Goal: Task Accomplishment & Management: Complete application form

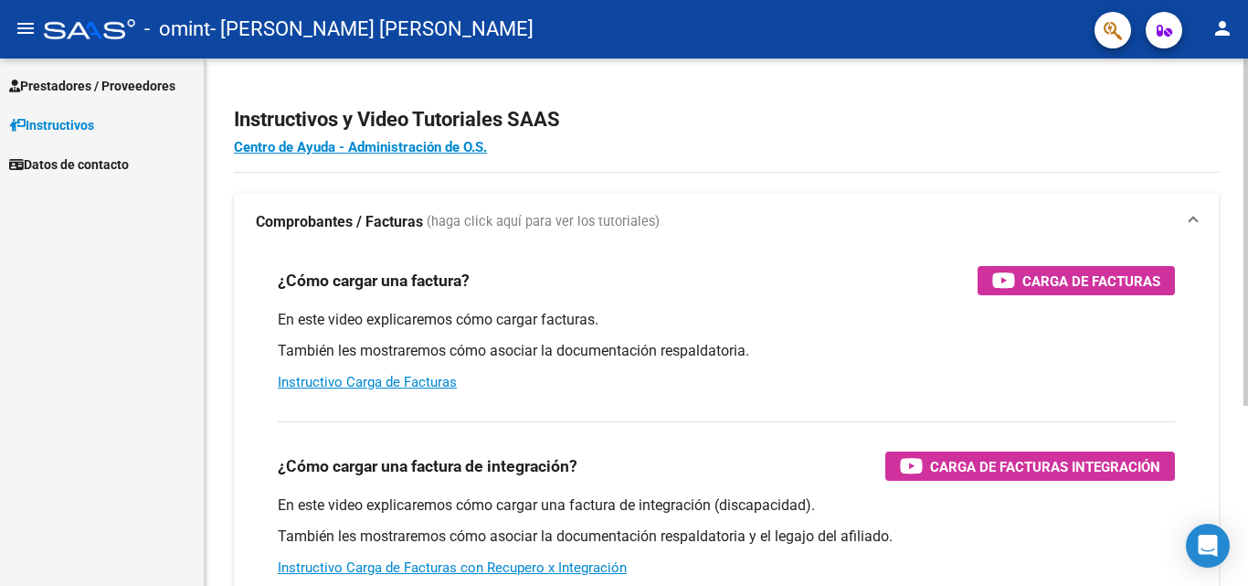
drag, startPoint x: 1121, startPoint y: 0, endPoint x: 1188, endPoint y: 118, distance: 135.5
click at [1188, 118] on h2 "Instructivos y Video Tutoriales SAAS" at bounding box center [726, 119] width 985 height 35
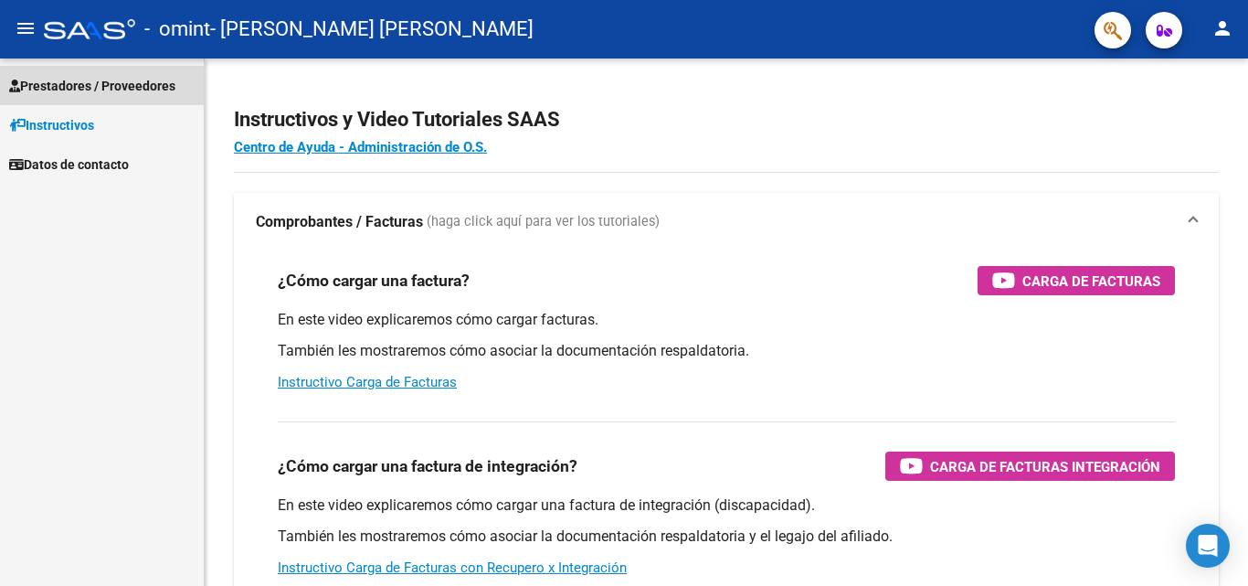
click at [90, 81] on span "Prestadores / Proveedores" at bounding box center [92, 86] width 166 height 20
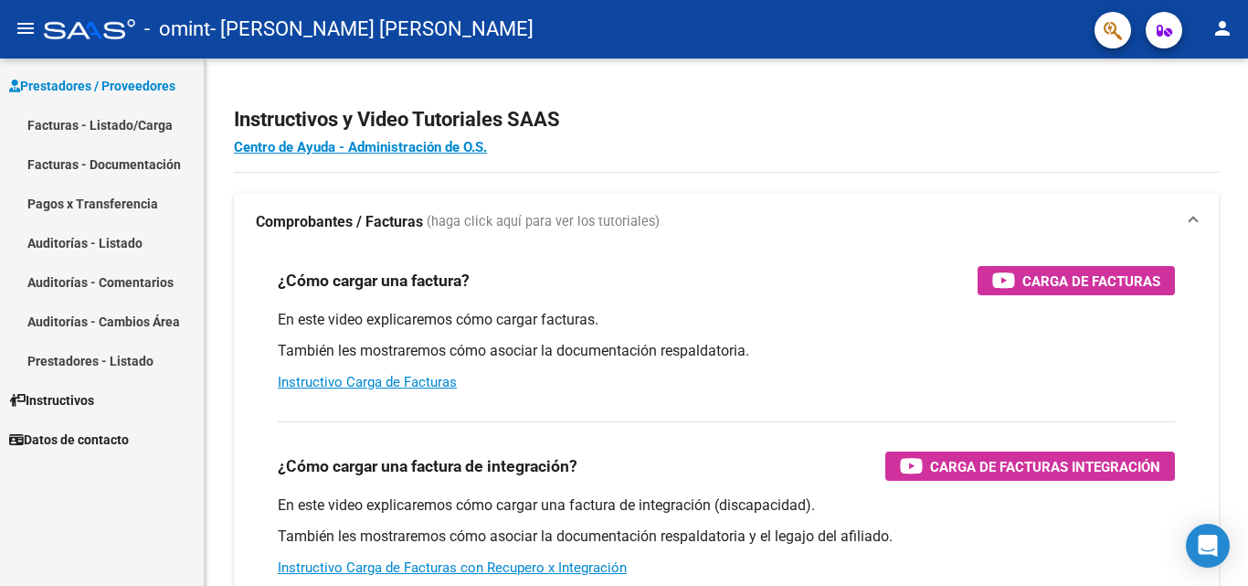
click at [96, 160] on link "Facturas - Documentación" at bounding box center [102, 163] width 204 height 39
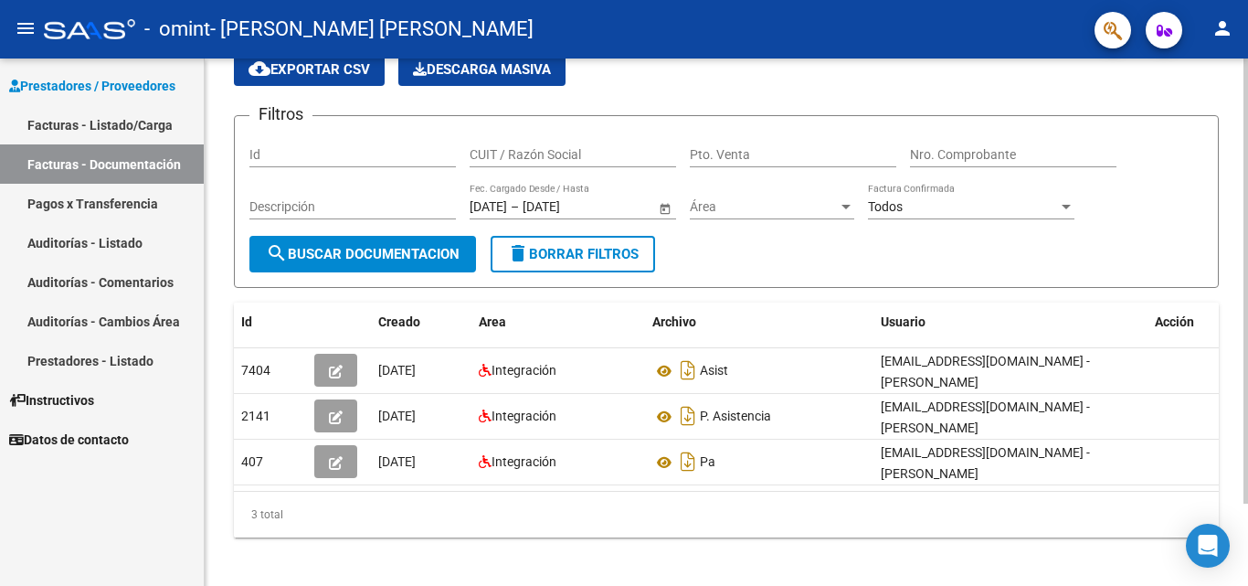
scroll to position [97, 0]
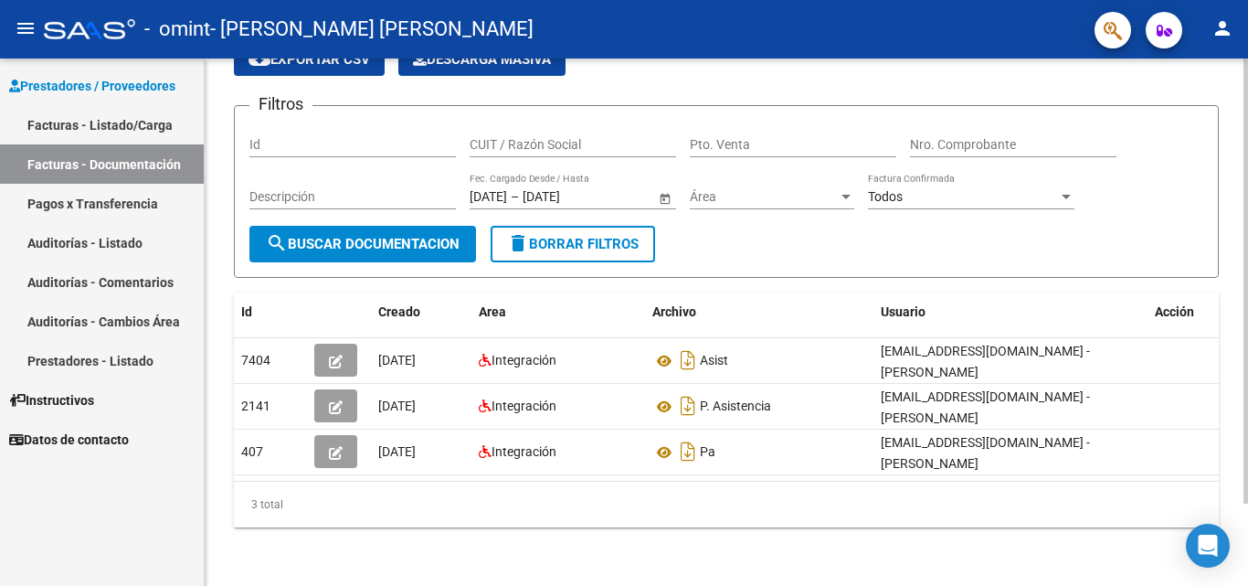
click at [1247, 316] on div at bounding box center [1246, 363] width 5 height 445
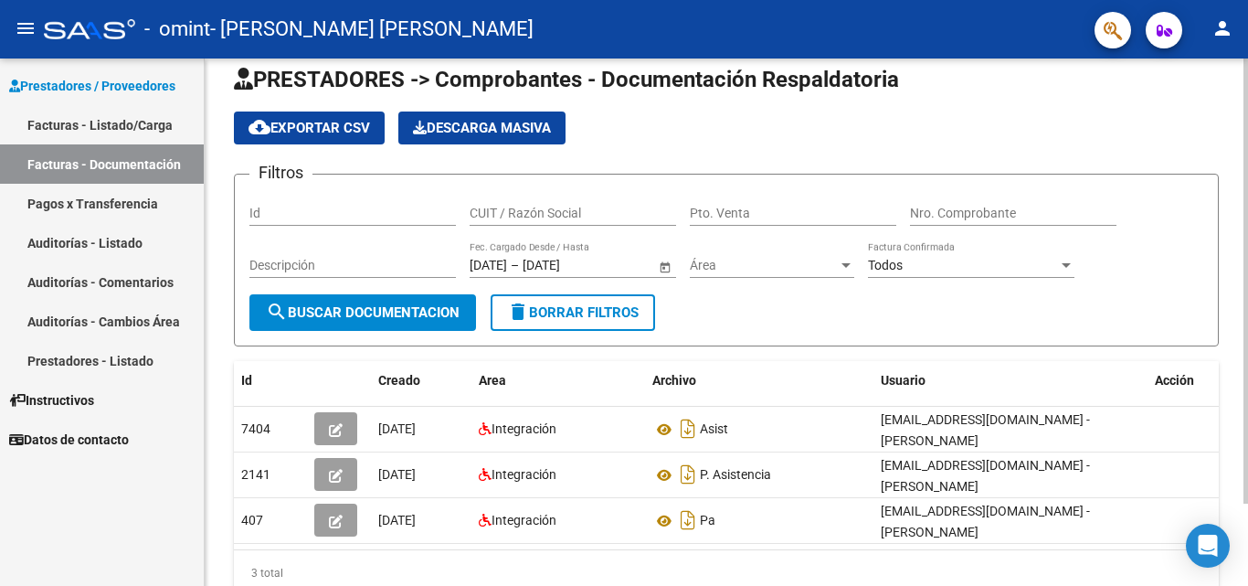
scroll to position [0, 0]
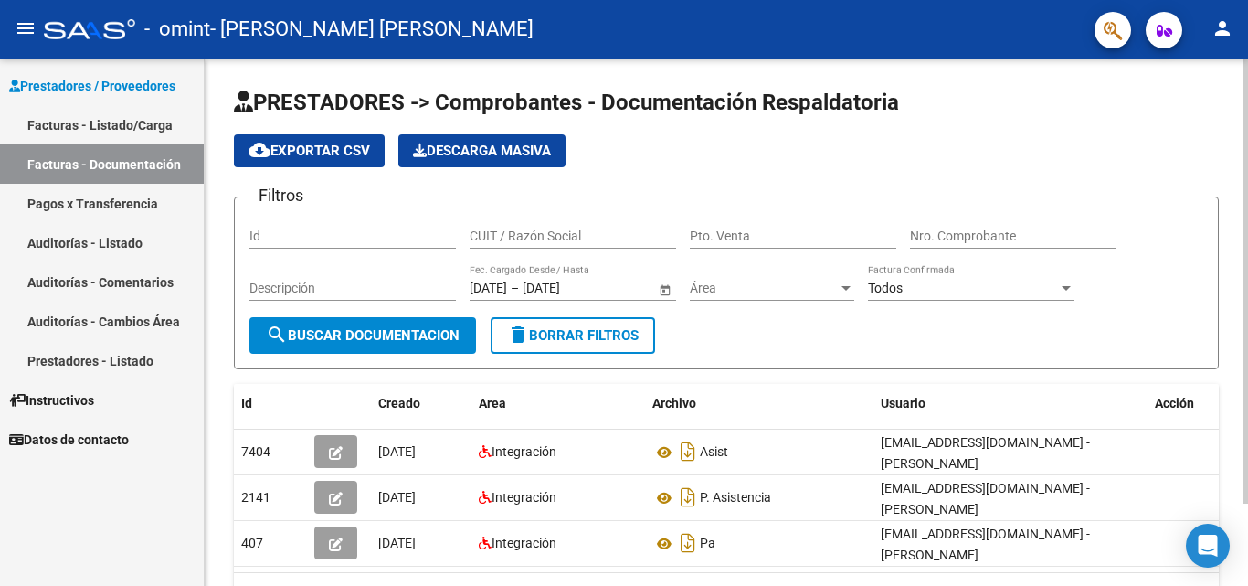
click at [1238, 158] on div "PRESTADORES -> Comprobantes - Documentación Respaldatoria cloud_download Export…" at bounding box center [729, 367] width 1048 height 619
click at [1234, 174] on div "PRESTADORES -> Comprobantes - Documentación Respaldatoria cloud_download Export…" at bounding box center [729, 367] width 1048 height 619
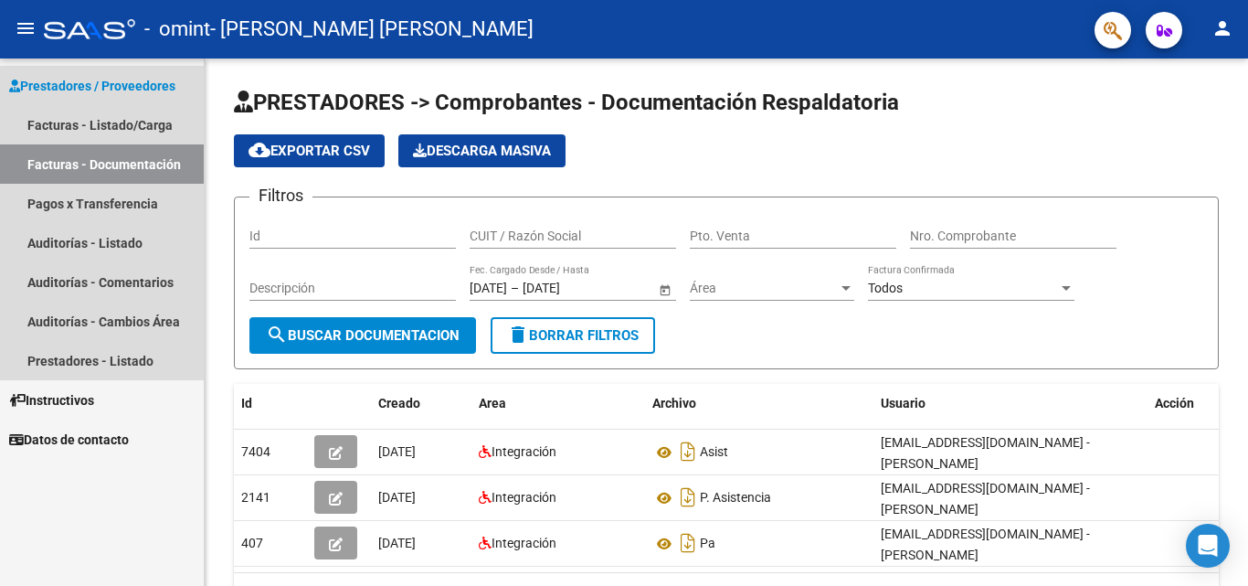
click at [103, 157] on link "Facturas - Documentación" at bounding box center [102, 163] width 204 height 39
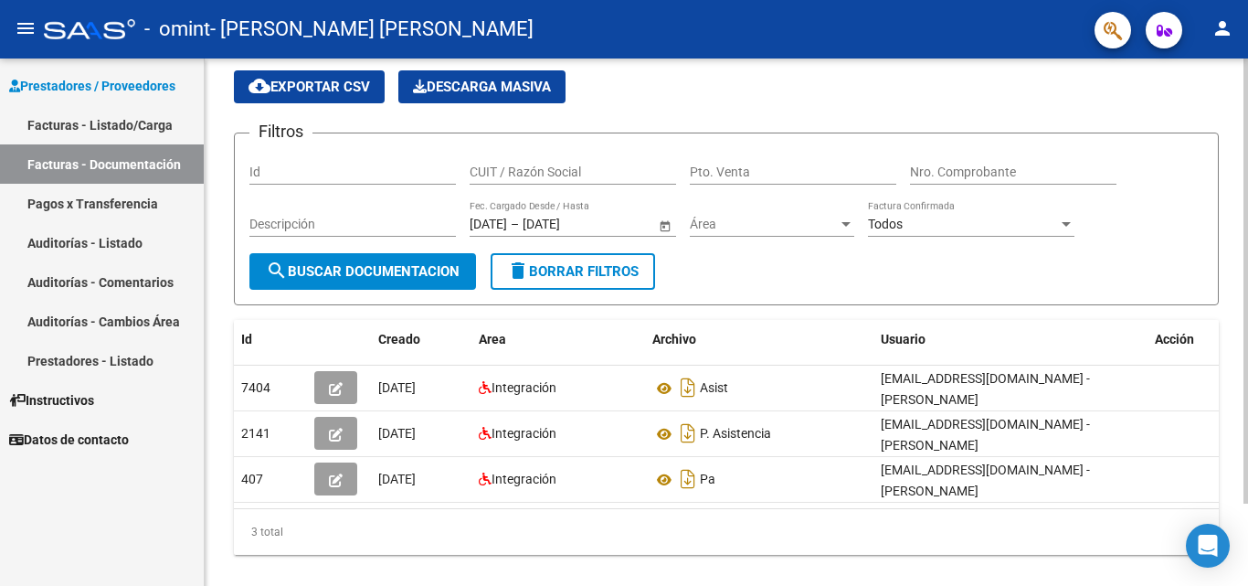
scroll to position [97, 0]
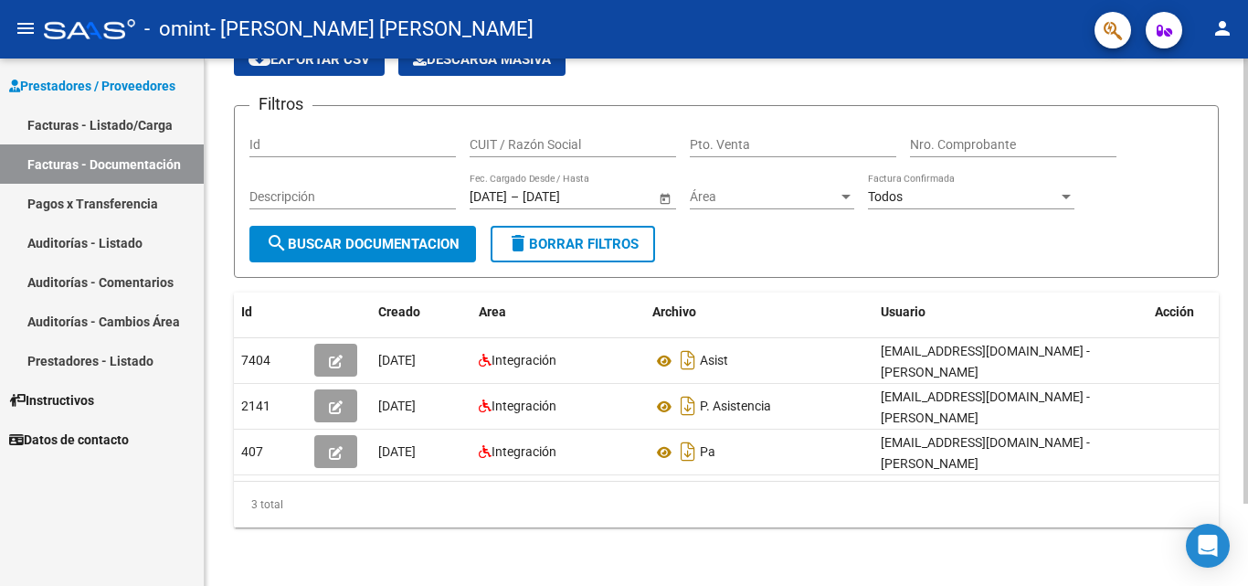
click at [1247, 526] on div at bounding box center [1246, 363] width 5 height 445
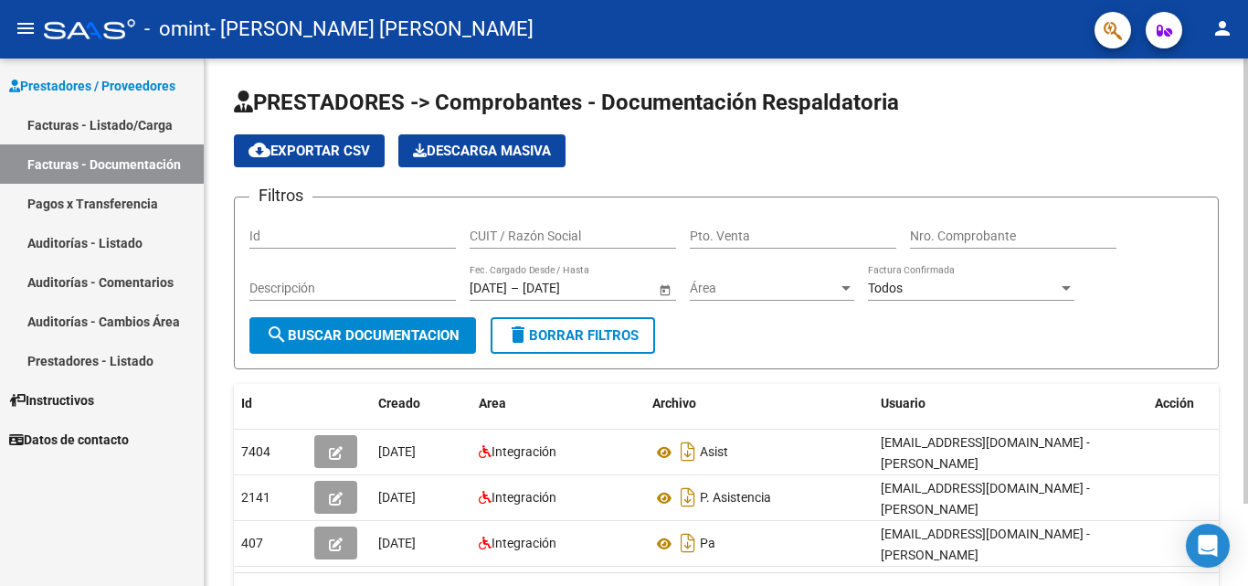
click at [1247, 1] on div "menu - omint - AVENDAÑO TATIANA MAILEN person Prestadores / Proveedores Factura…" at bounding box center [624, 293] width 1248 height 586
click at [1162, 32] on icon "button" at bounding box center [1165, 31] width 16 height 14
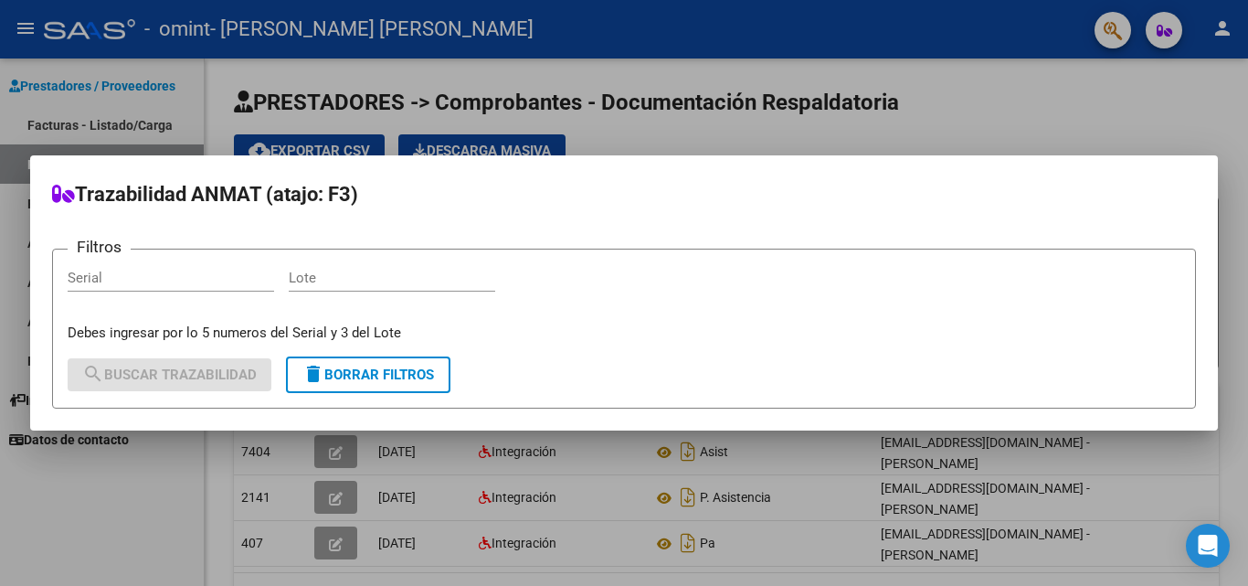
click at [1200, 177] on mat-dialog-container "Trazabilidad ANMAT (atajo: F3) Filtros Serial Lote Debes ingresar por lo 5 nume…" at bounding box center [624, 292] width 1188 height 275
click at [869, 187] on h2 "Trazabilidad ANMAT (atajo: F3)" at bounding box center [624, 194] width 1144 height 35
click at [877, 178] on h2 "Trazabilidad ANMAT (atajo: F3)" at bounding box center [624, 194] width 1144 height 35
click at [710, 58] on div at bounding box center [624, 293] width 1248 height 586
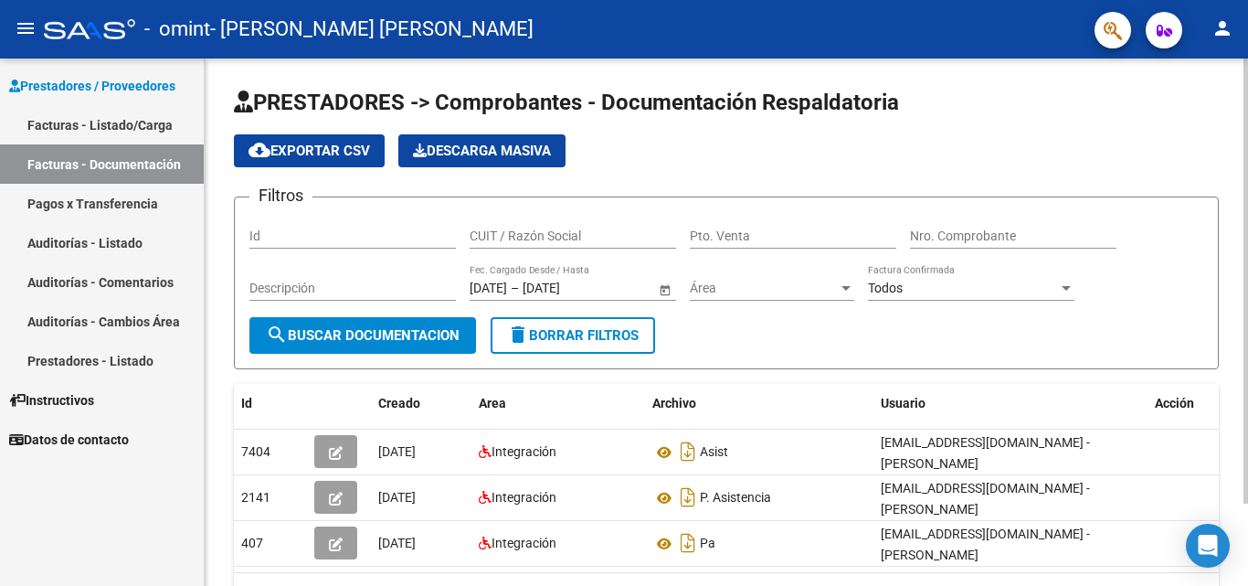
click at [342, 143] on span "cloud_download Exportar CSV" at bounding box center [310, 151] width 122 height 16
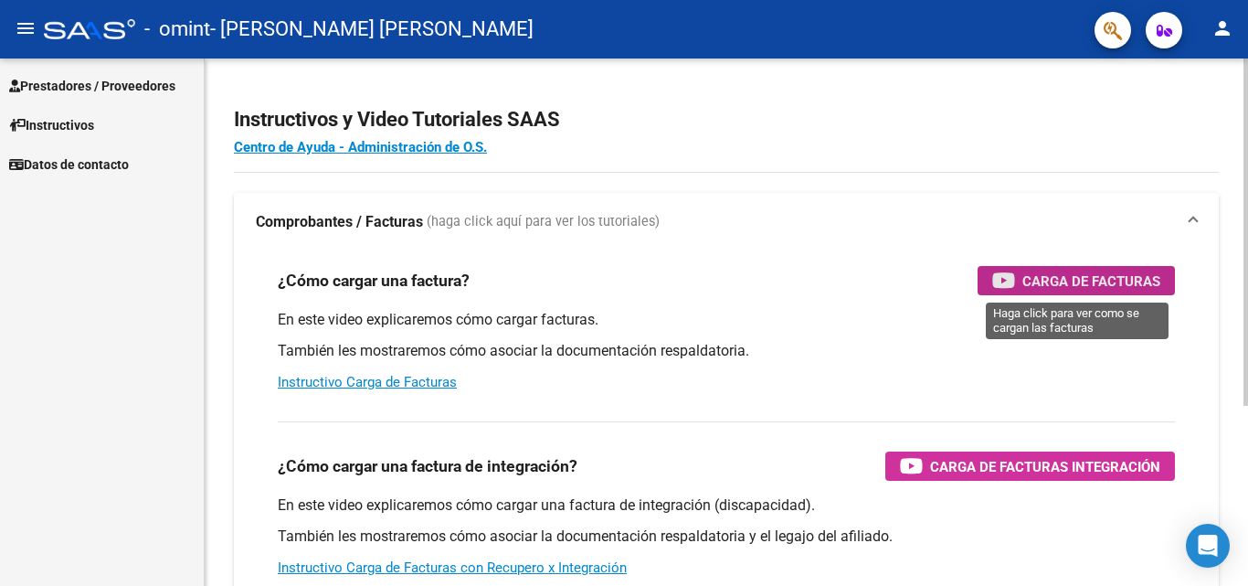
click at [1096, 275] on span "Carga de Facturas" at bounding box center [1092, 281] width 138 height 23
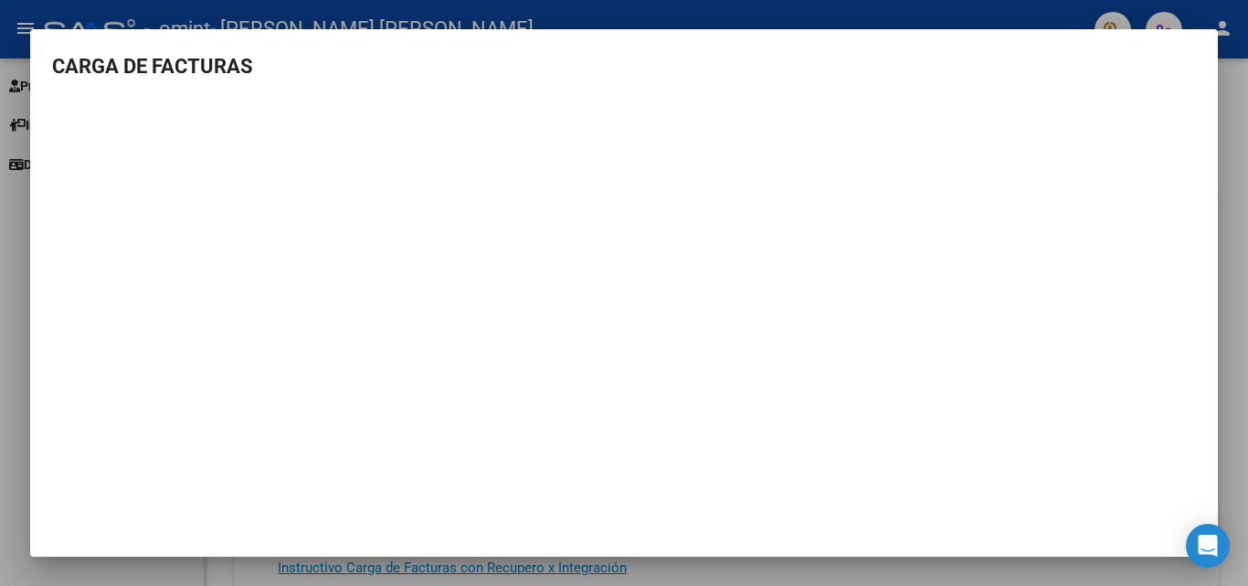
click at [1236, 294] on div at bounding box center [624, 293] width 1248 height 586
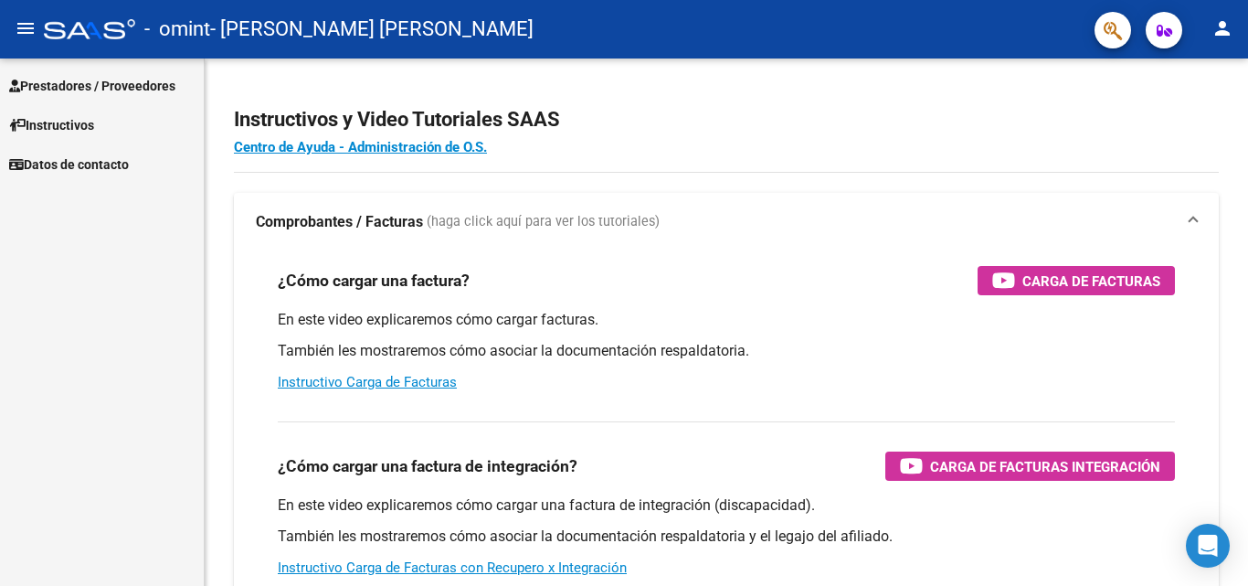
click at [111, 87] on span "Prestadores / Proveedores" at bounding box center [92, 86] width 166 height 20
click at [78, 83] on span "Prestadores / Proveedores" at bounding box center [92, 86] width 166 height 20
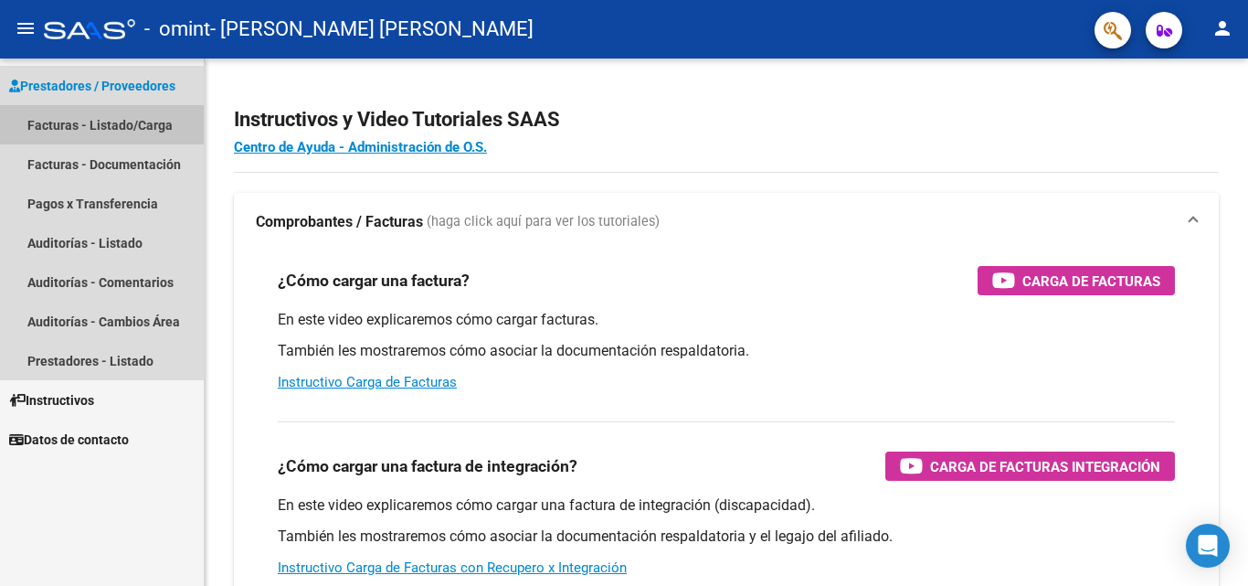
click at [89, 126] on link "Facturas - Listado/Carga" at bounding box center [102, 124] width 204 height 39
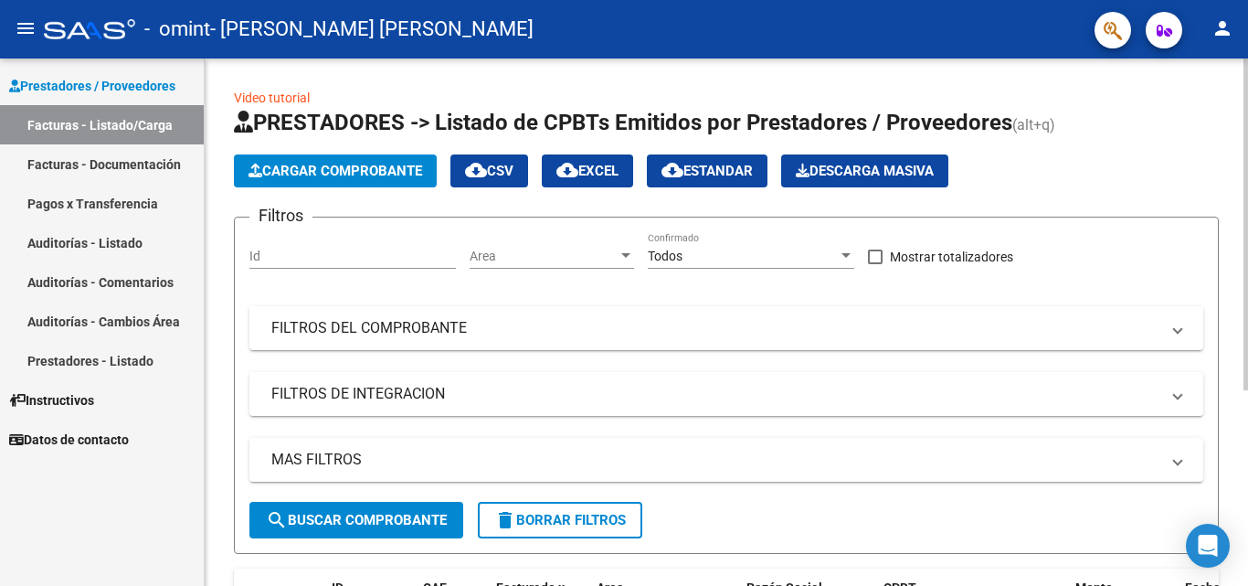
click at [393, 163] on span "Cargar Comprobante" at bounding box center [336, 171] width 174 height 16
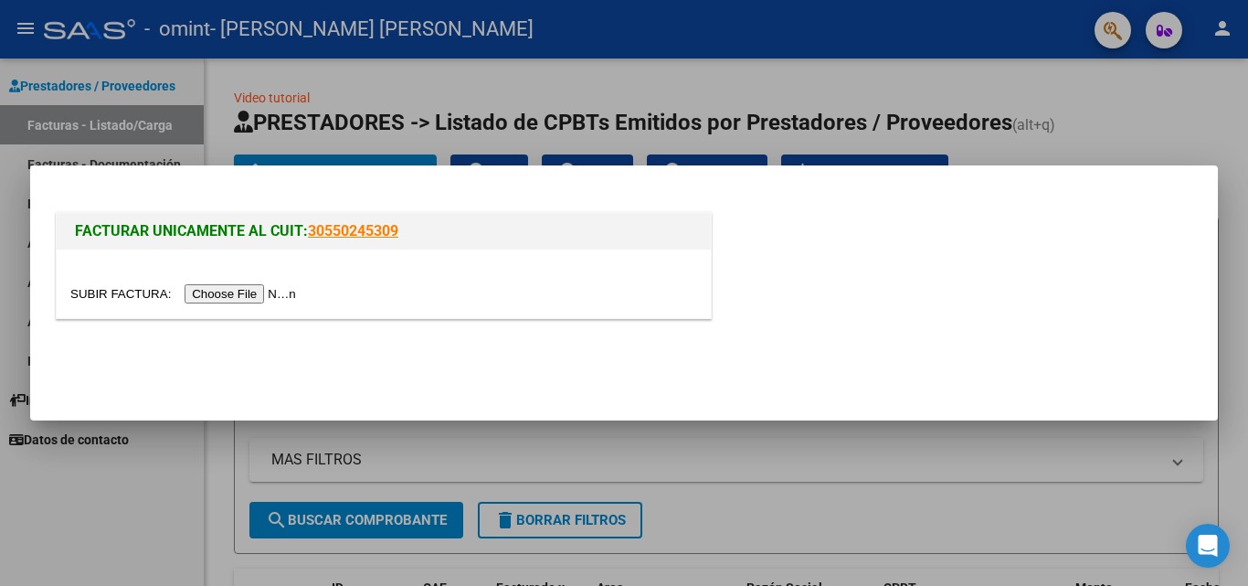
click at [210, 295] on input "file" at bounding box center [185, 293] width 231 height 19
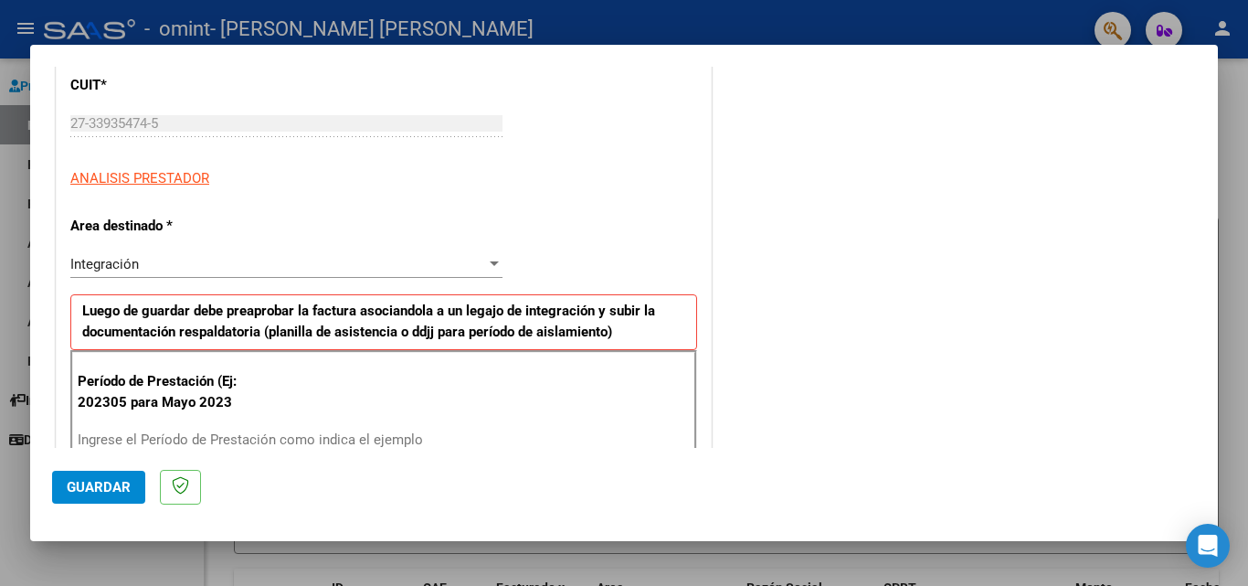
scroll to position [260, 0]
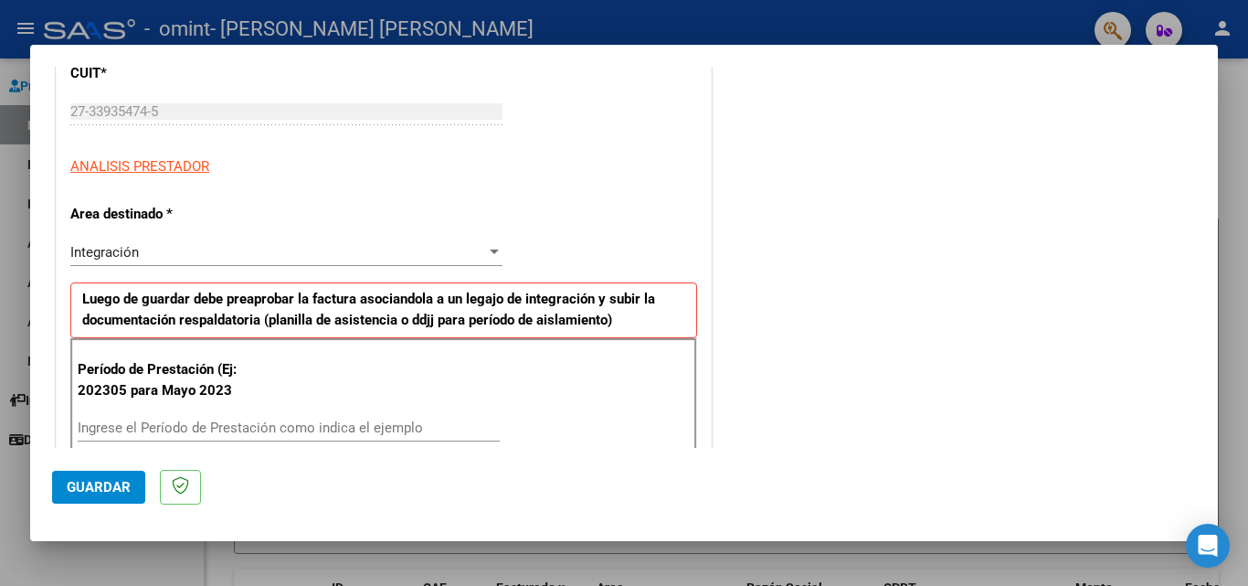
click at [478, 252] on div "Integración" at bounding box center [278, 252] width 416 height 16
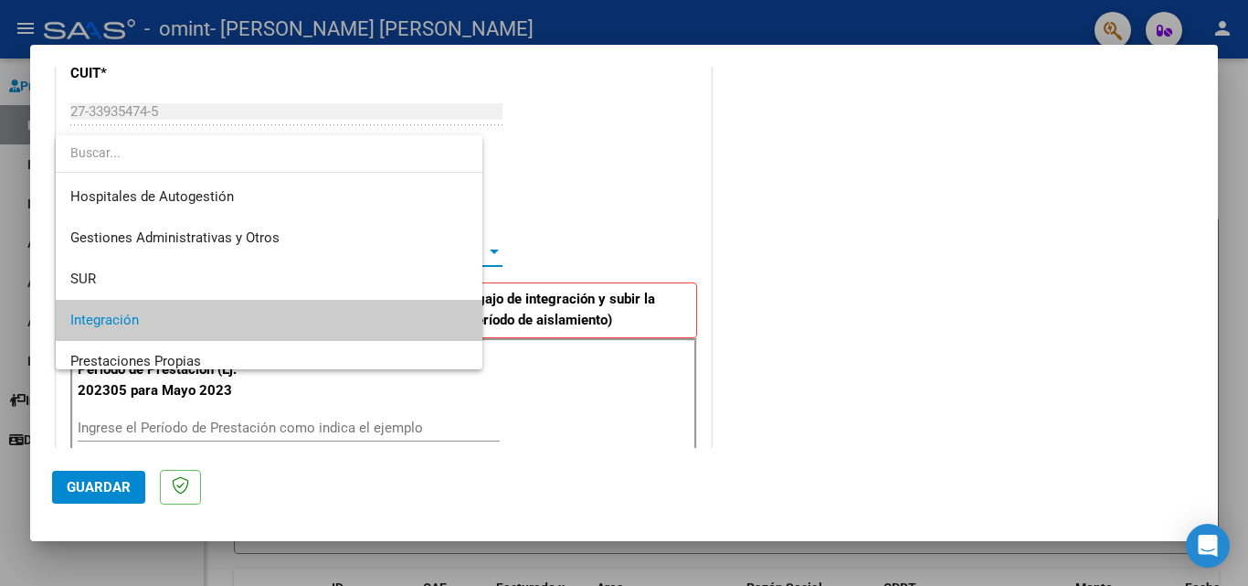
scroll to position [69, 0]
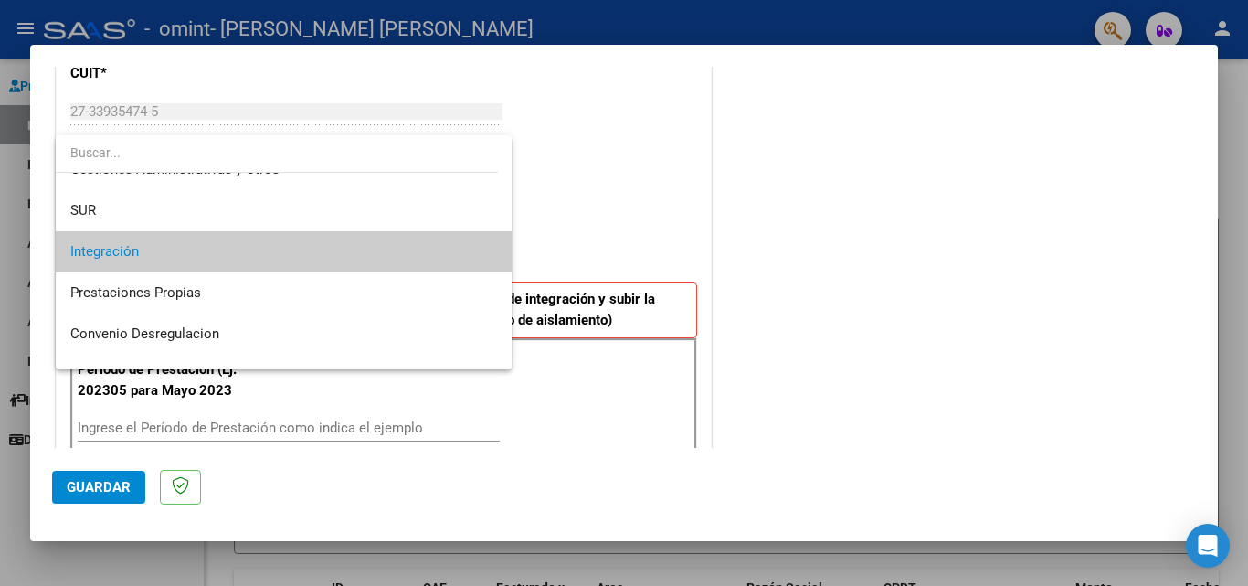
click at [246, 254] on span "Integración" at bounding box center [283, 251] width 427 height 41
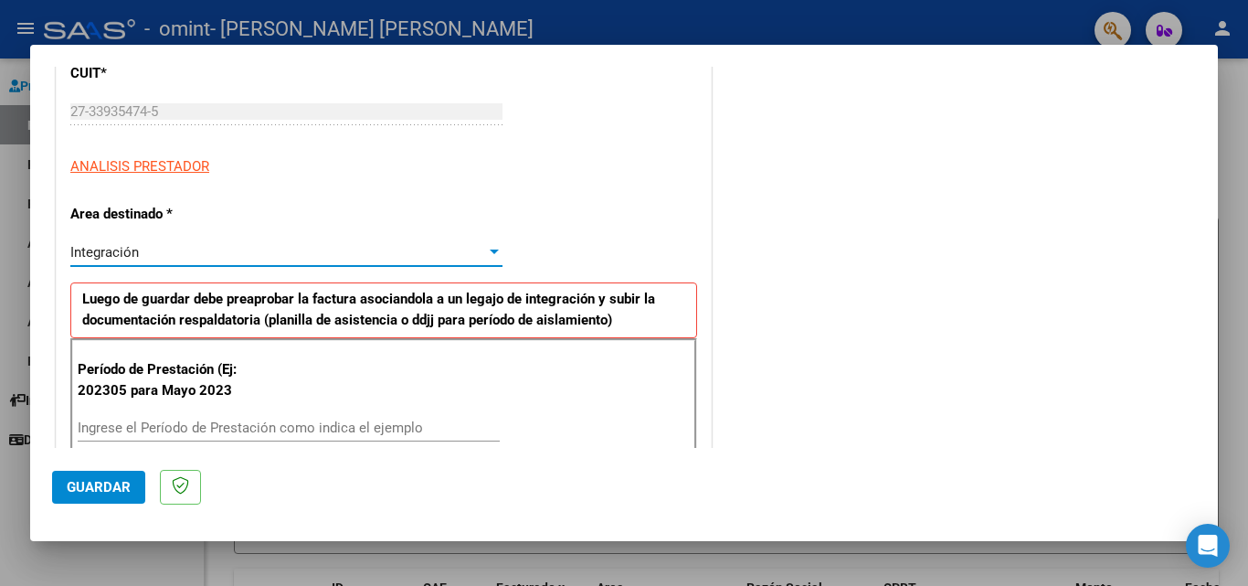
click at [486, 255] on div at bounding box center [494, 252] width 16 height 15
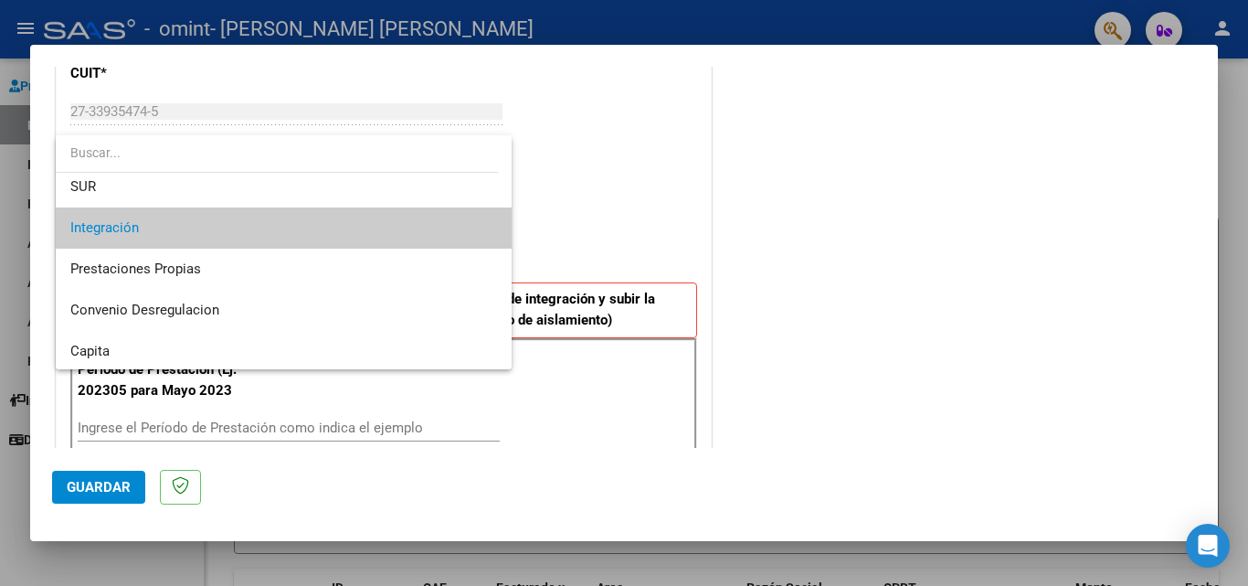
scroll to position [58, 0]
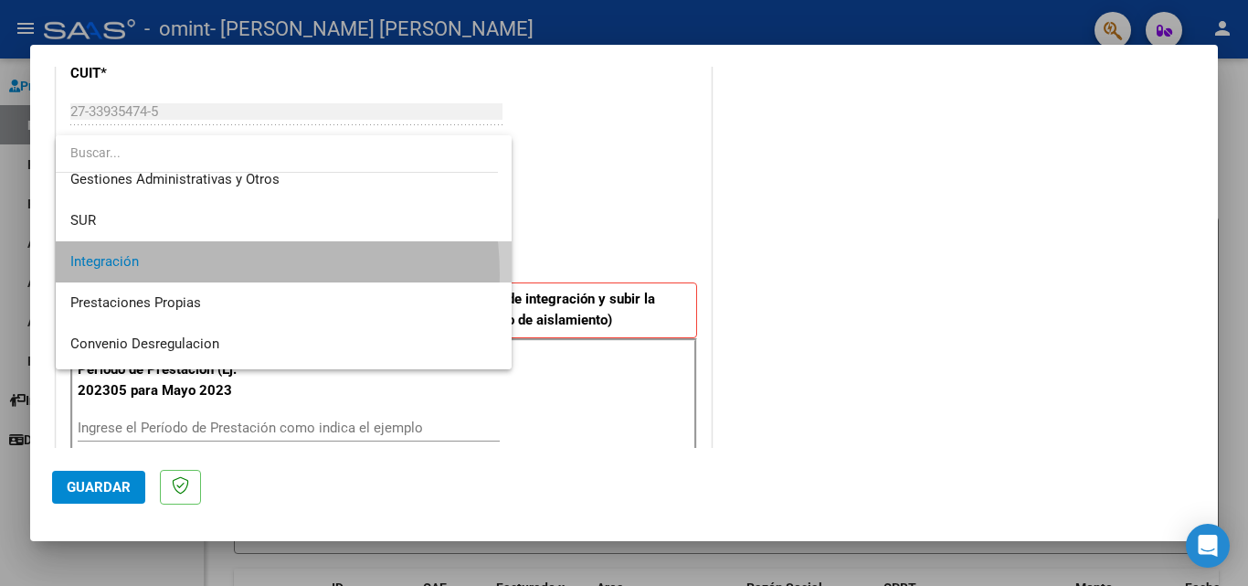
click at [184, 265] on span "Integración" at bounding box center [283, 261] width 427 height 41
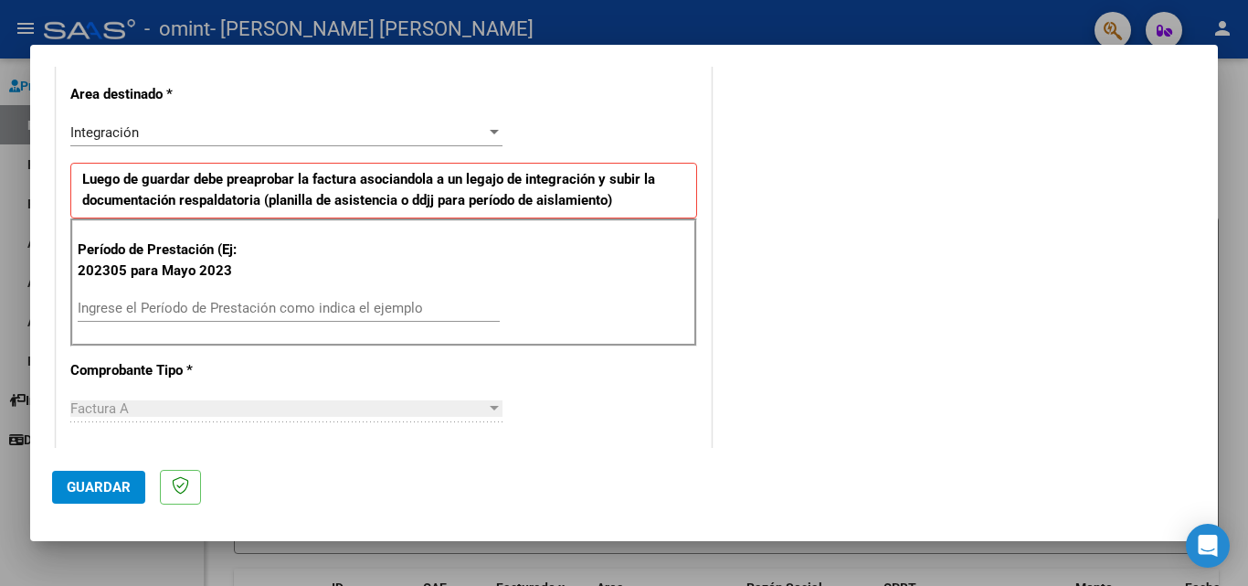
scroll to position [387, 0]
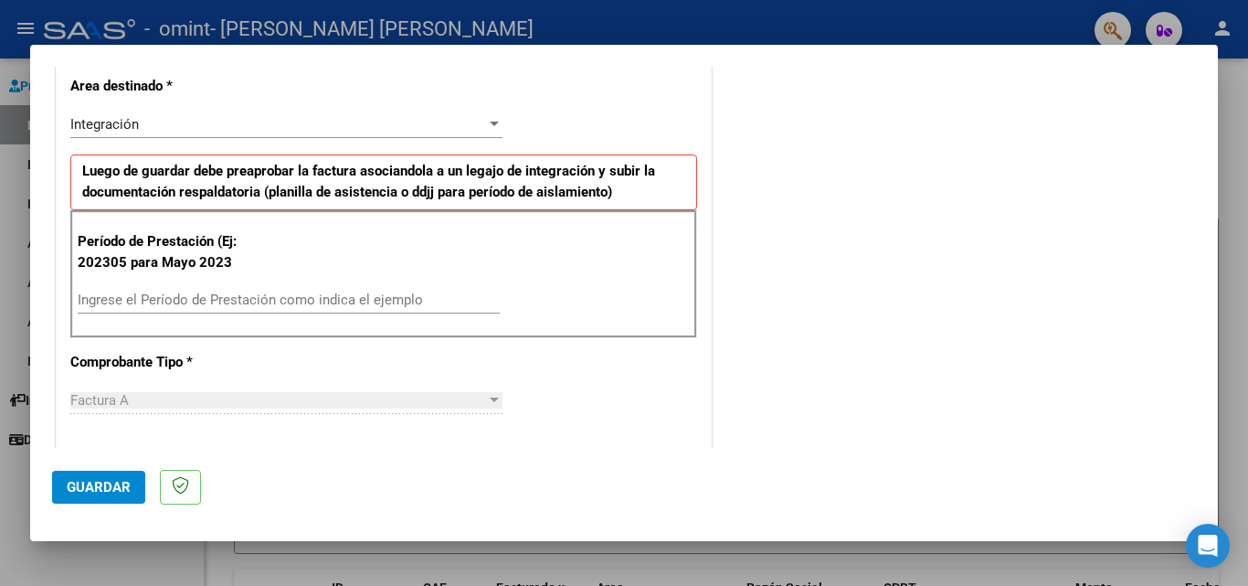
click at [342, 301] on input "Ingrese el Período de Prestación como indica el ejemplo" at bounding box center [289, 300] width 422 height 16
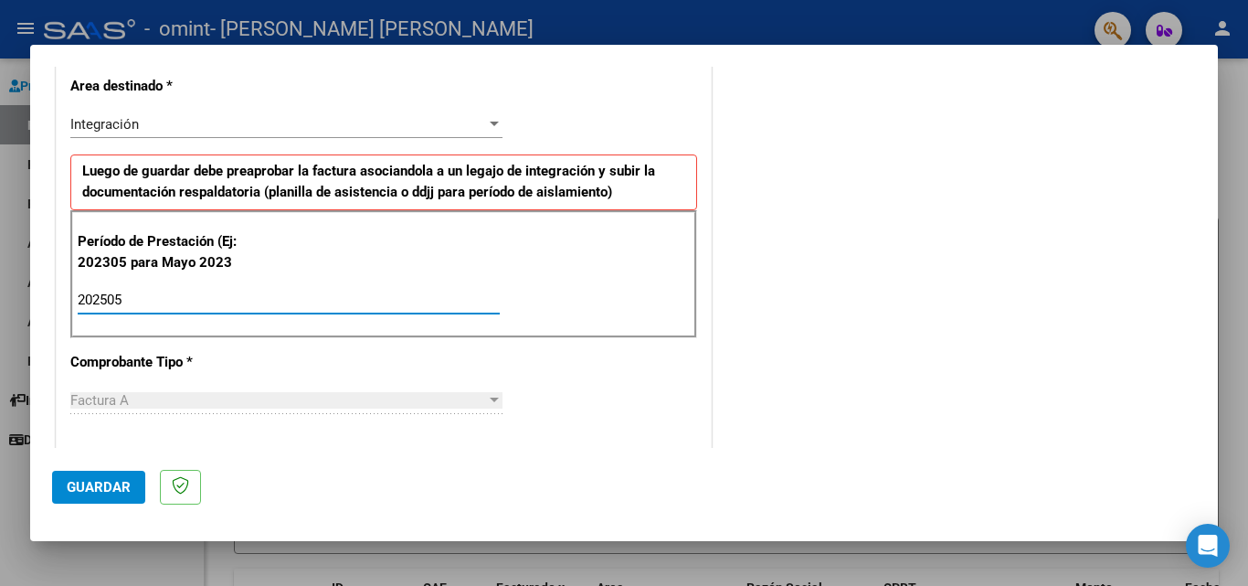
type input "202505"
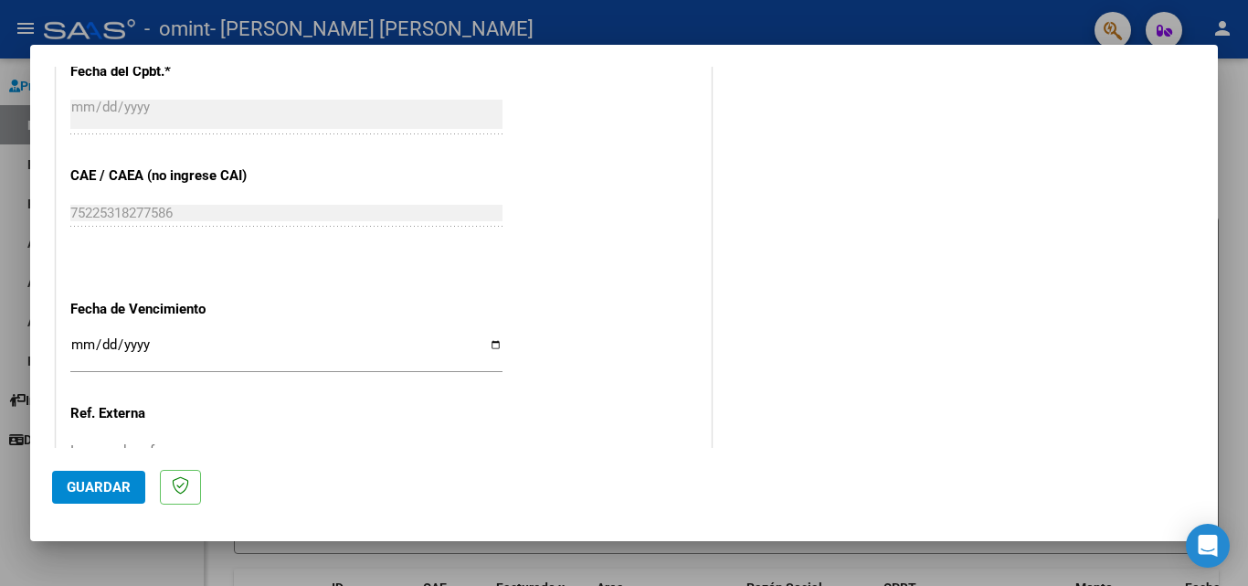
scroll to position [1052, 0]
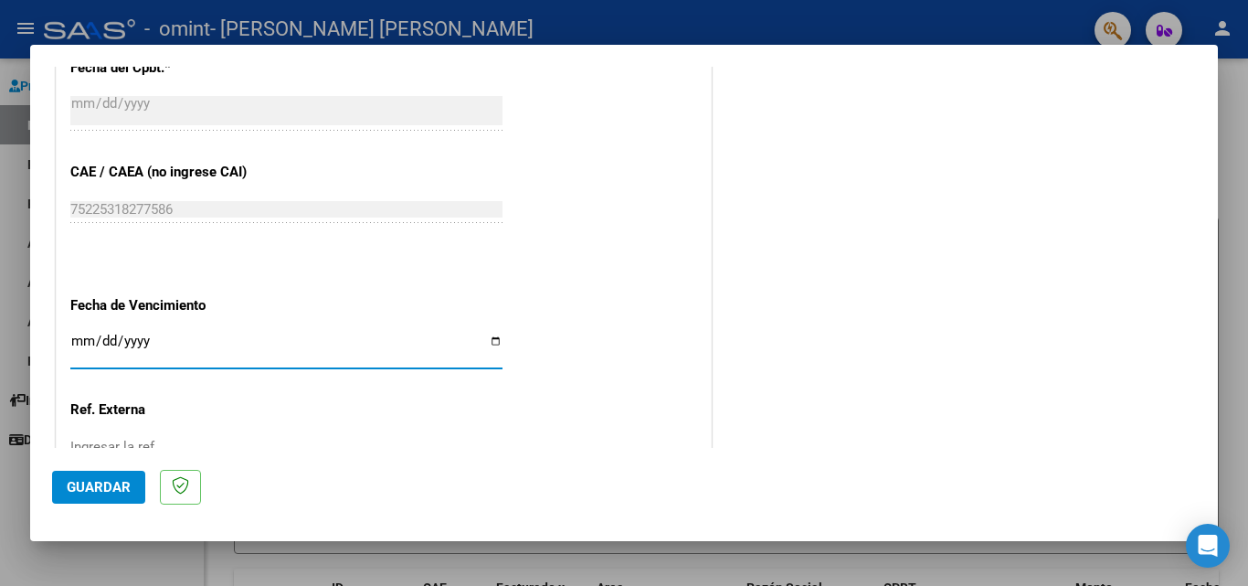
click at [83, 337] on input "Ingresar la fecha" at bounding box center [286, 348] width 432 height 29
type input "2025-06-12"
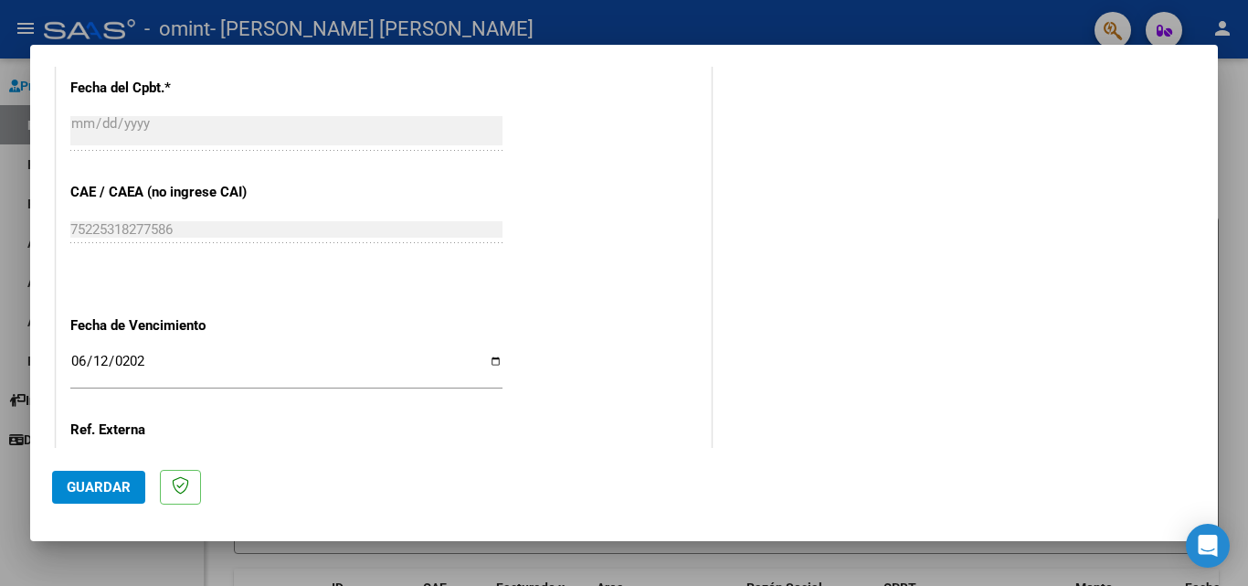
scroll to position [1193, 0]
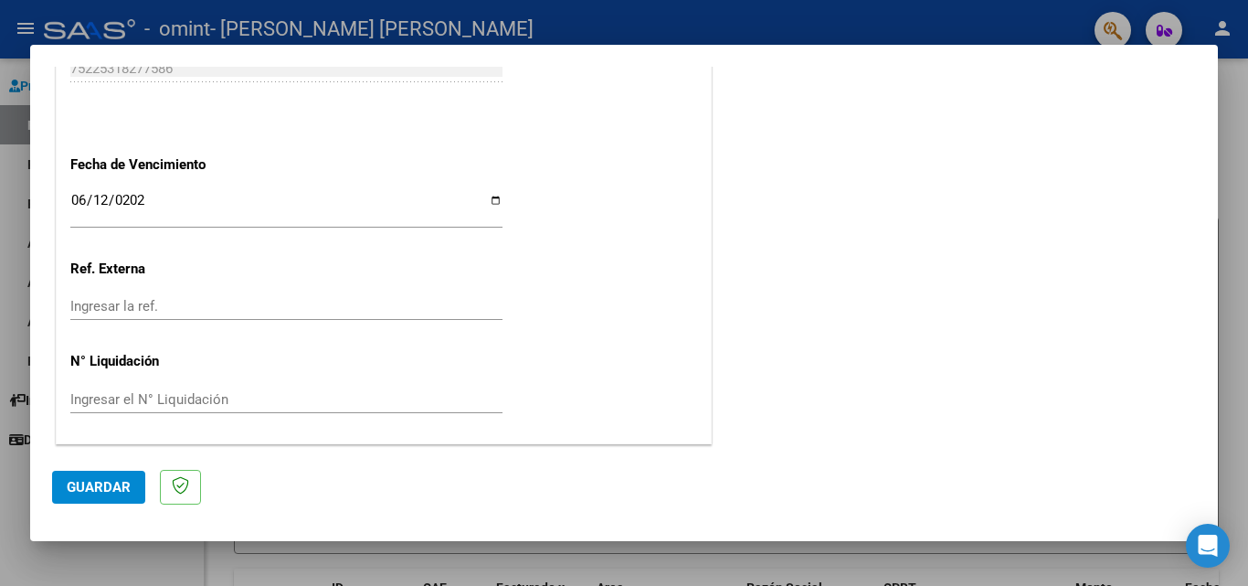
click at [79, 490] on span "Guardar" at bounding box center [99, 487] width 64 height 16
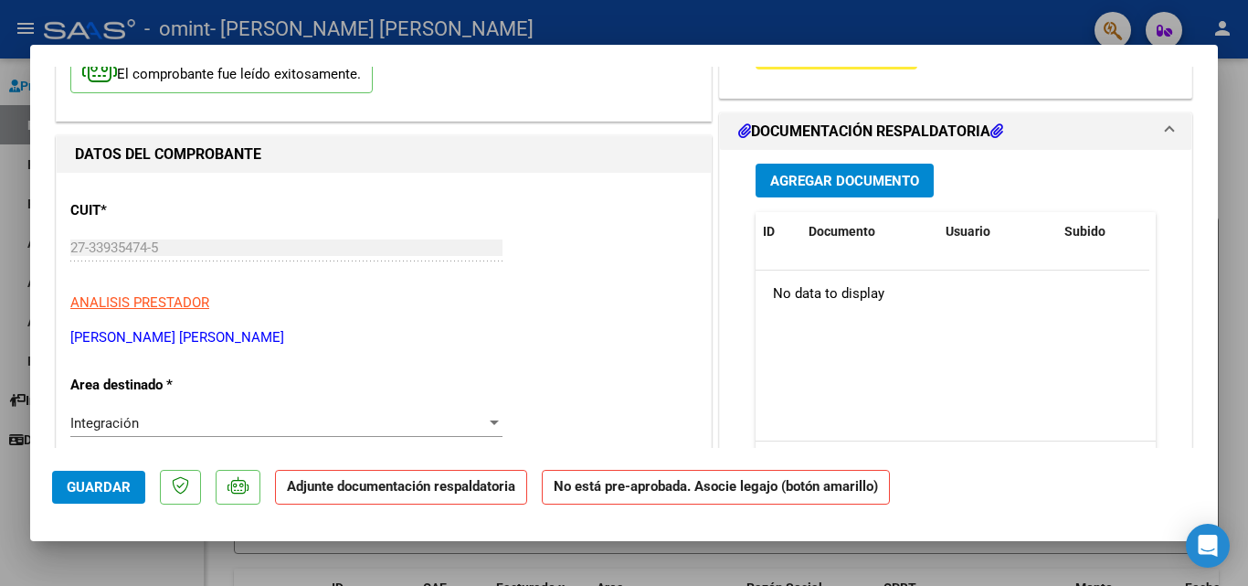
scroll to position [137, 0]
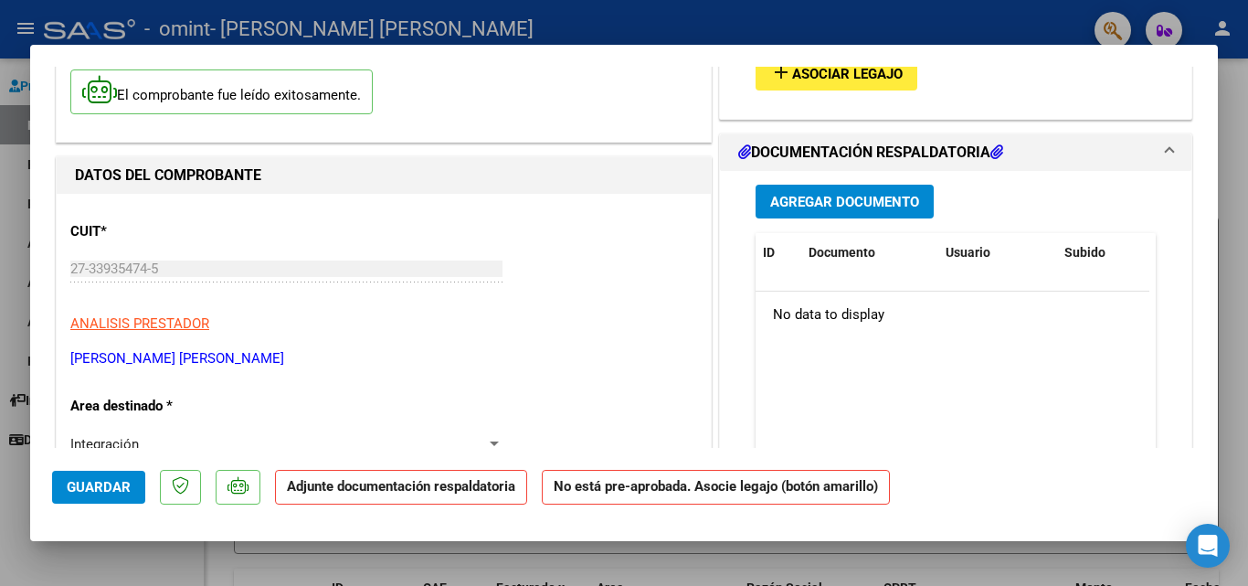
click at [863, 201] on span "Agregar Documento" at bounding box center [844, 202] width 149 height 16
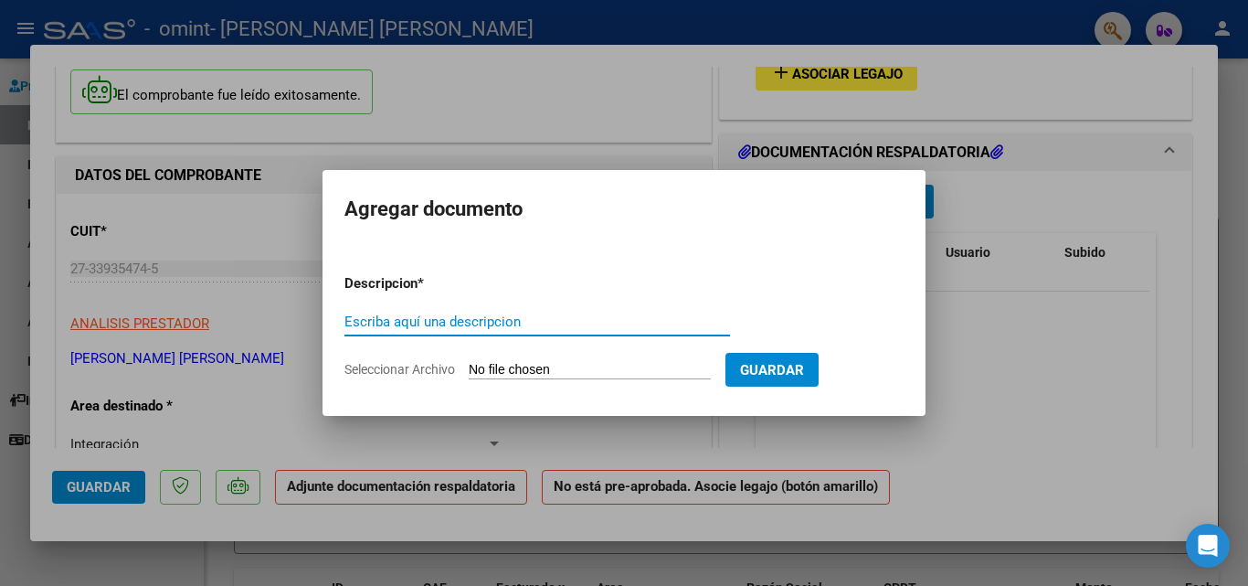
click at [441, 319] on input "Escriba aquí una descripcion" at bounding box center [538, 321] width 386 height 16
type input "F"
type input "p"
type input "Planilla de asistencia"
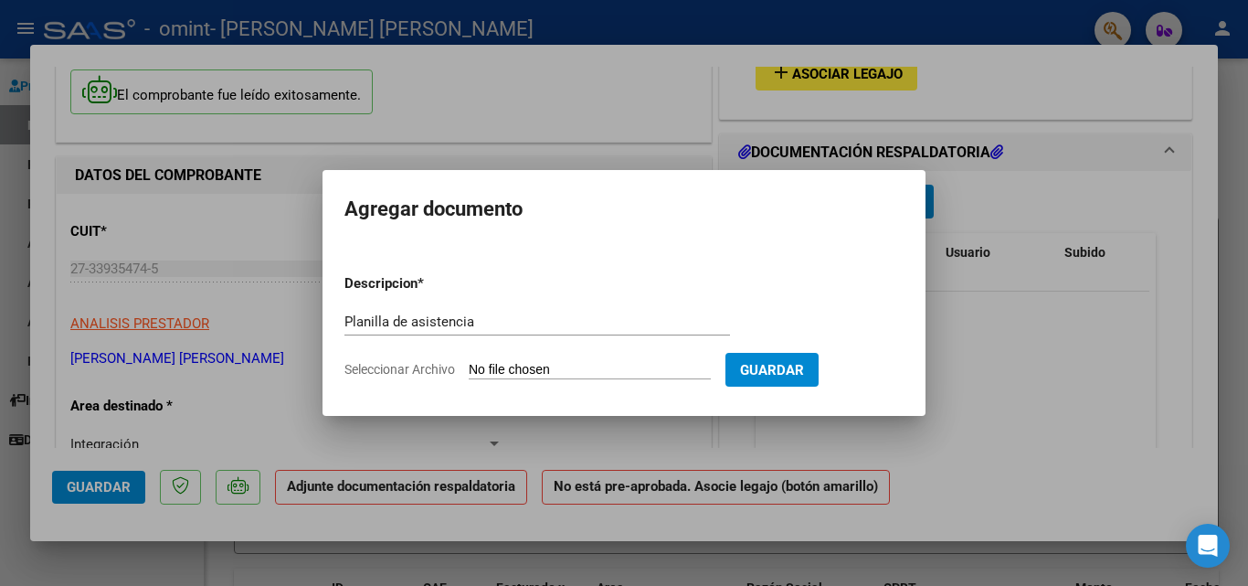
click at [597, 362] on input "Seleccionar Archivo" at bounding box center [590, 370] width 242 height 17
type input "C:\fakepath\Asistencia Mayo Joaquín Balzano.jpg"
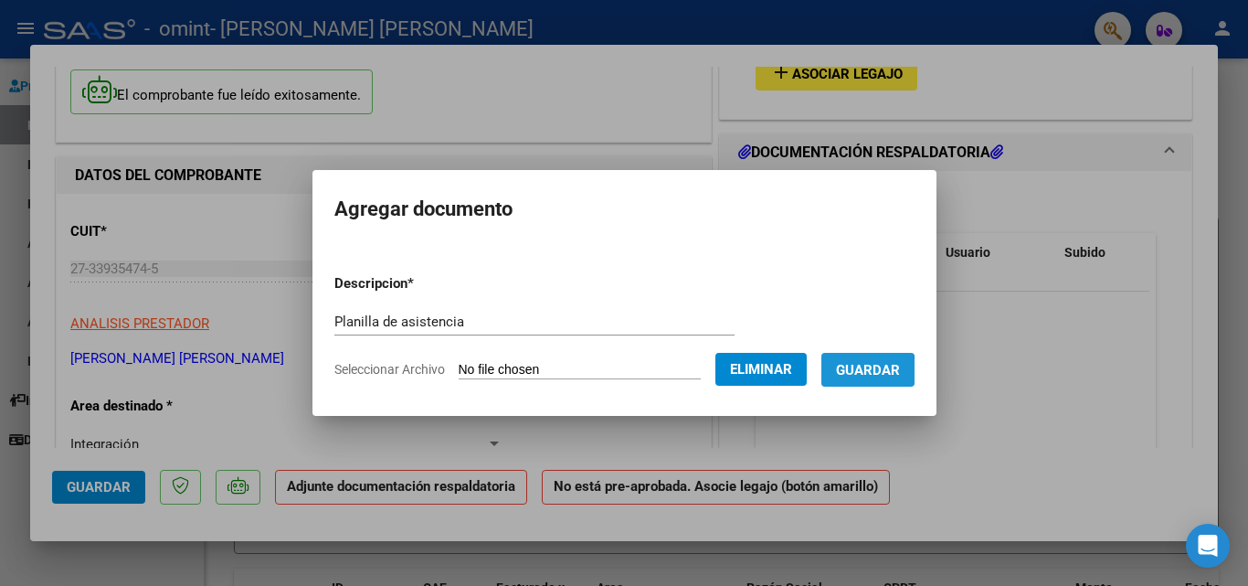
click at [872, 371] on span "Guardar" at bounding box center [868, 370] width 64 height 16
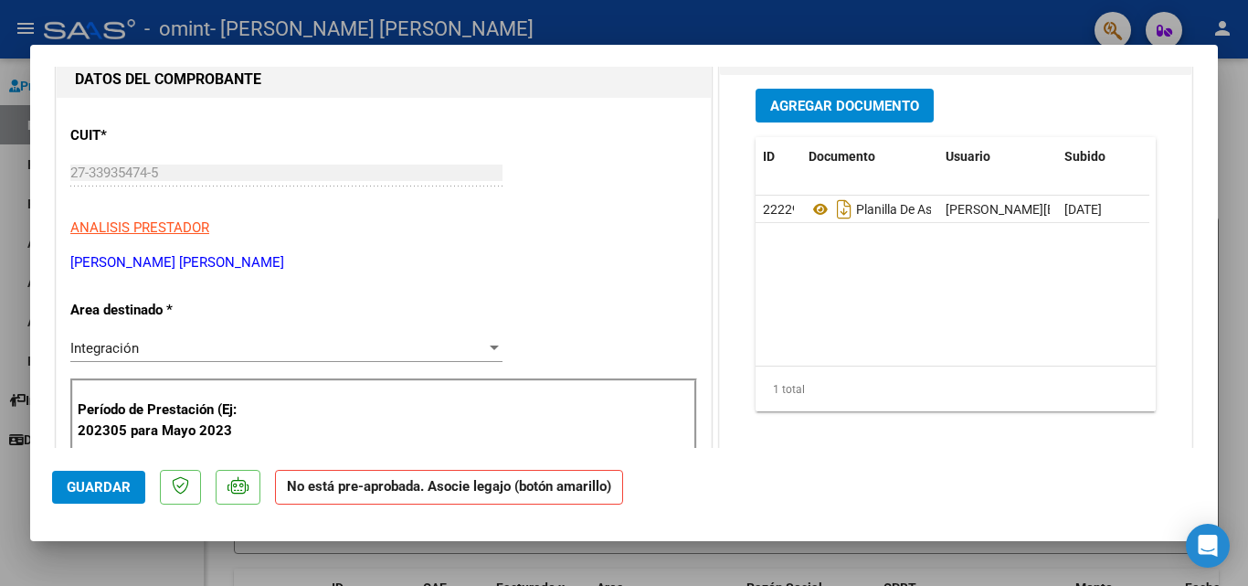
scroll to position [0, 0]
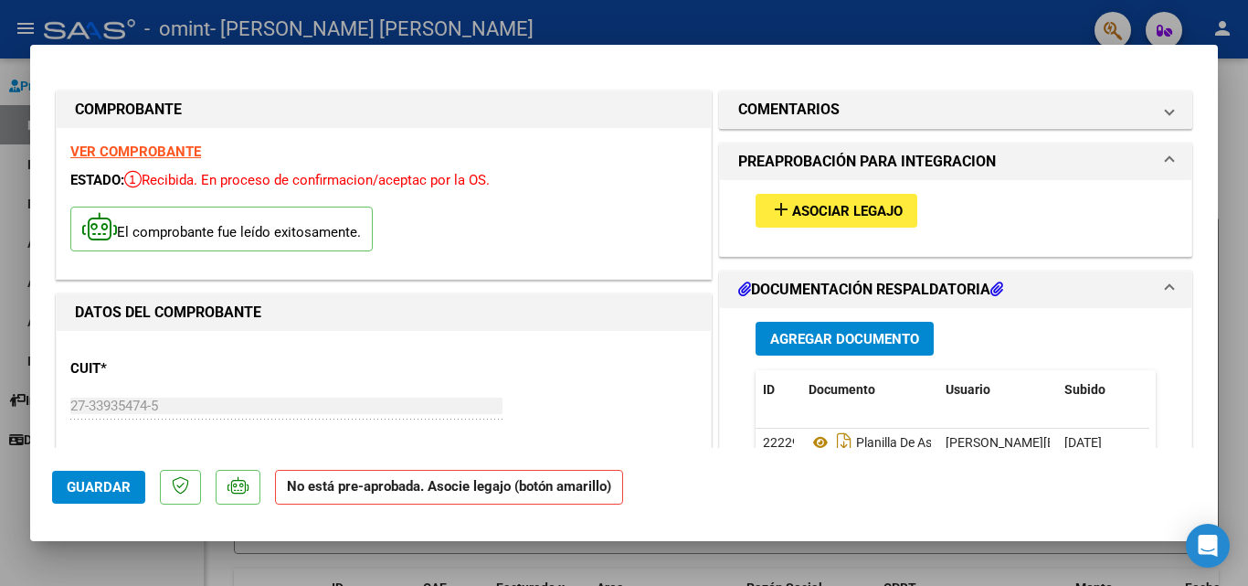
click at [76, 483] on span "Guardar" at bounding box center [99, 487] width 64 height 16
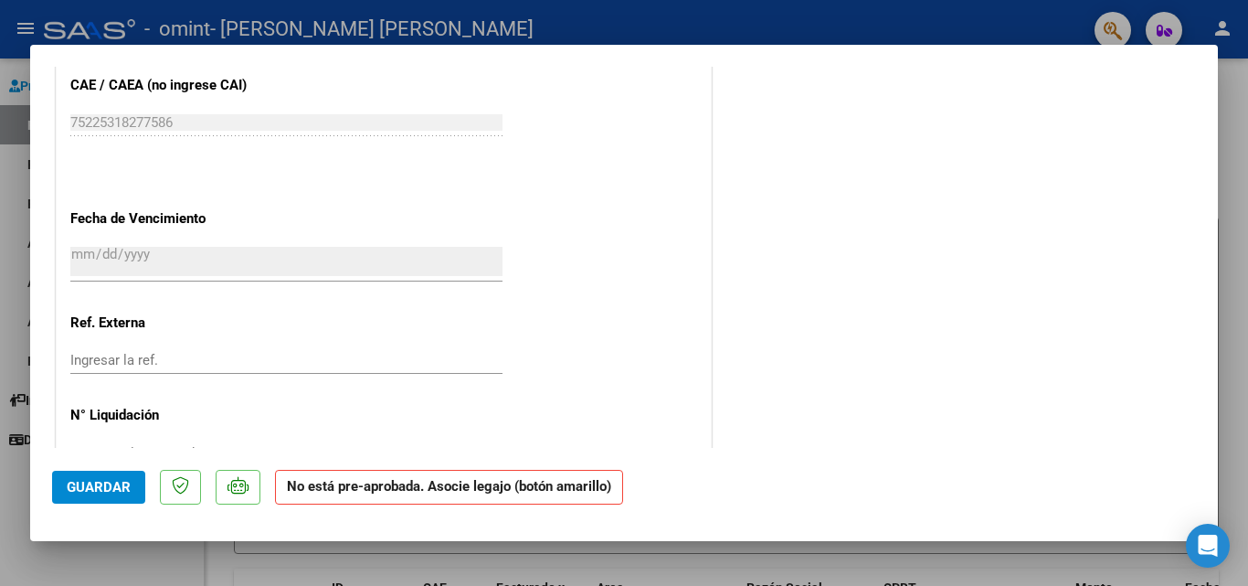
scroll to position [1206, 0]
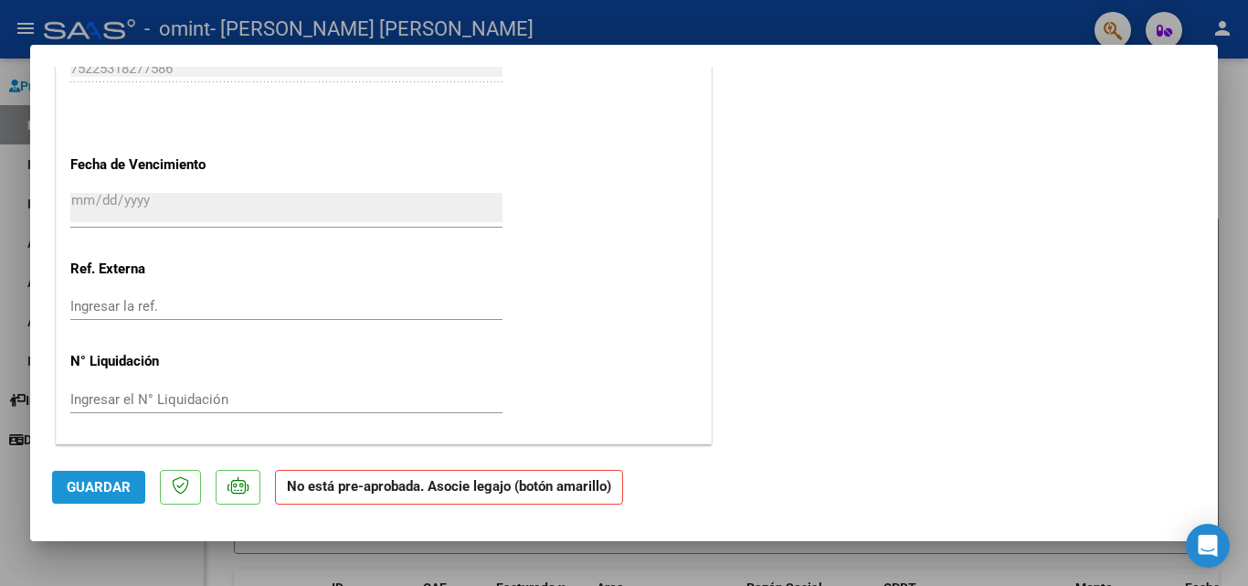
click at [103, 493] on span "Guardar" at bounding box center [99, 487] width 64 height 16
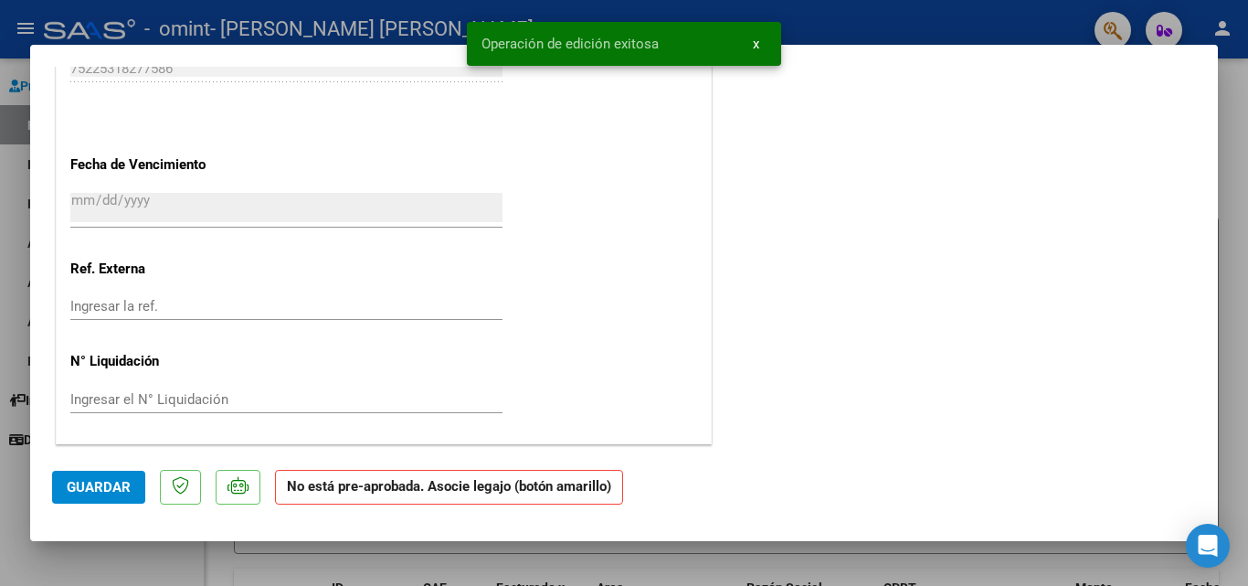
click at [759, 48] on span "x" at bounding box center [756, 44] width 6 height 16
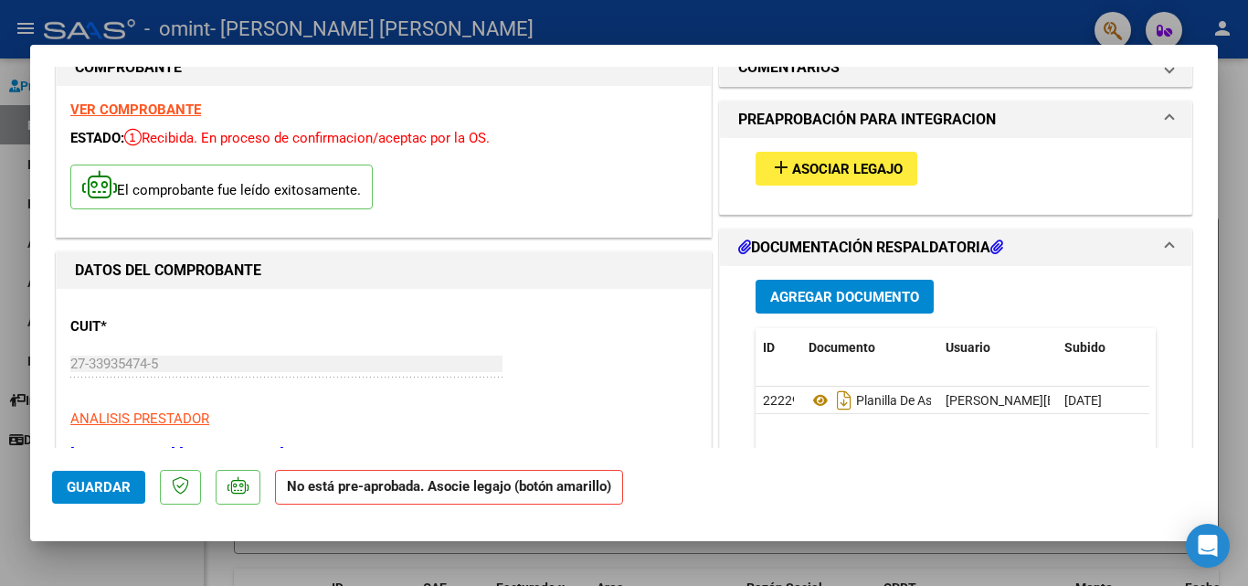
scroll to position [0, 0]
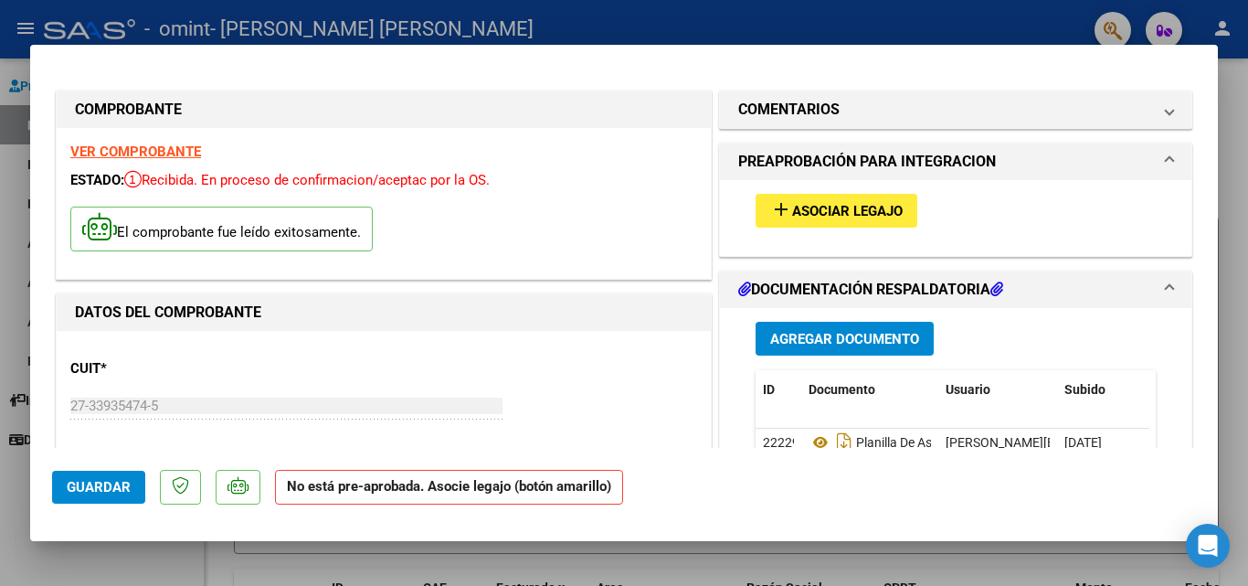
click at [1247, 154] on div at bounding box center [624, 293] width 1248 height 586
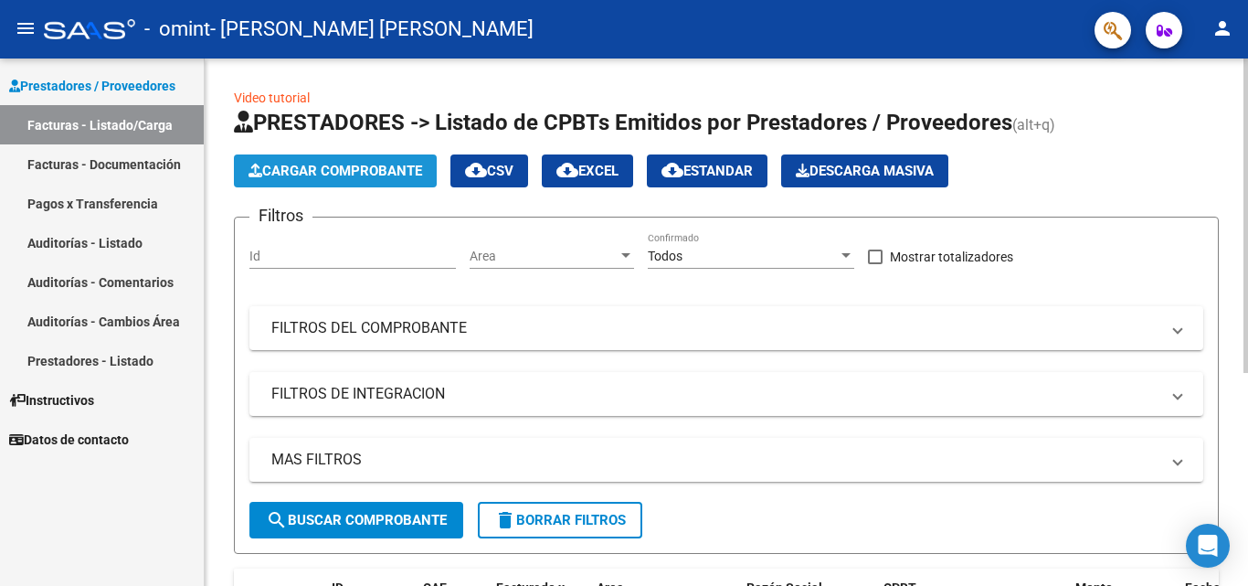
click at [327, 172] on span "Cargar Comprobante" at bounding box center [336, 171] width 174 height 16
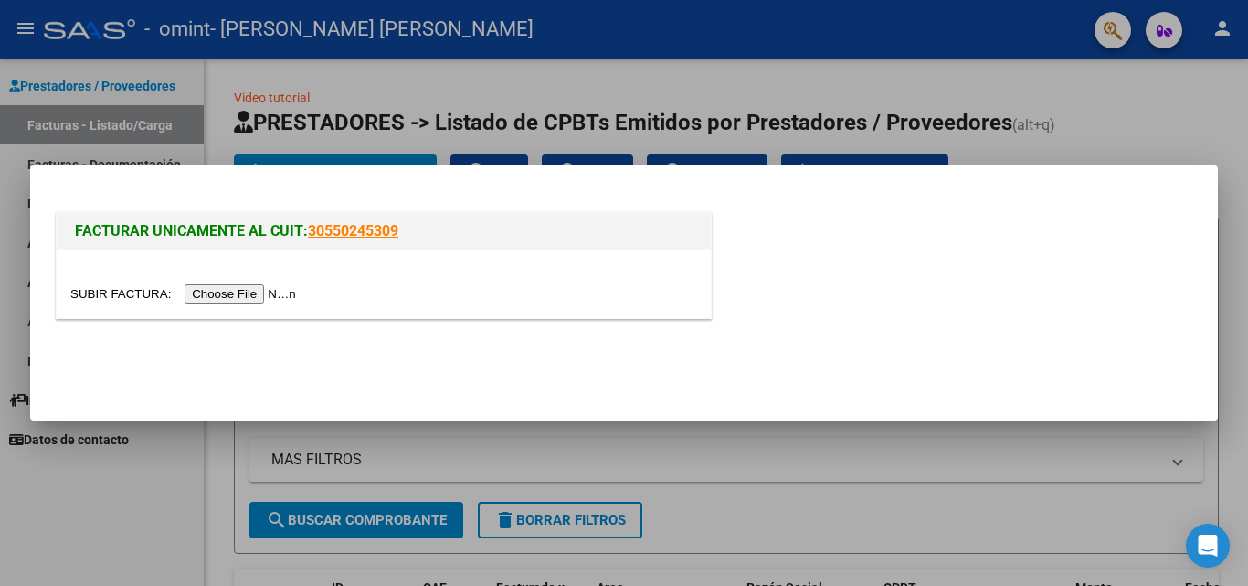
click at [218, 295] on input "file" at bounding box center [185, 293] width 231 height 19
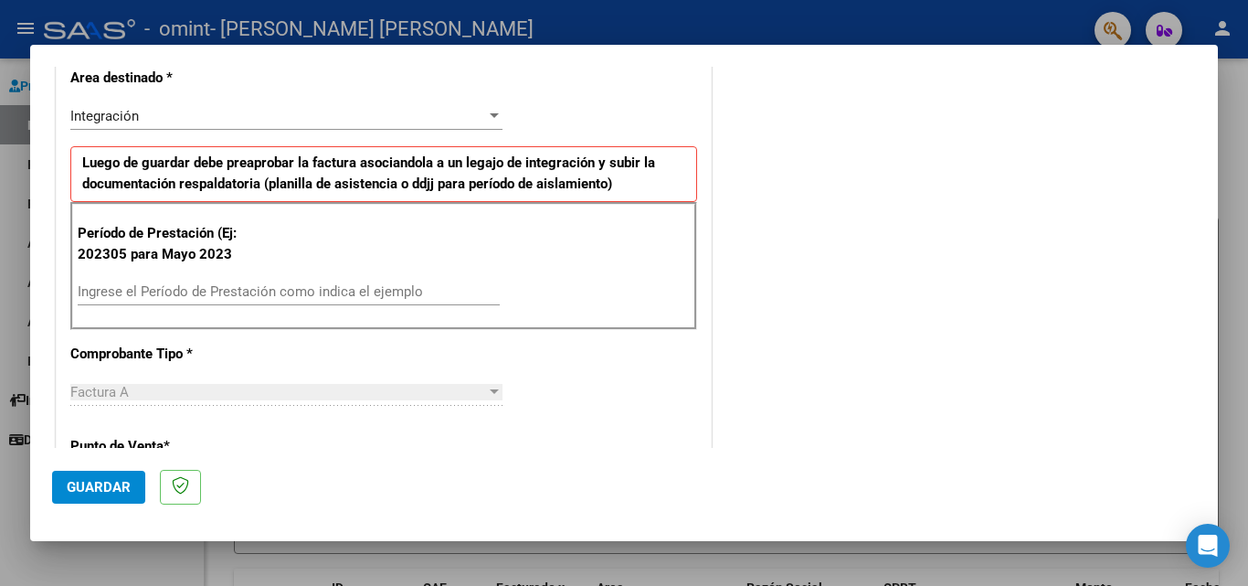
scroll to position [400, 0]
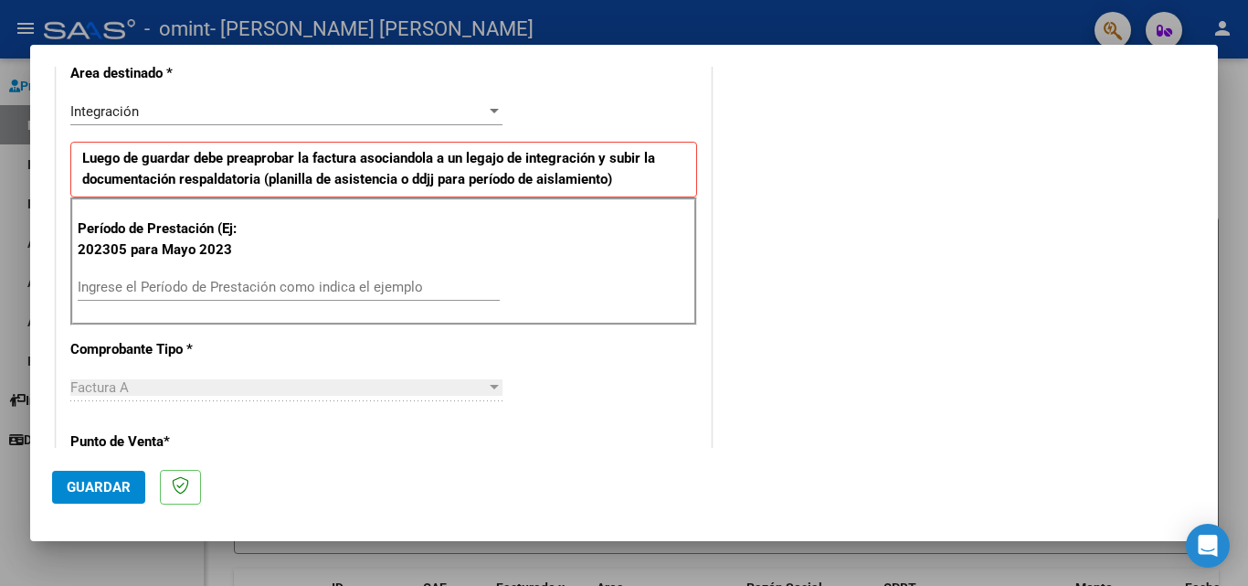
click at [230, 291] on input "Ingrese el Período de Prestación como indica el ejemplo" at bounding box center [289, 287] width 422 height 16
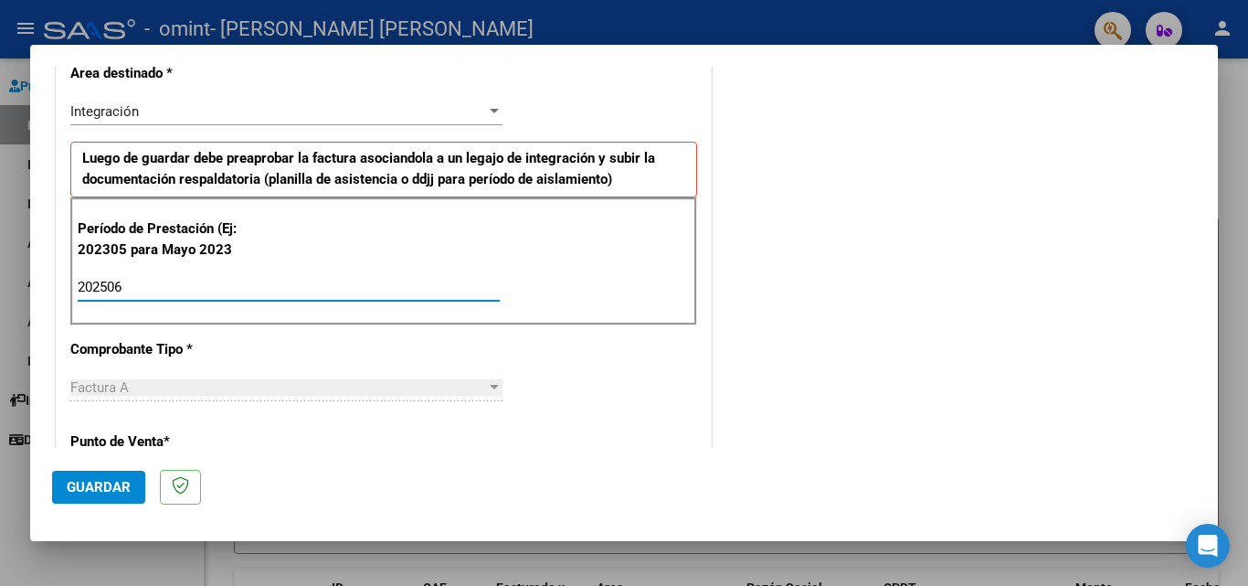
type input "202506"
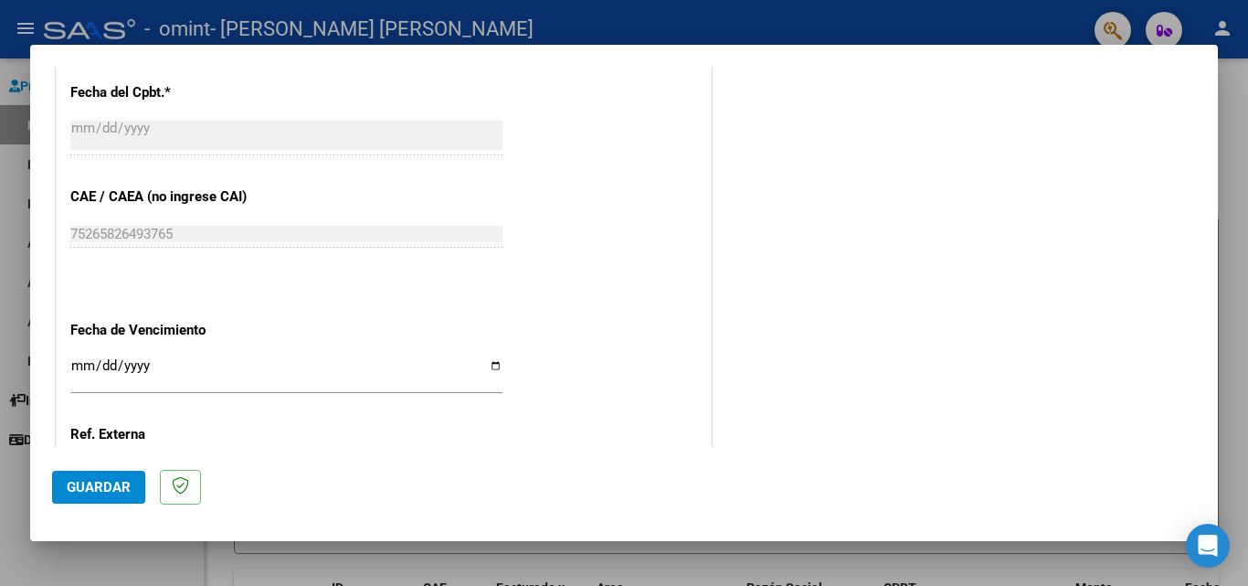
scroll to position [1019, 0]
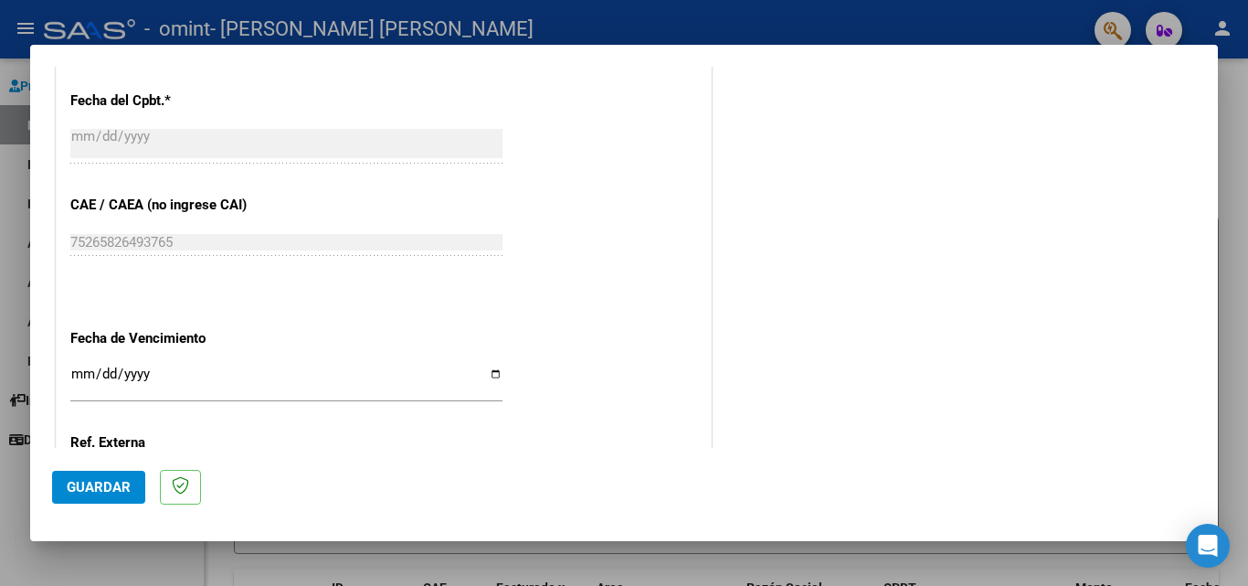
click at [81, 365] on div "Ingresar la fecha" at bounding box center [286, 382] width 432 height 39
type input "[DATE]"
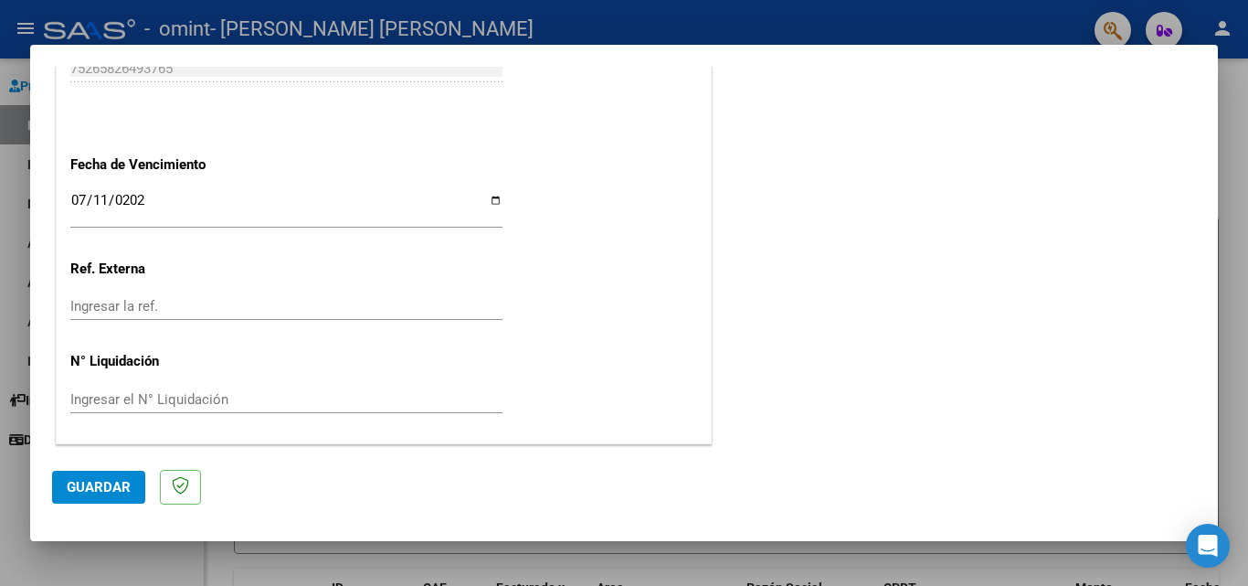
click at [114, 489] on span "Guardar" at bounding box center [99, 487] width 64 height 16
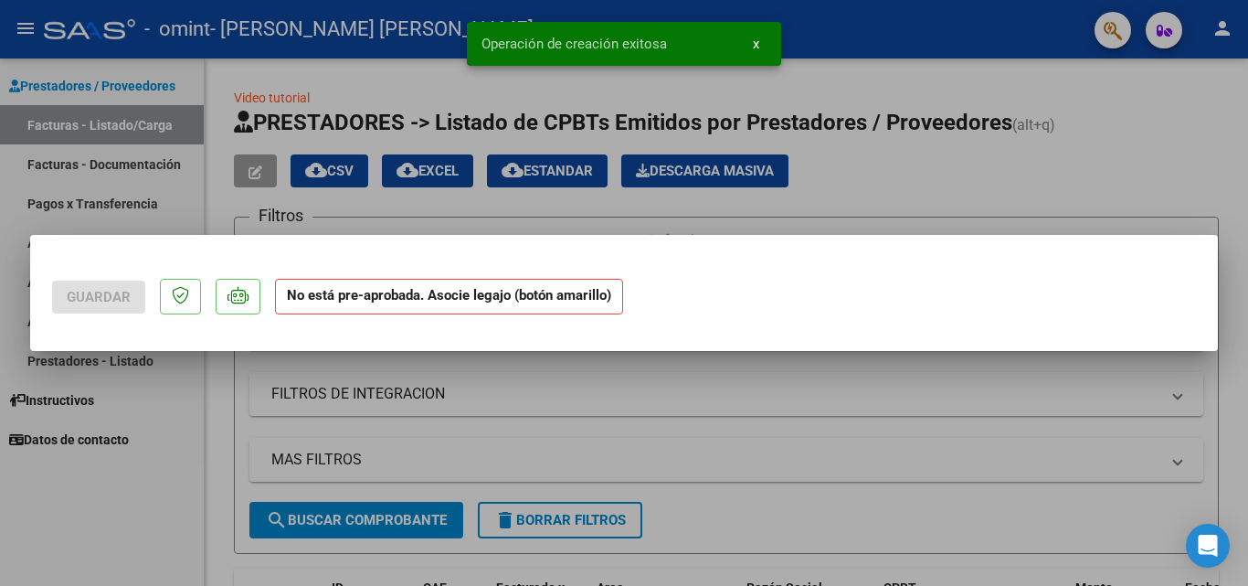
scroll to position [0, 0]
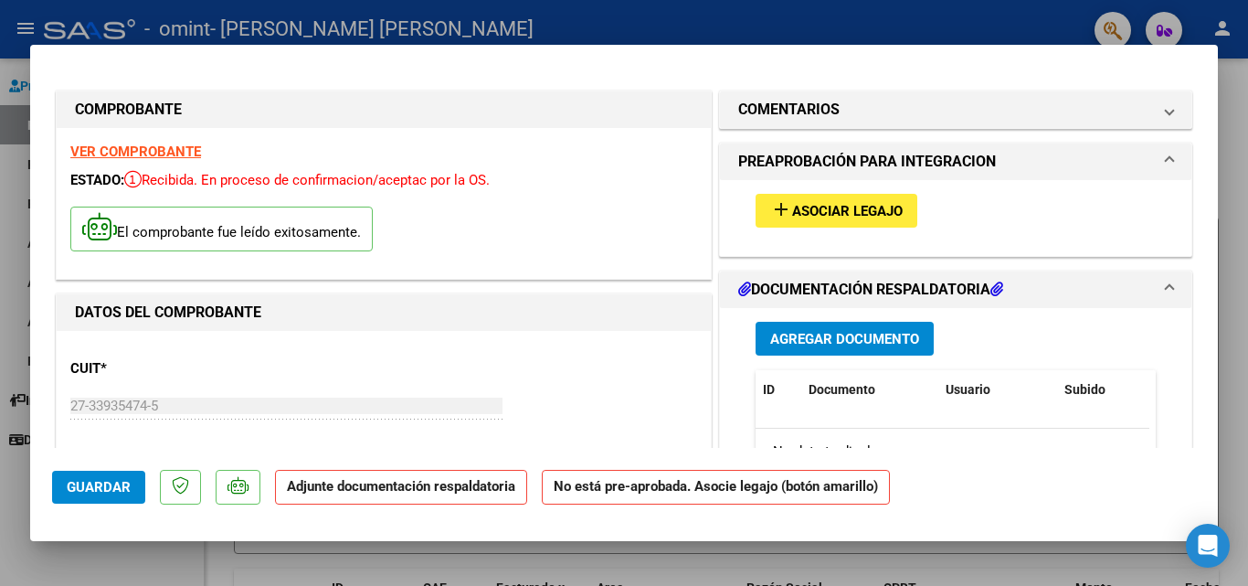
click at [844, 336] on span "Agregar Documento" at bounding box center [844, 339] width 149 height 16
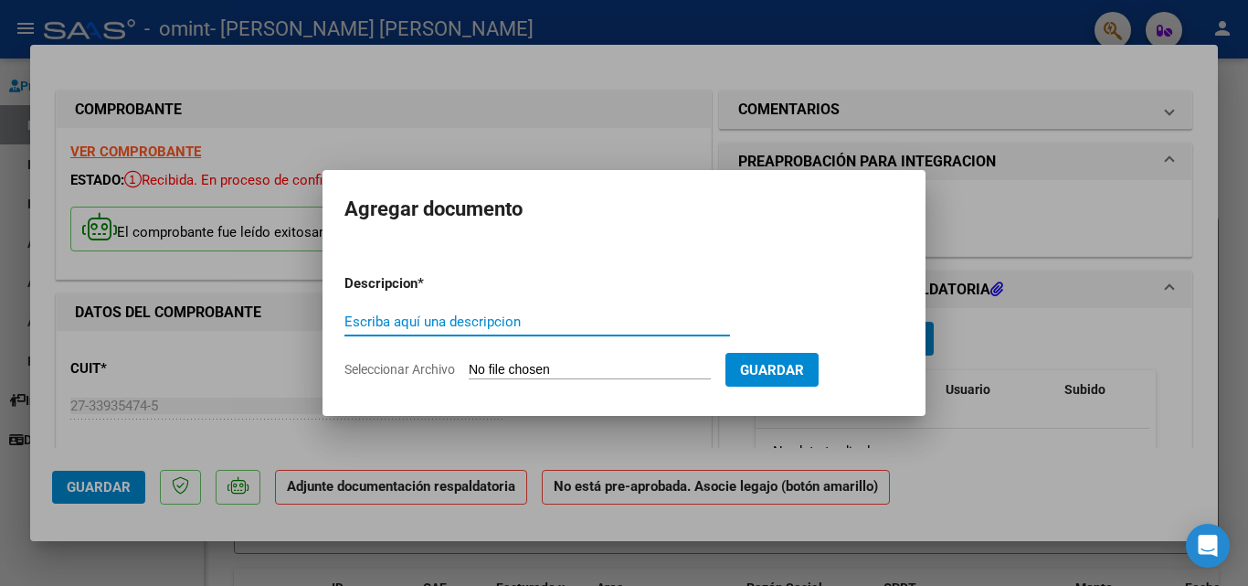
click at [547, 310] on div "Escriba aquí una descripcion" at bounding box center [538, 321] width 386 height 27
type input "Planilla de asistencia"
click at [585, 365] on input "Seleccionar Archivo" at bounding box center [590, 370] width 242 height 17
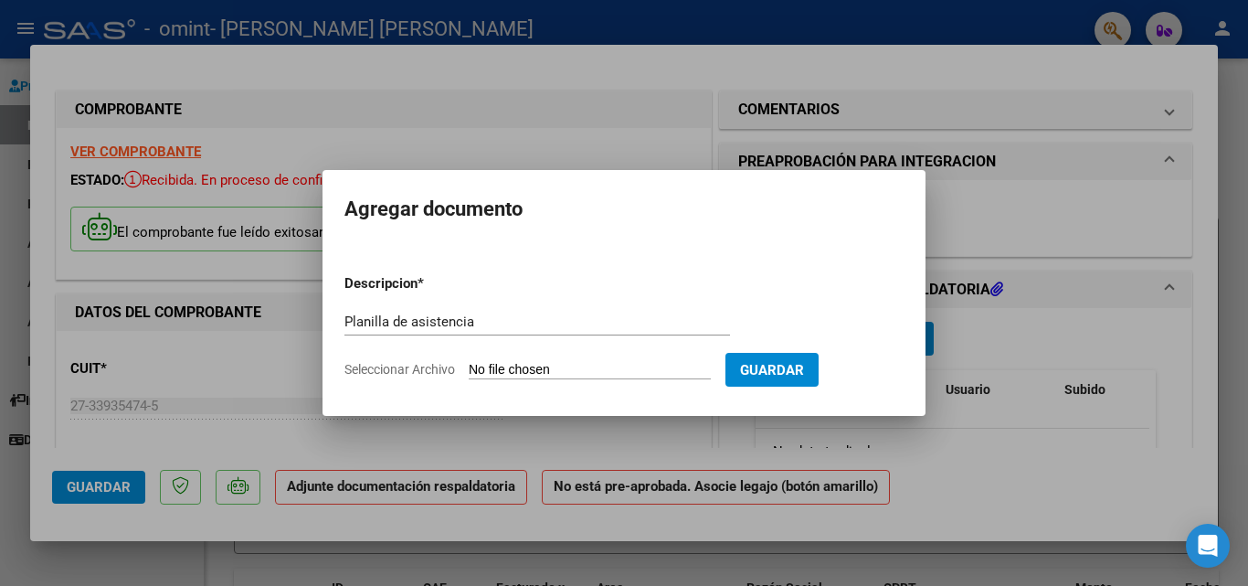
type input "C:\fakepath\Asistencia Junio.pdf"
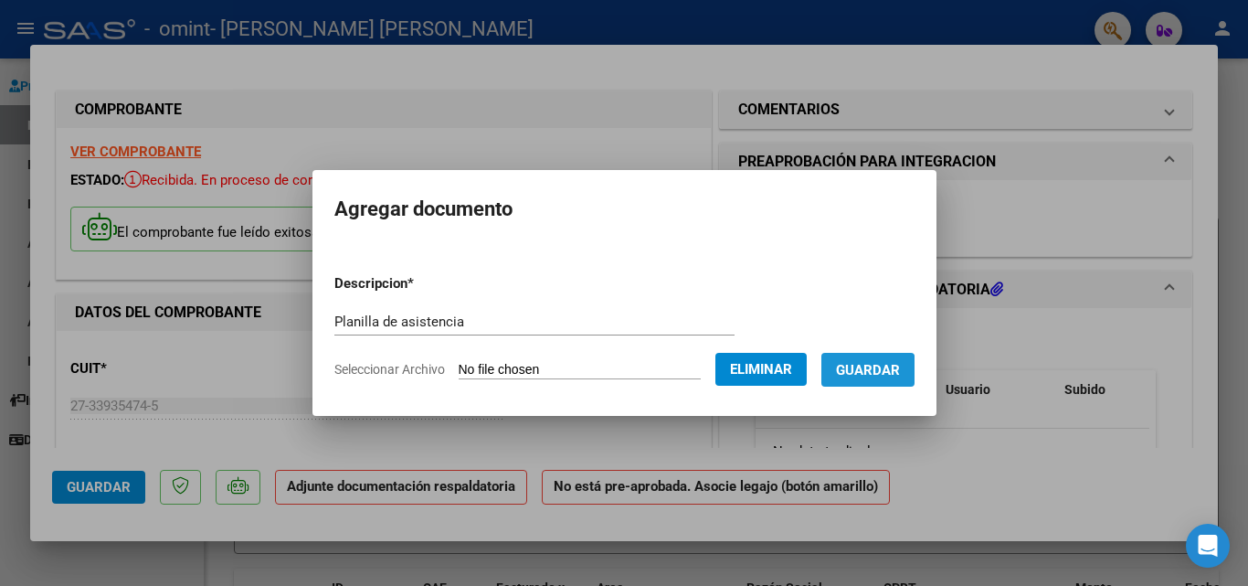
click at [870, 377] on span "Guardar" at bounding box center [868, 370] width 64 height 16
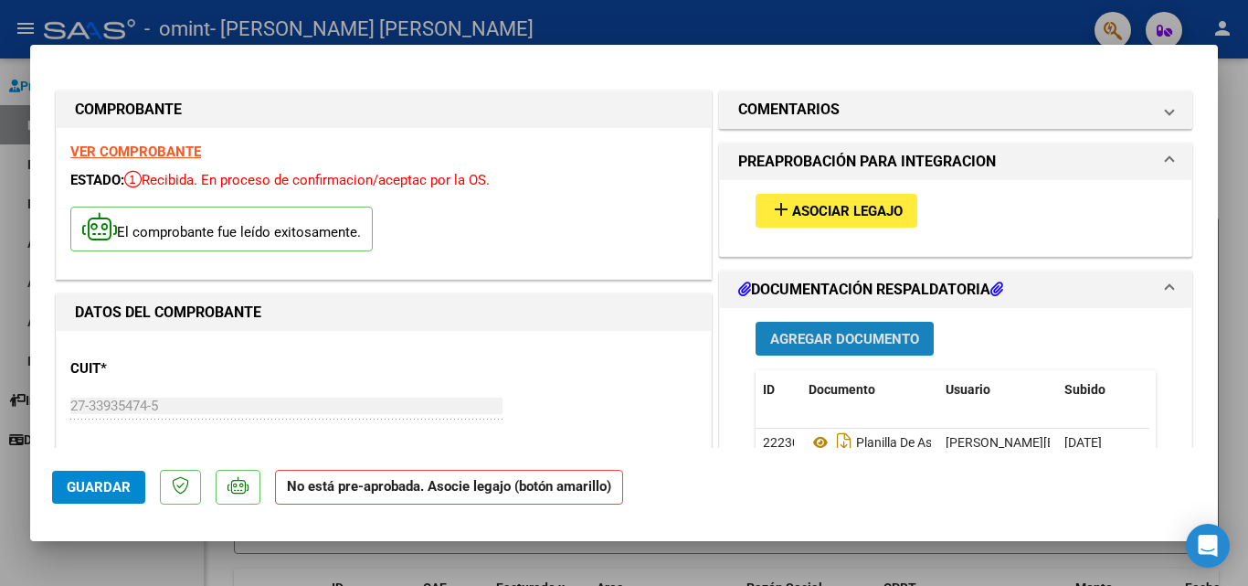
click at [832, 333] on span "Agregar Documento" at bounding box center [844, 339] width 149 height 16
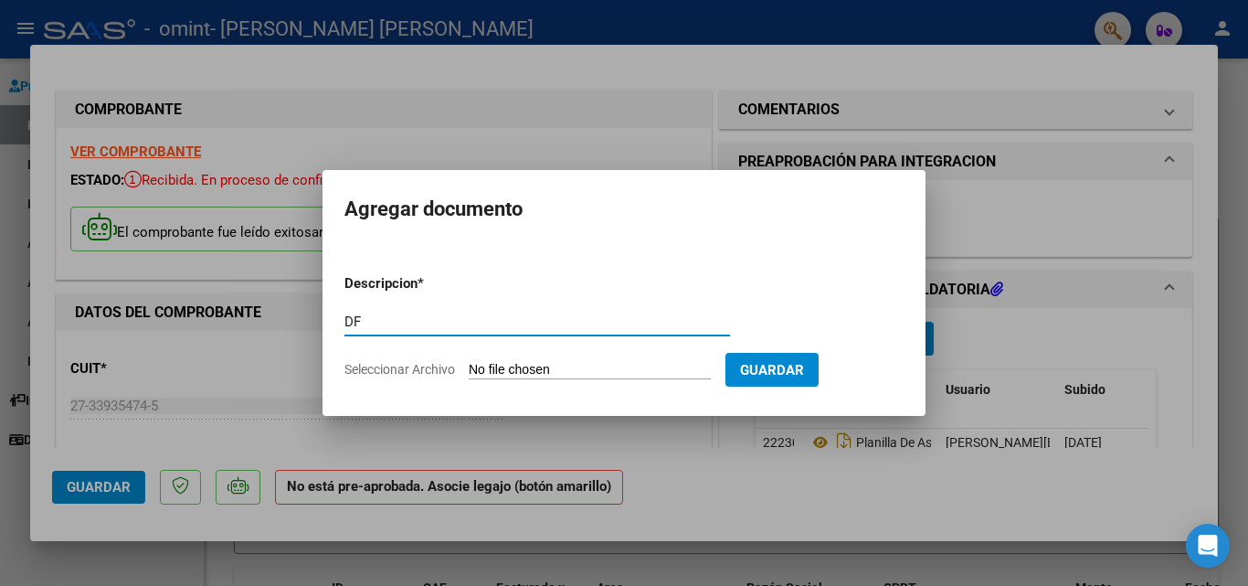
type input "D"
type input "f"
type input "Factura"
click at [571, 363] on input "Seleccionar Archivo" at bounding box center [590, 370] width 242 height 17
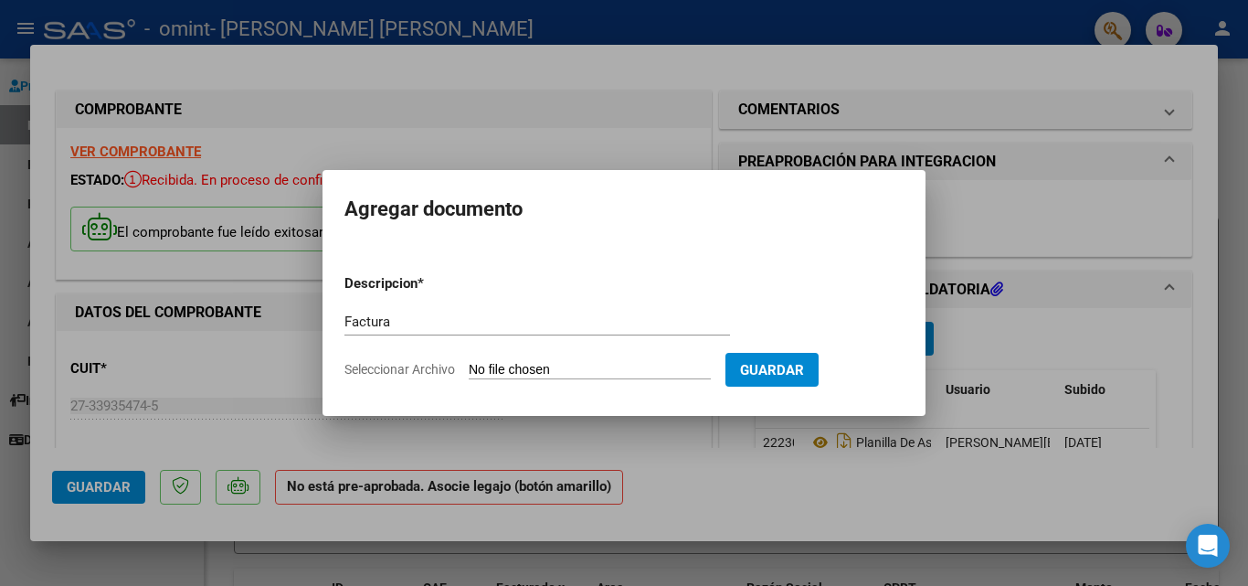
type input "C:\fakepath\Junio 250.pdf"
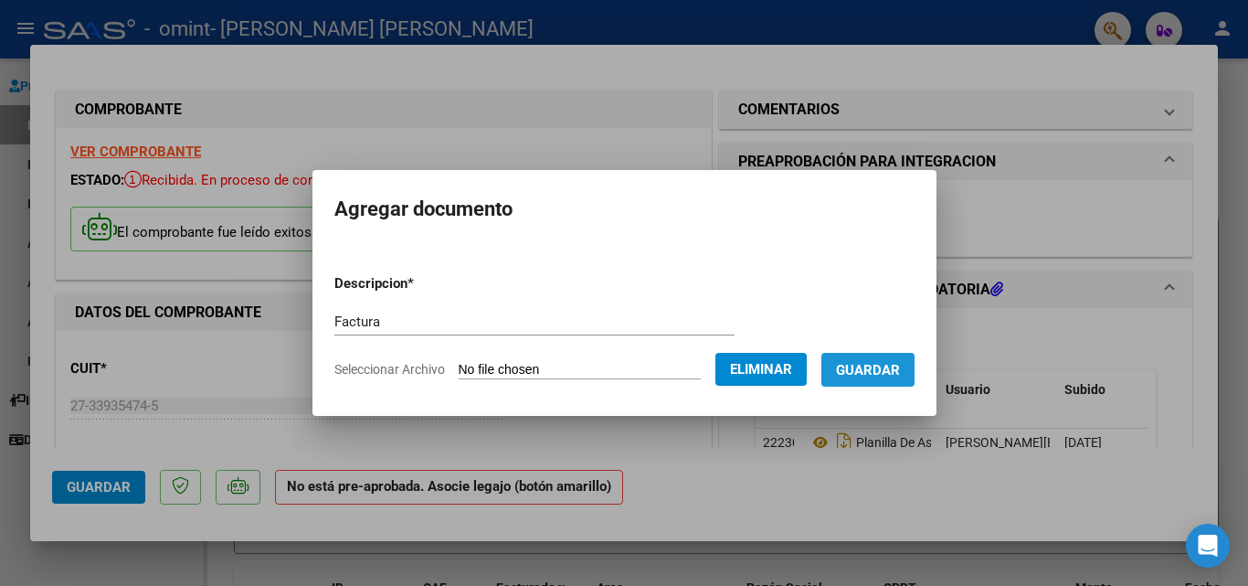
click at [871, 374] on span "Guardar" at bounding box center [868, 370] width 64 height 16
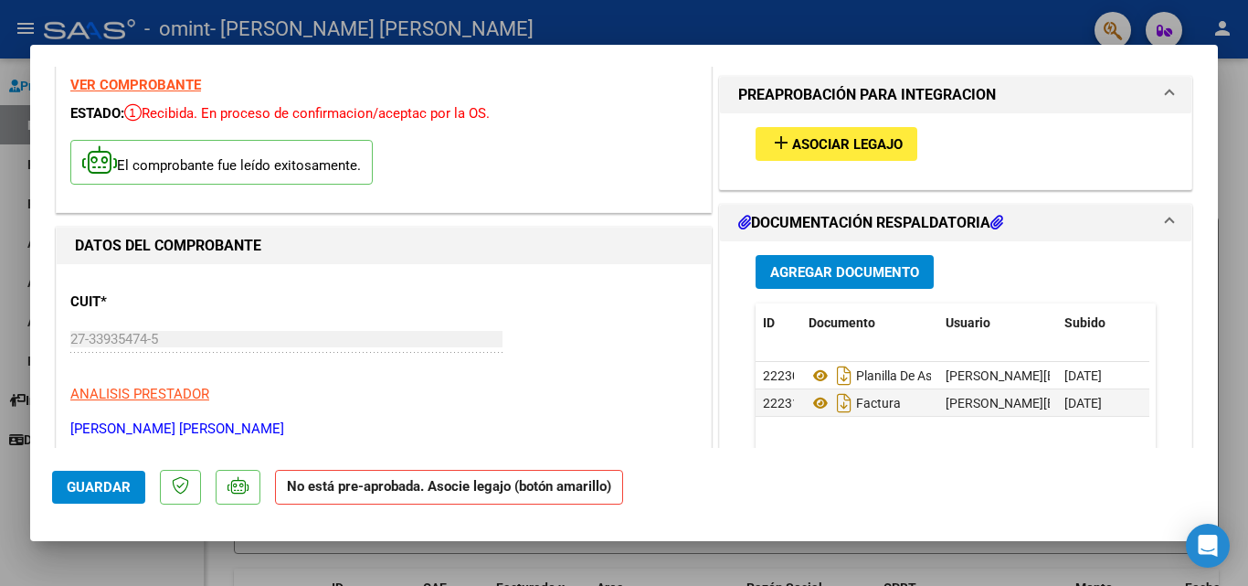
scroll to position [70, 0]
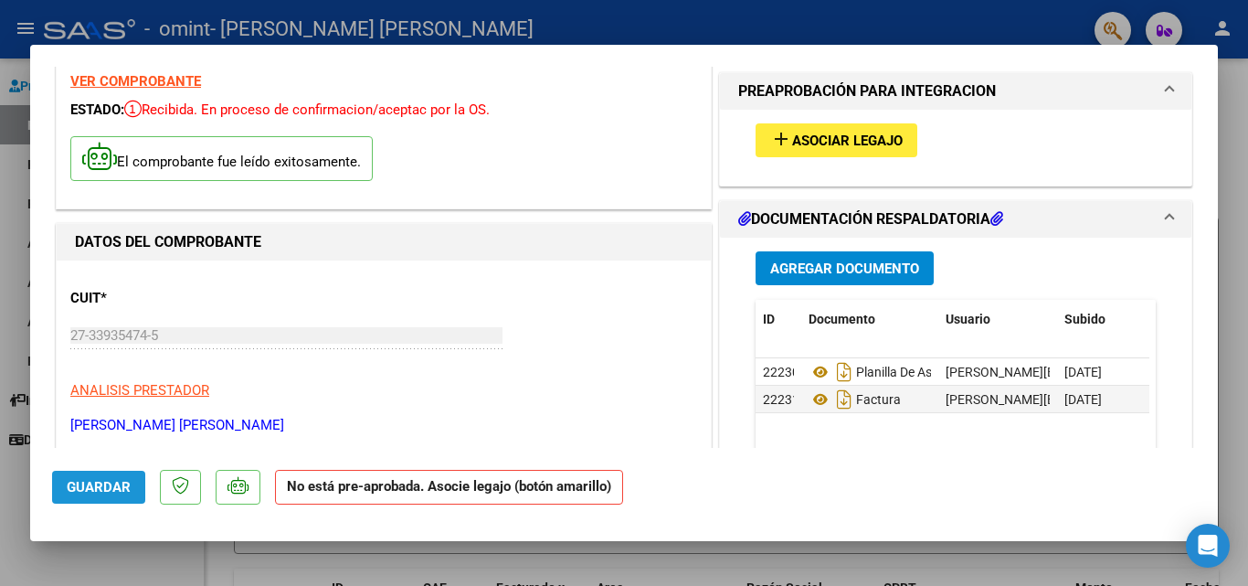
click at [98, 474] on button "Guardar" at bounding box center [98, 487] width 93 height 33
click at [794, 14] on div at bounding box center [624, 293] width 1248 height 586
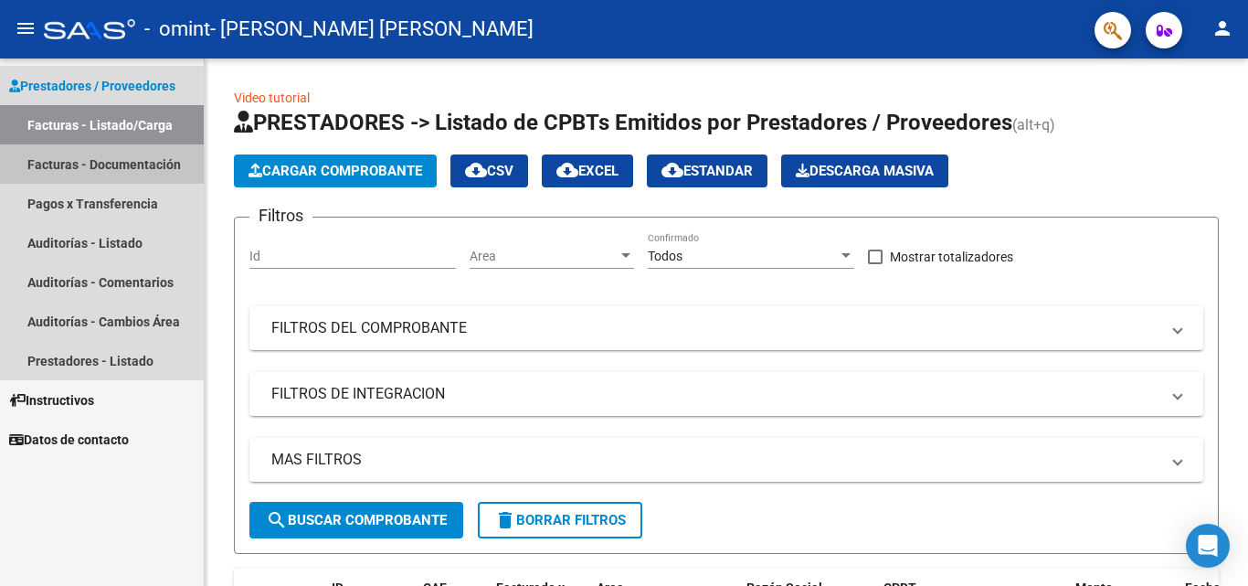
click at [118, 164] on link "Facturas - Documentación" at bounding box center [102, 163] width 204 height 39
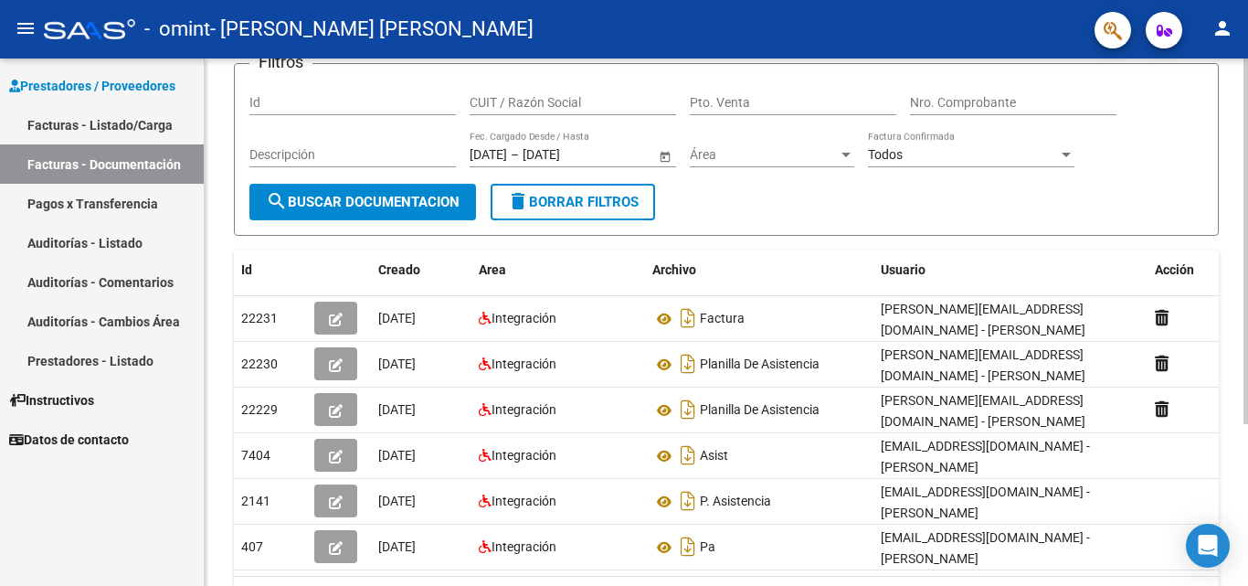
scroll to position [134, 0]
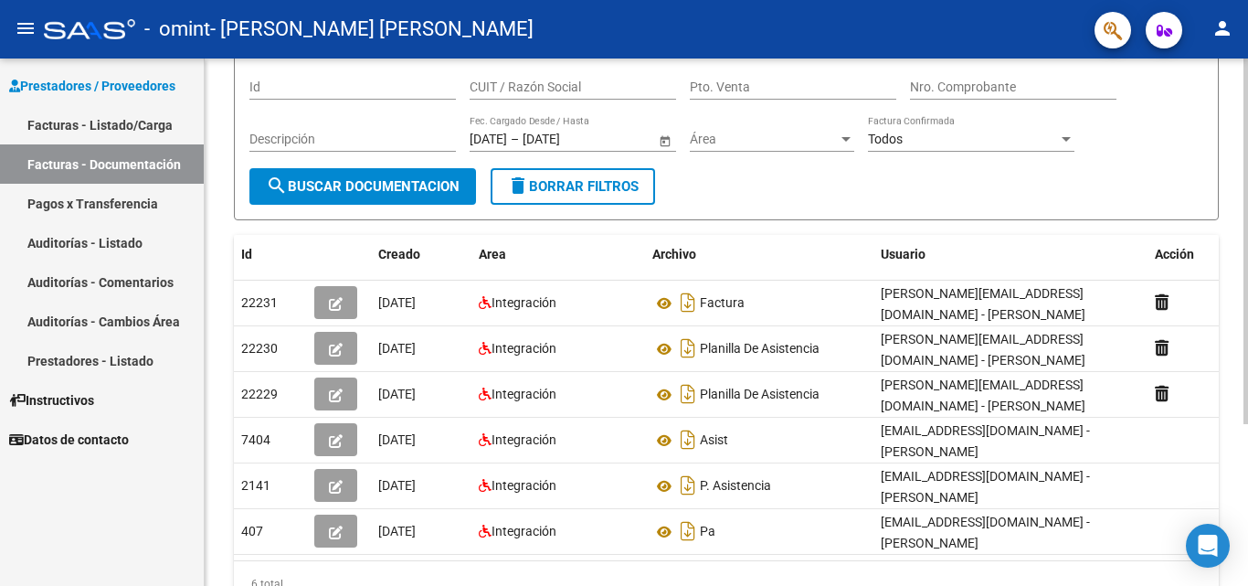
click at [1247, 376] on div at bounding box center [1246, 347] width 5 height 366
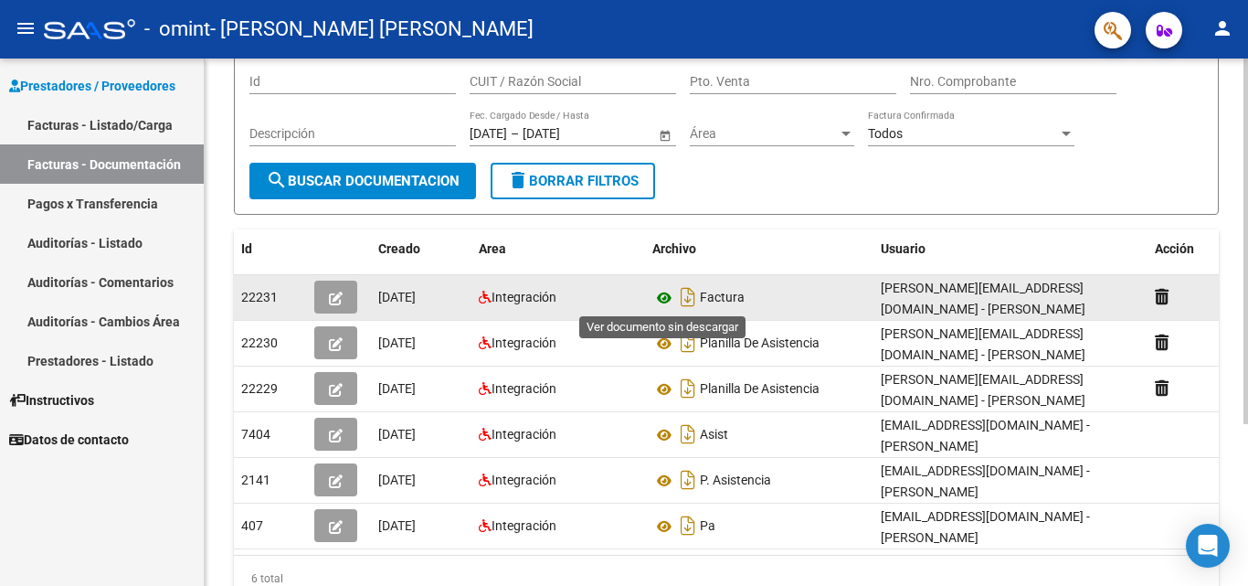
click at [663, 298] on icon at bounding box center [665, 298] width 24 height 22
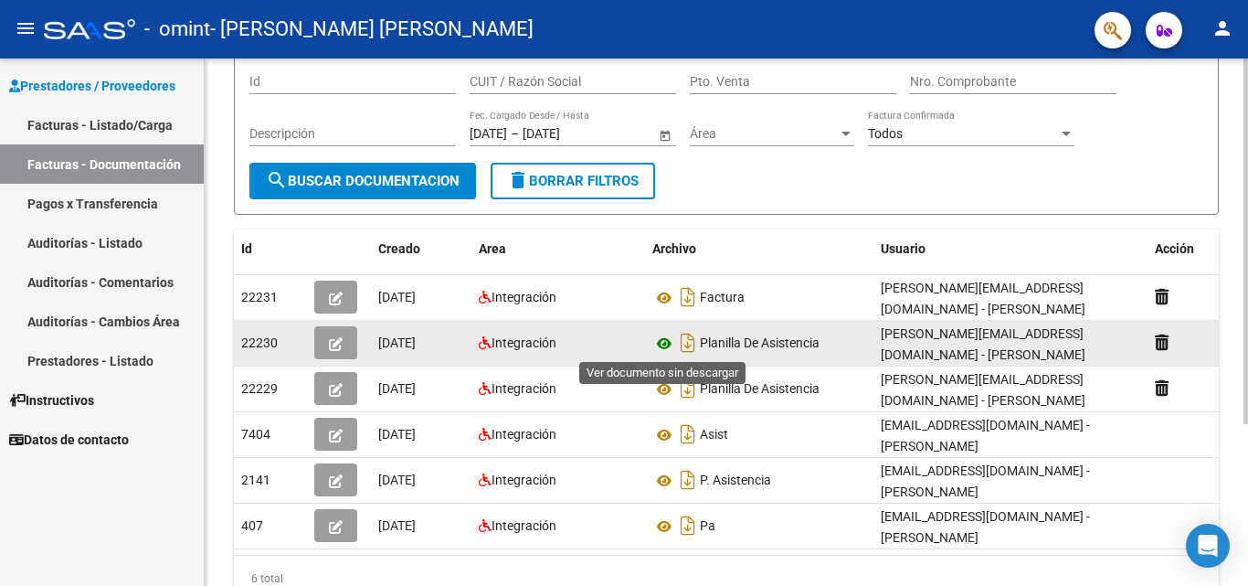
click at [667, 343] on icon at bounding box center [665, 344] width 24 height 22
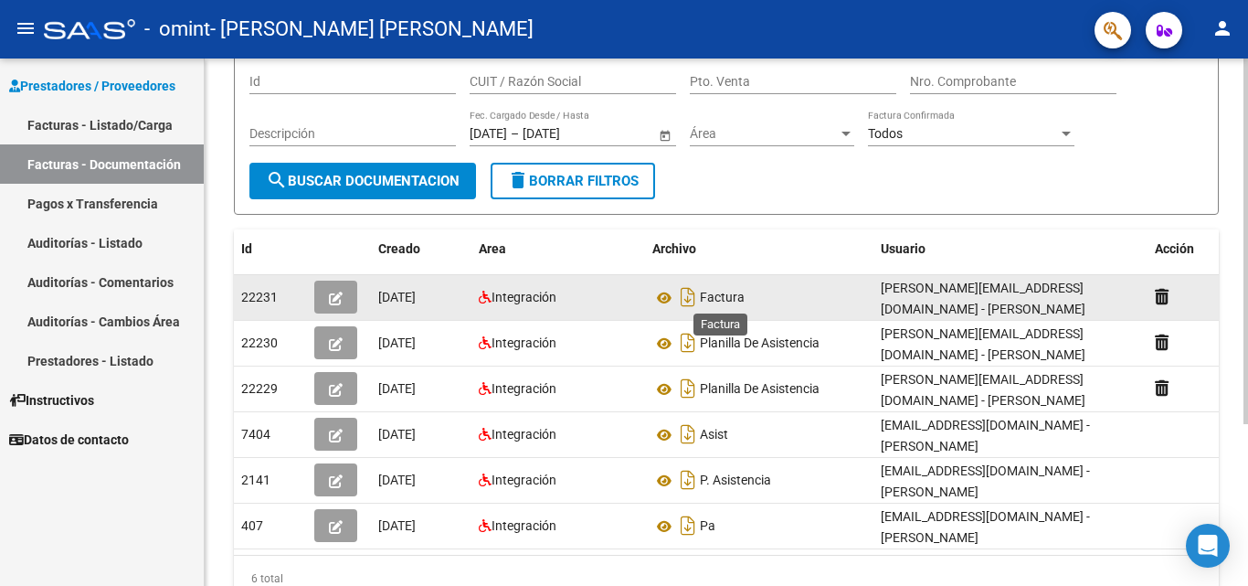
click at [720, 298] on span "Factura" at bounding box center [722, 298] width 45 height 15
click at [668, 299] on icon at bounding box center [665, 298] width 24 height 22
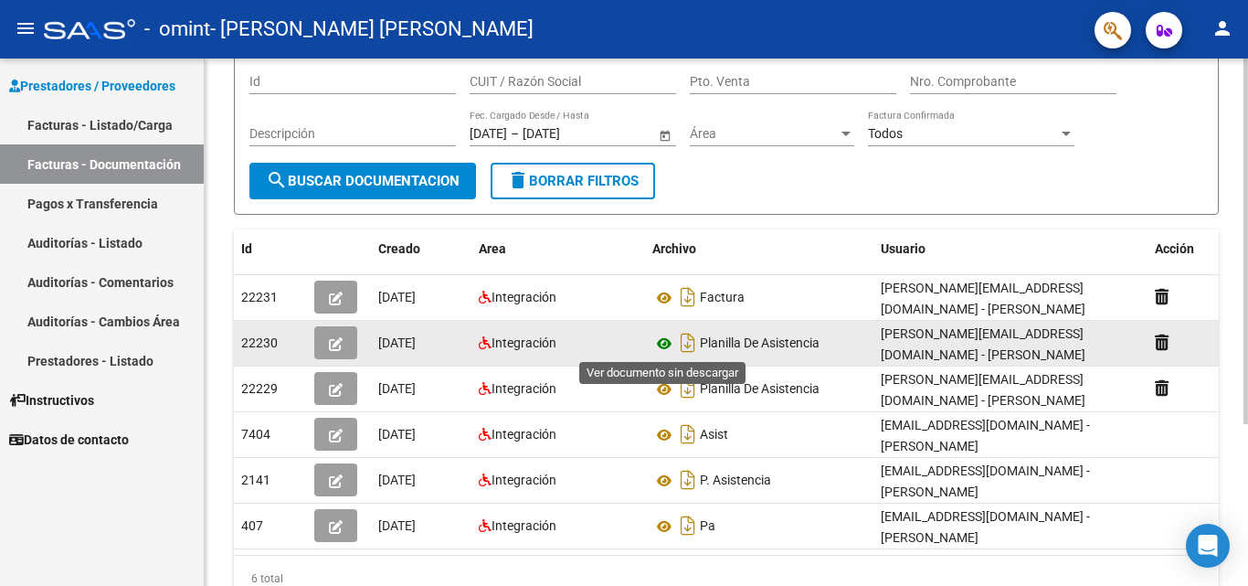
click at [663, 343] on icon at bounding box center [665, 344] width 24 height 22
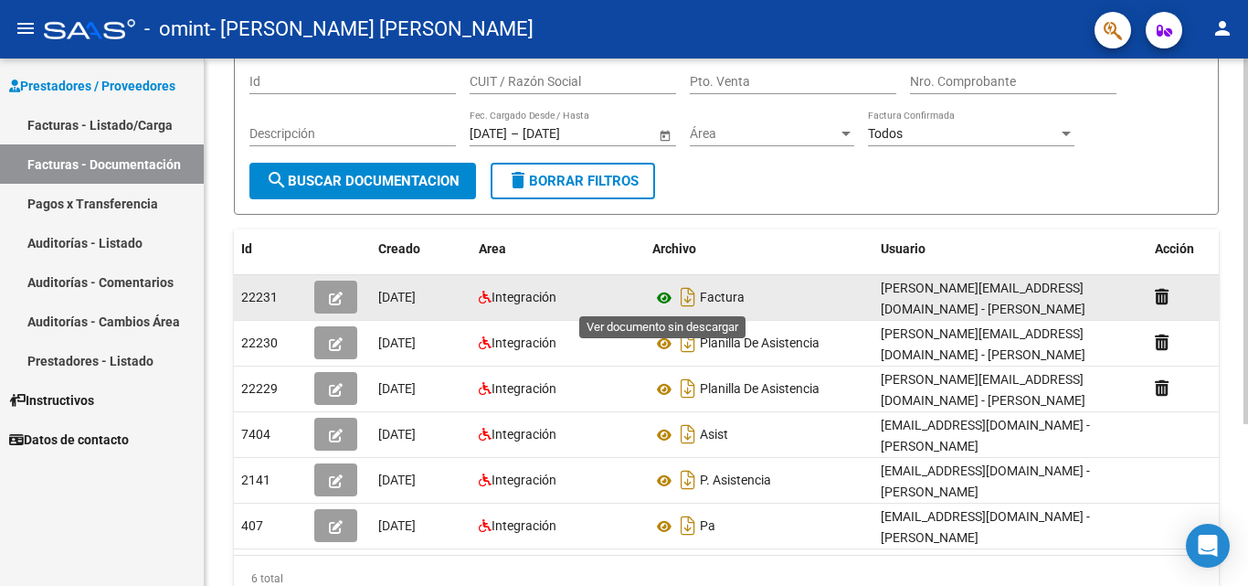
click at [661, 298] on icon at bounding box center [665, 298] width 24 height 22
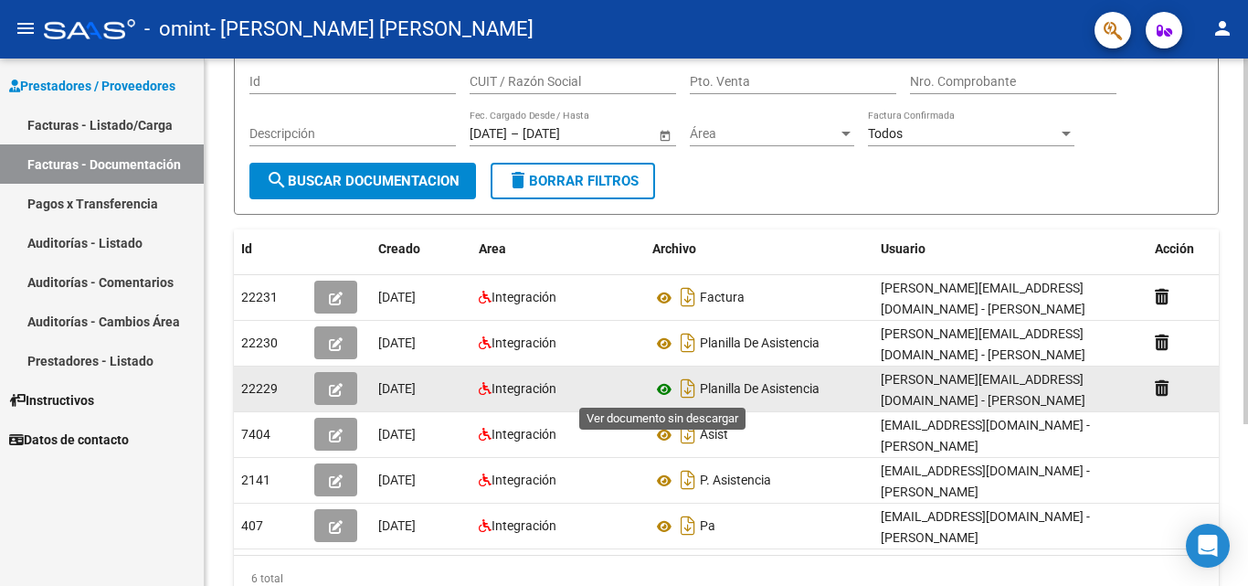
click at [667, 387] on icon at bounding box center [665, 389] width 24 height 22
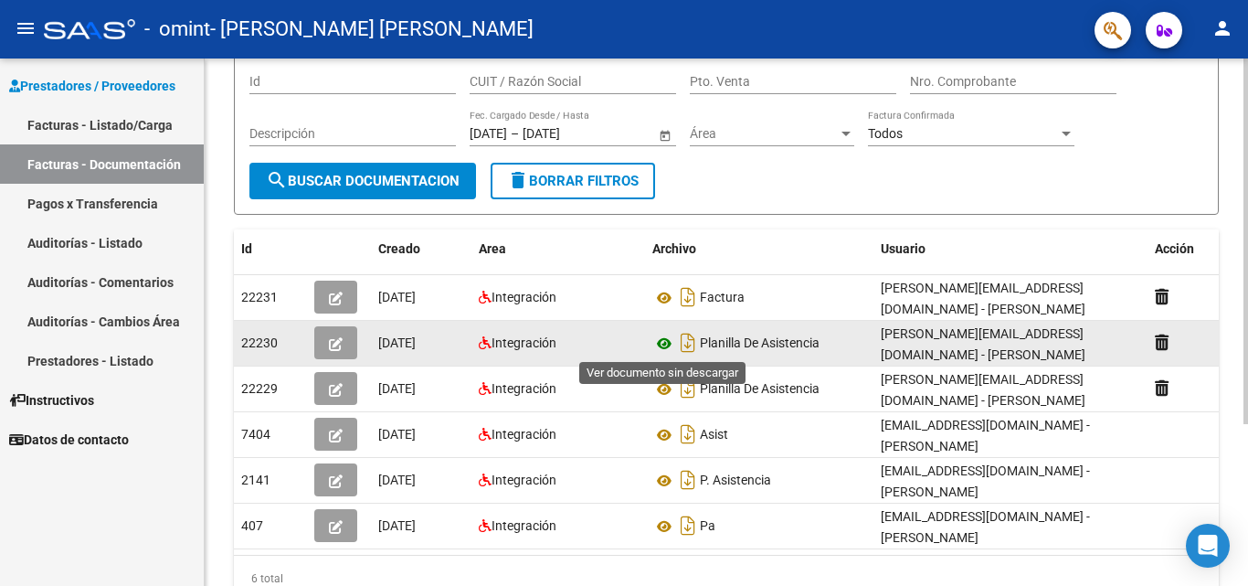
click at [663, 343] on icon at bounding box center [665, 344] width 24 height 22
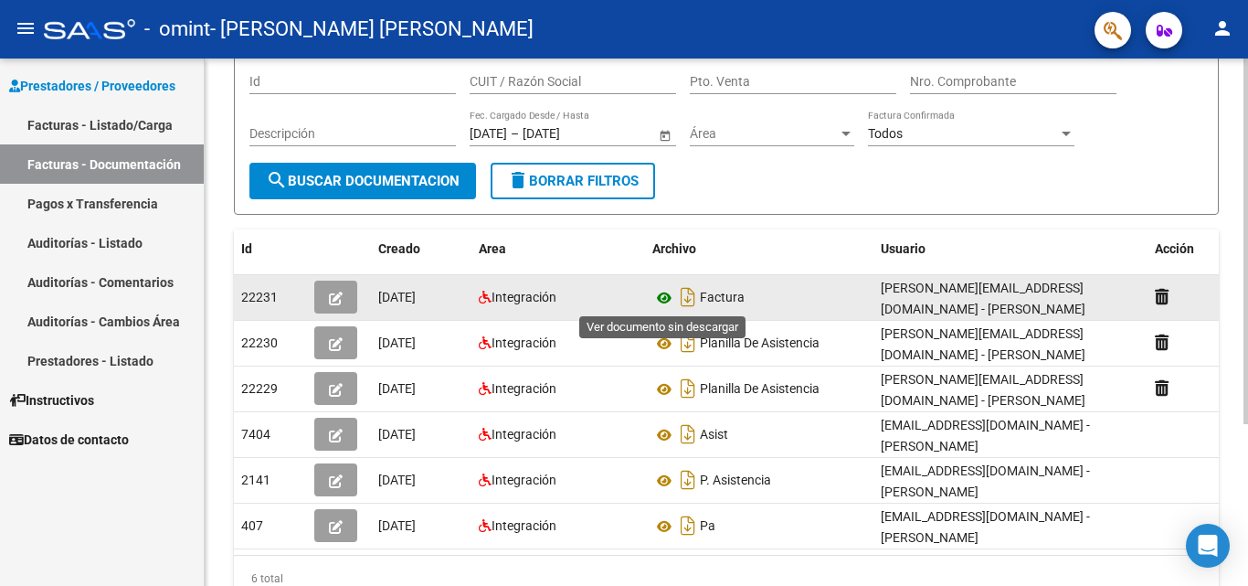
click at [661, 296] on icon at bounding box center [665, 298] width 24 height 22
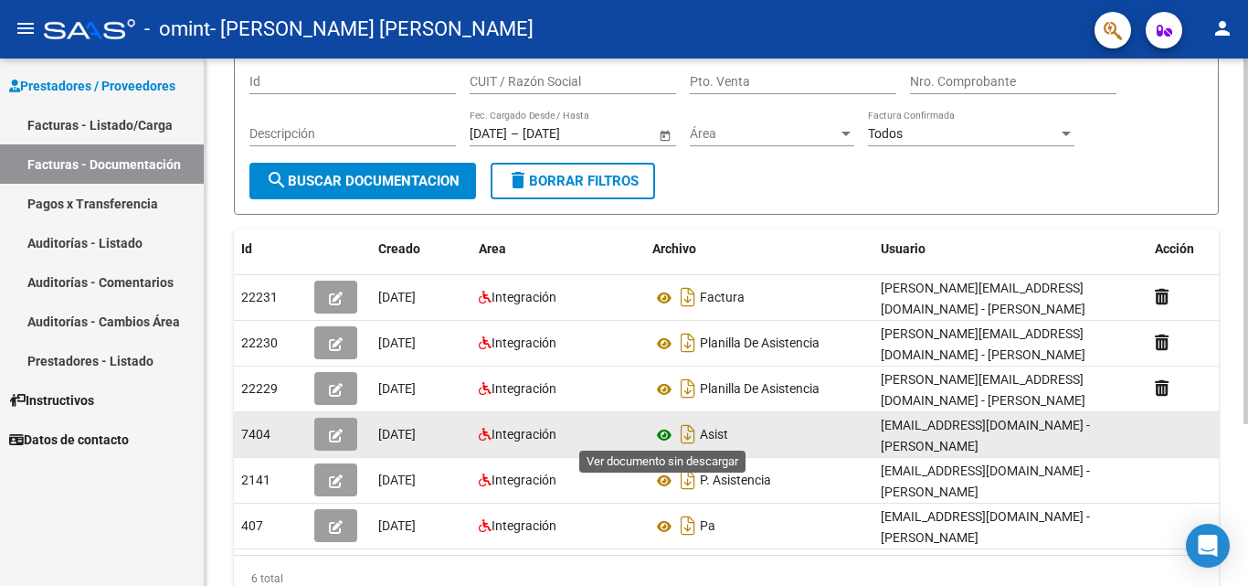
click at [663, 430] on icon at bounding box center [665, 435] width 24 height 22
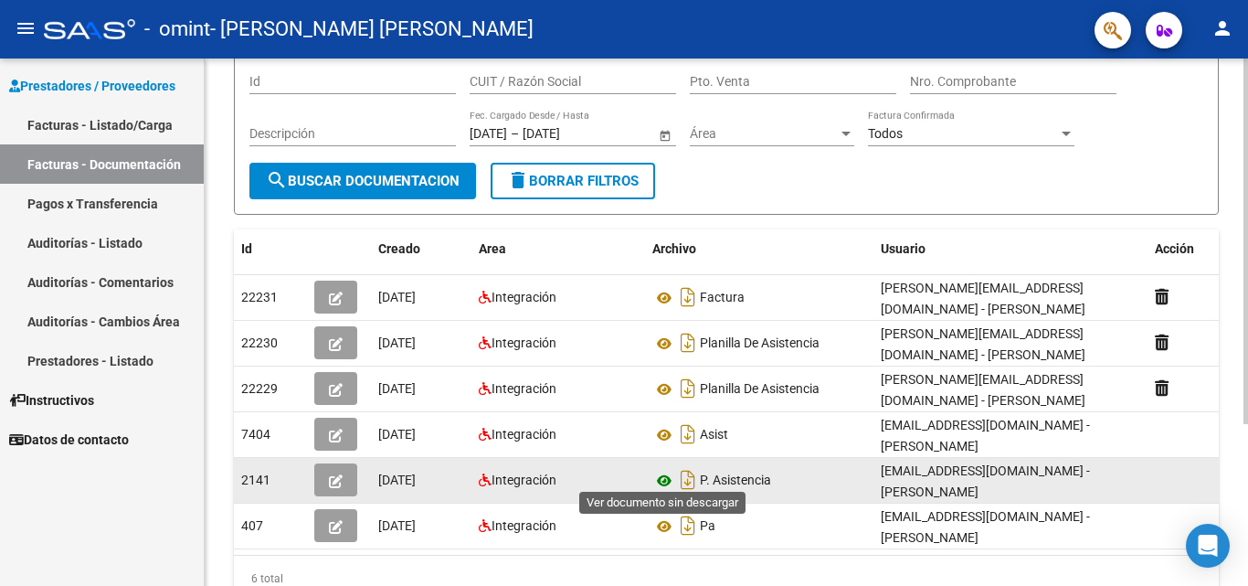
click at [665, 477] on icon at bounding box center [665, 481] width 24 height 22
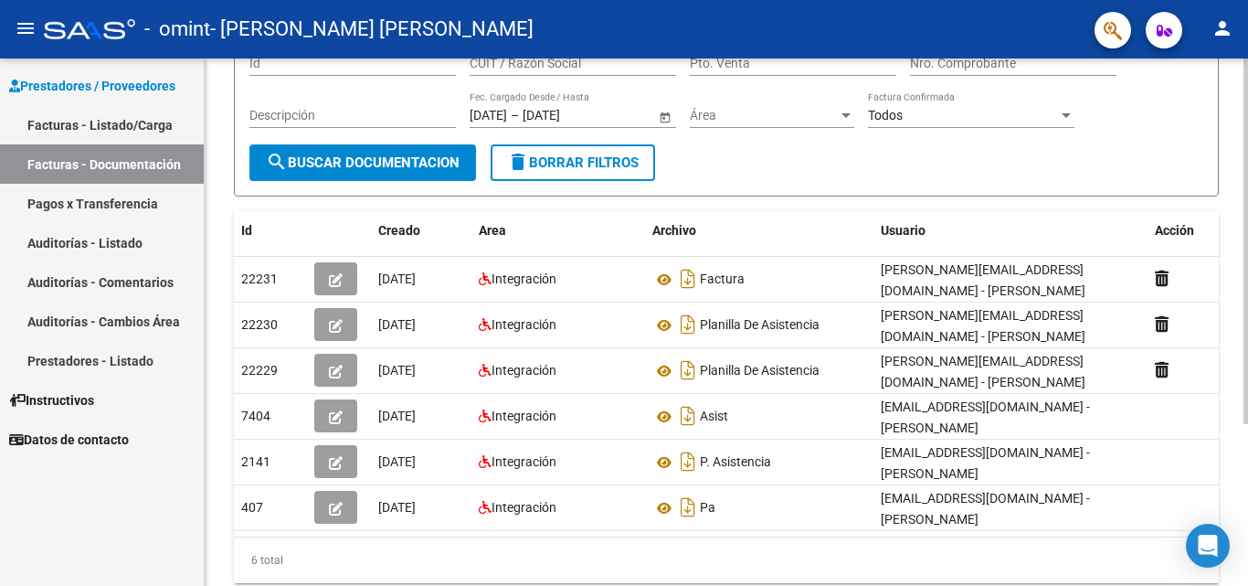
scroll to position [172, 0]
click at [1225, 420] on div "PRESTADORES -> Comprobantes - Documentación Respaldatoria cloud_download Export…" at bounding box center [729, 265] width 1048 height 756
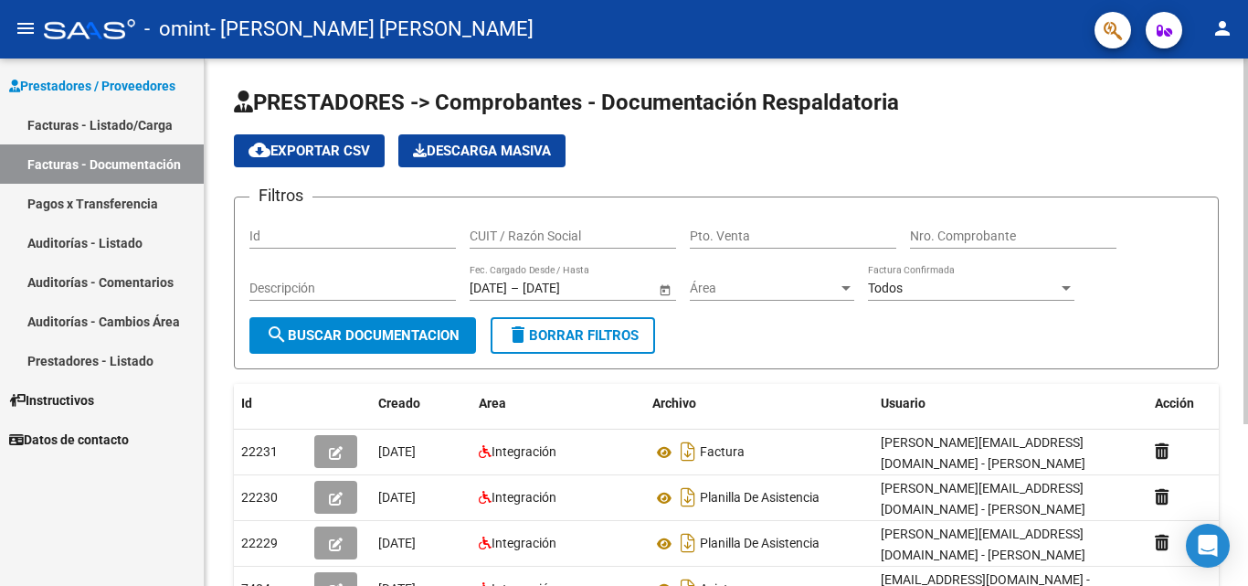
click at [1246, 325] on div at bounding box center [1246, 241] width 5 height 366
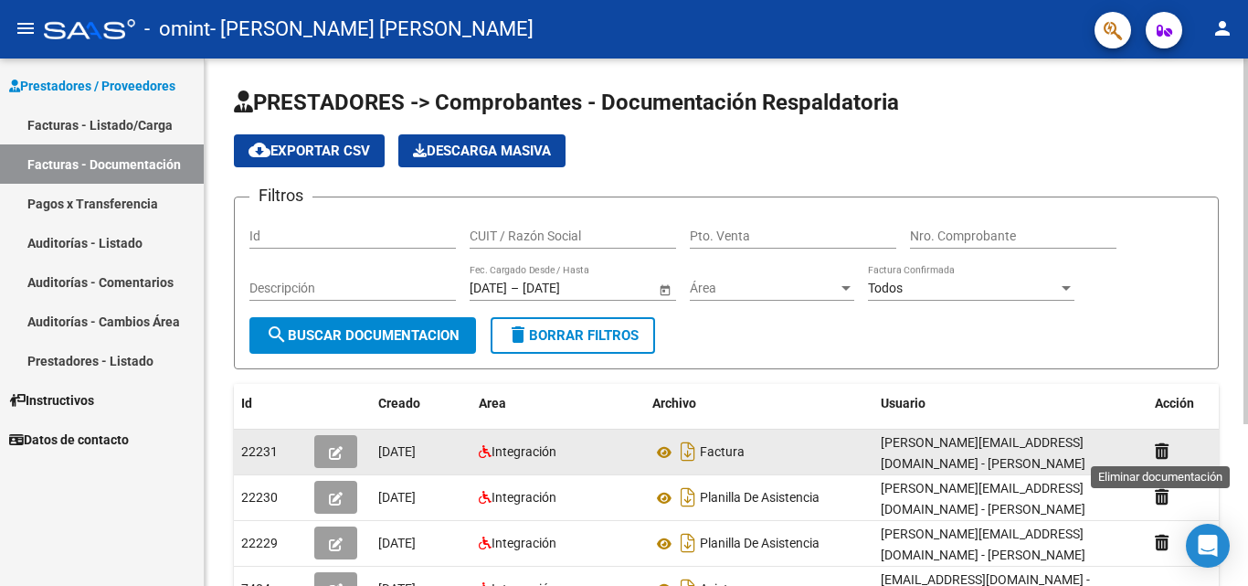
click at [1165, 451] on icon at bounding box center [1162, 450] width 14 height 17
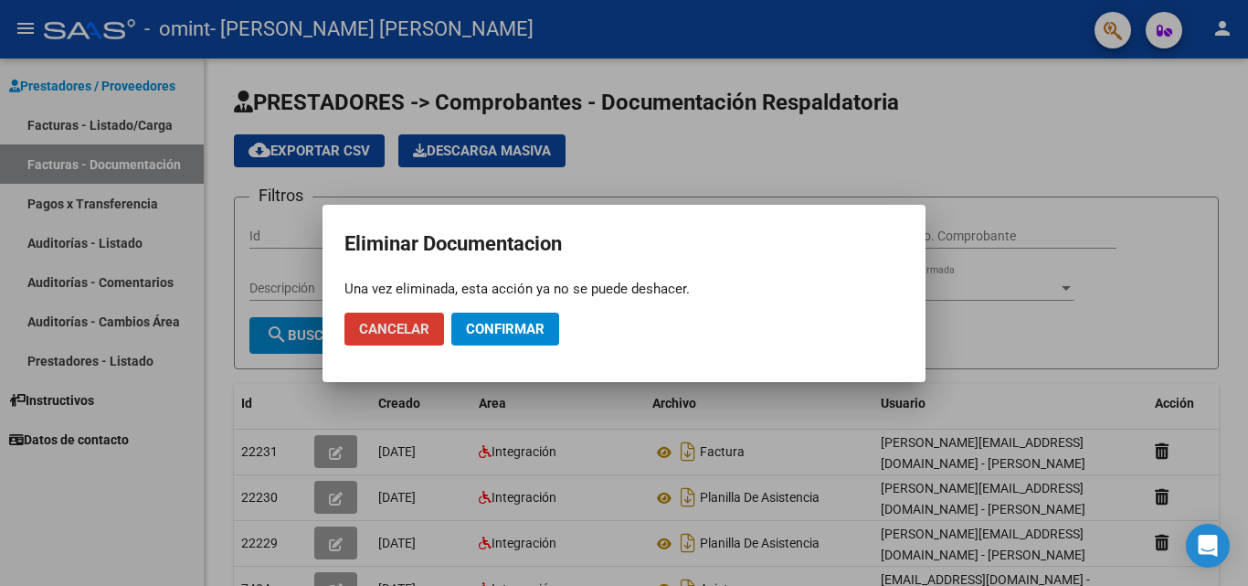
click at [888, 258] on h2 "Eliminar Documentacion" at bounding box center [624, 244] width 559 height 35
click at [940, 154] on div at bounding box center [624, 293] width 1248 height 586
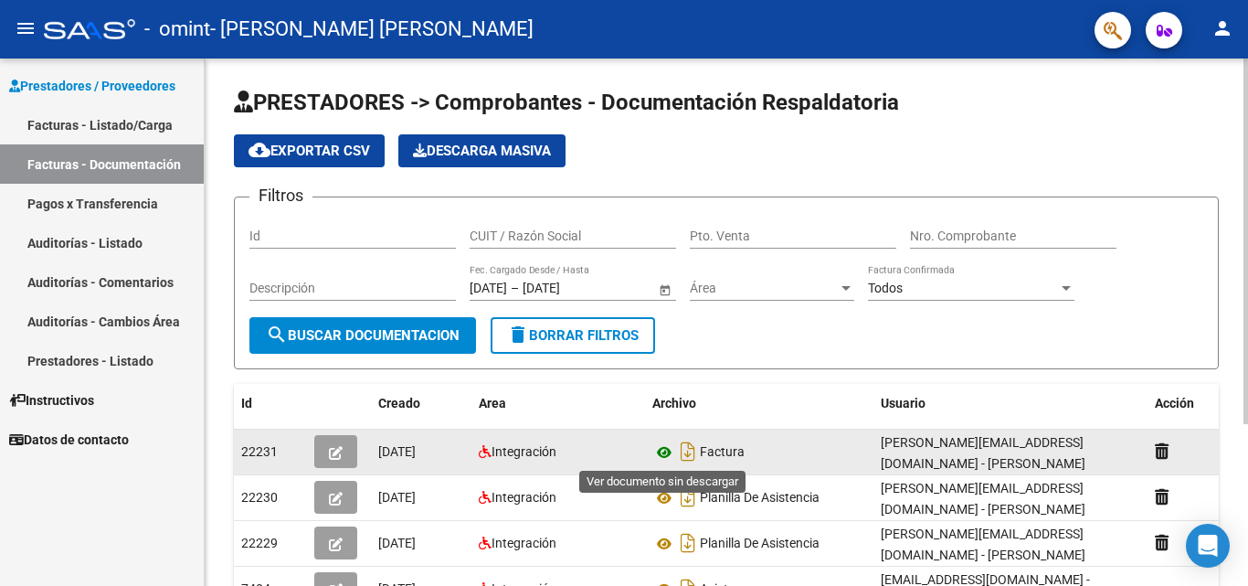
click at [668, 454] on icon at bounding box center [665, 452] width 24 height 22
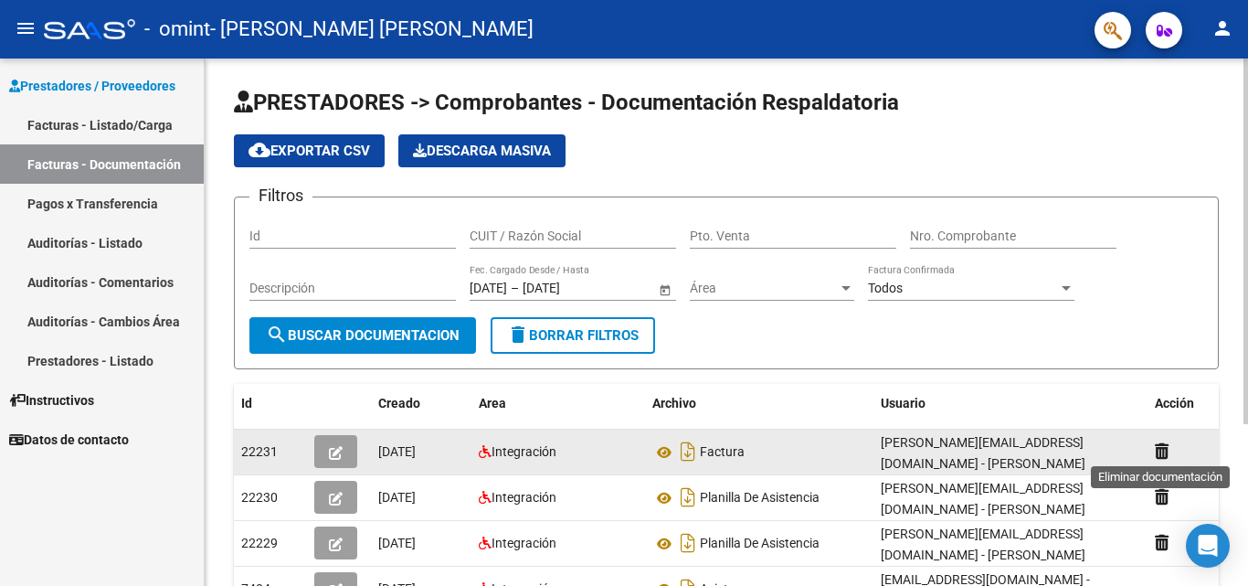
click at [1161, 446] on icon at bounding box center [1162, 450] width 14 height 17
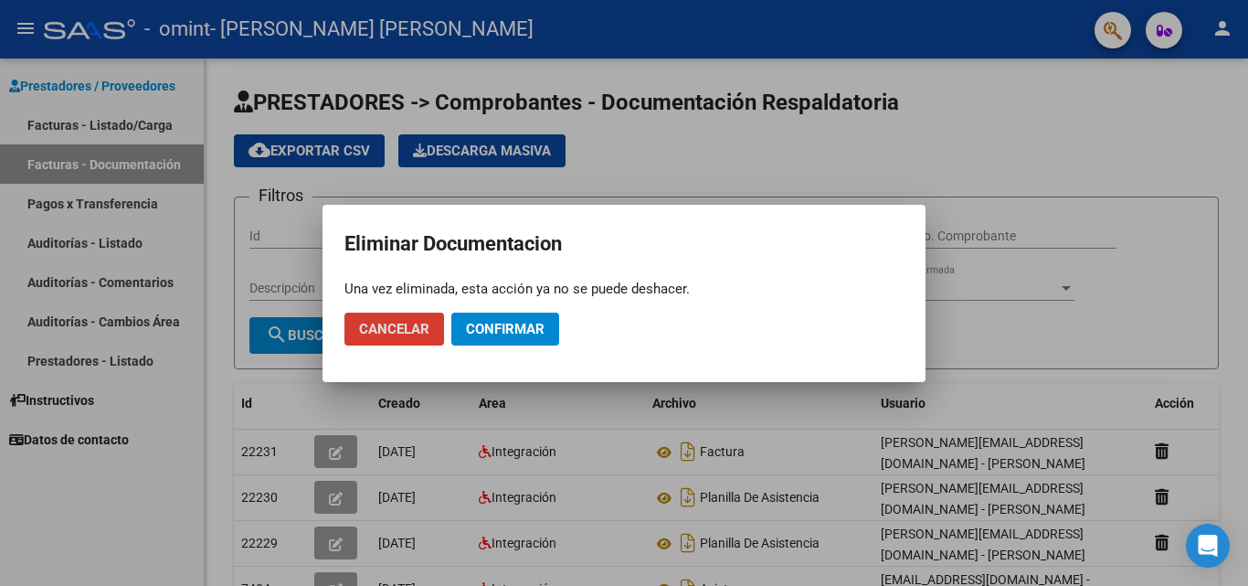
click at [477, 324] on span "Confirmar" at bounding box center [505, 329] width 79 height 16
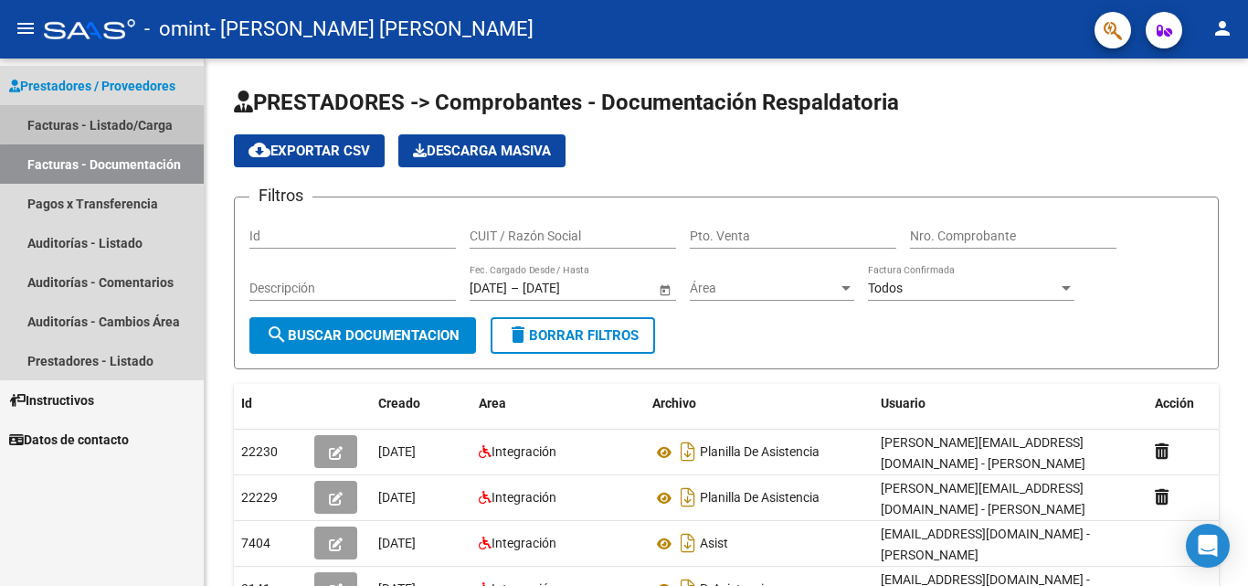
click at [131, 116] on link "Facturas - Listado/Carga" at bounding box center [102, 124] width 204 height 39
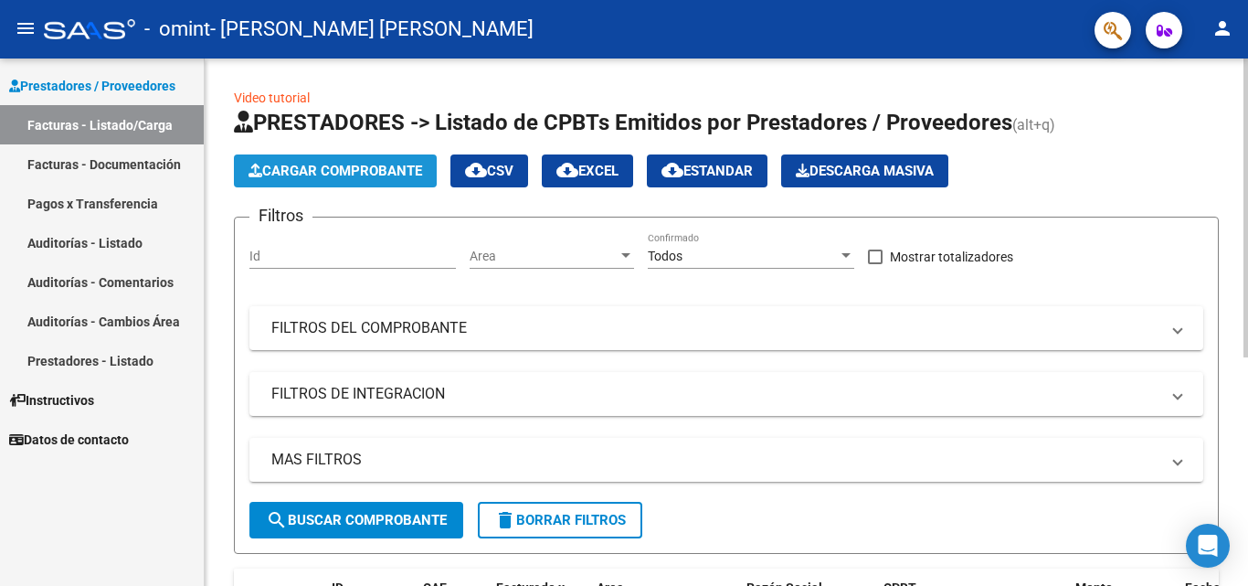
click at [351, 174] on span "Cargar Comprobante" at bounding box center [336, 171] width 174 height 16
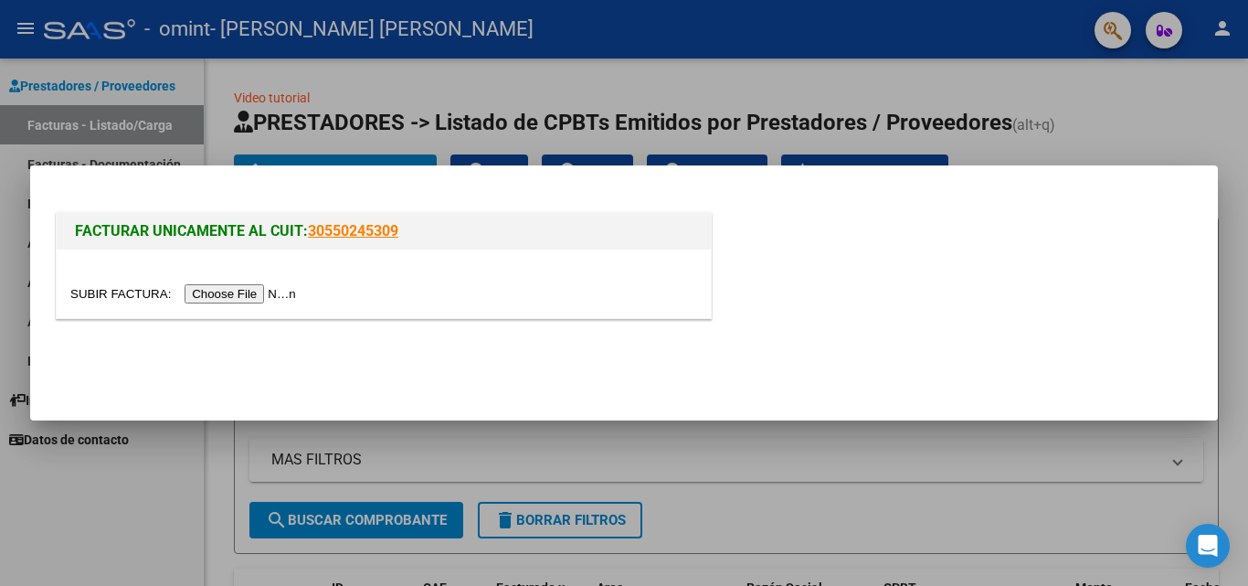
click at [263, 298] on input "file" at bounding box center [185, 293] width 231 height 19
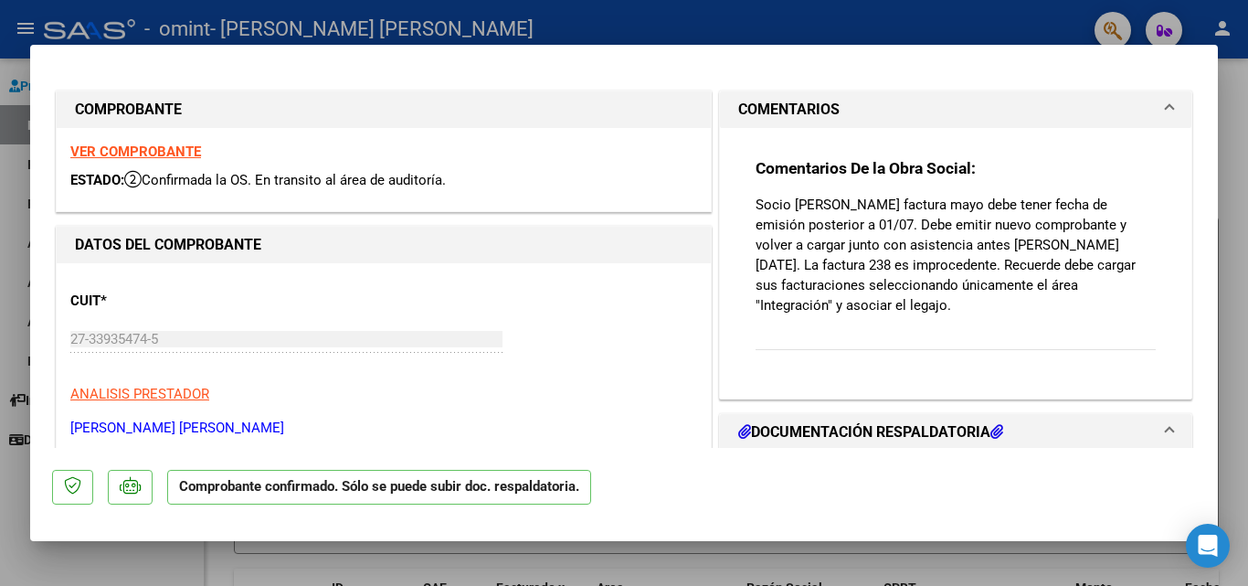
click at [910, 17] on div at bounding box center [624, 293] width 1248 height 586
type input "$ 0,00"
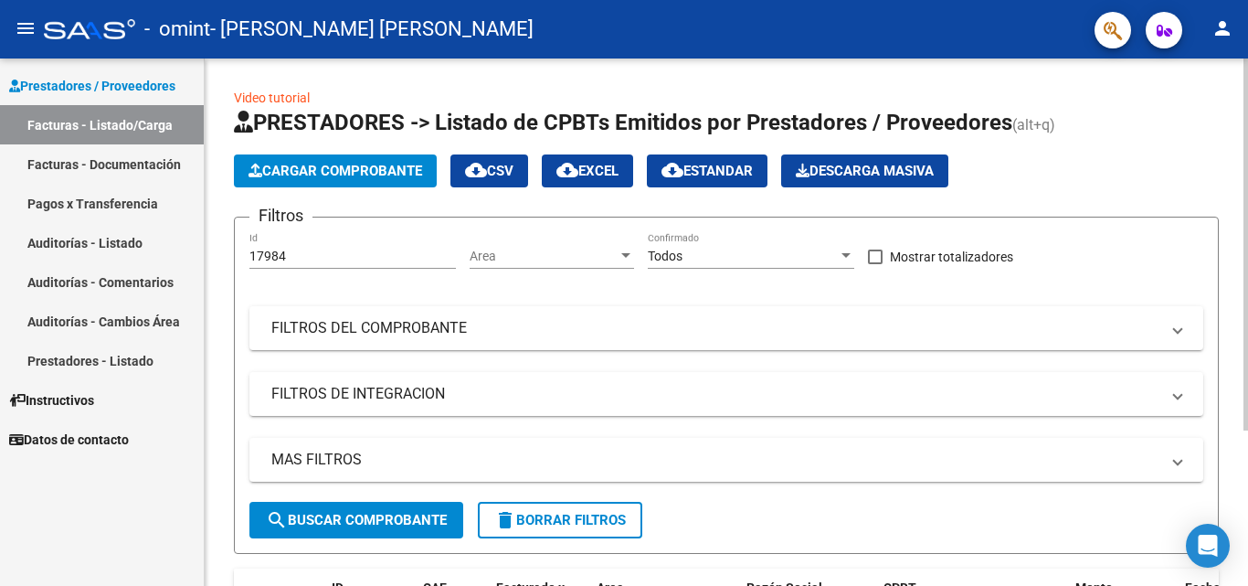
click at [386, 164] on span "Cargar Comprobante" at bounding box center [336, 171] width 174 height 16
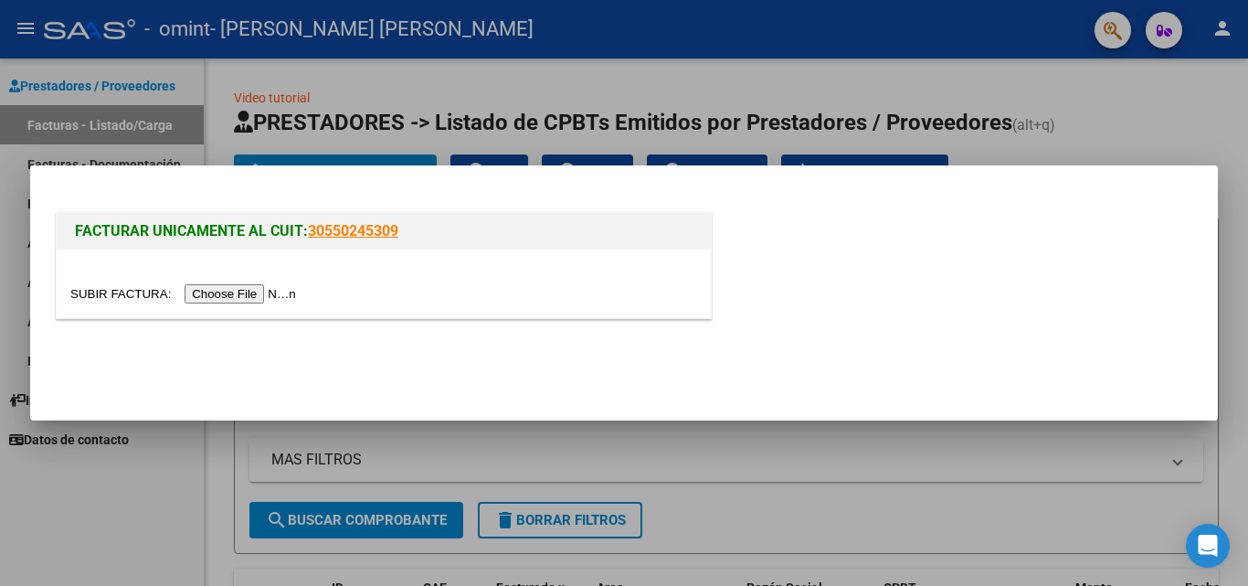
click at [239, 294] on input "file" at bounding box center [185, 293] width 231 height 19
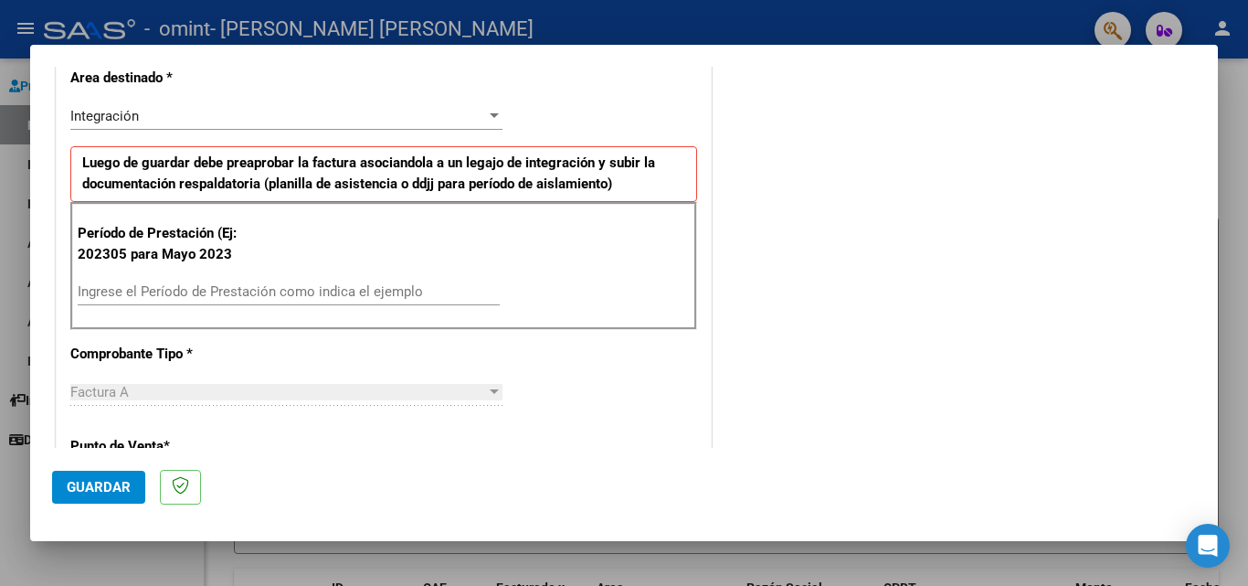
scroll to position [400, 0]
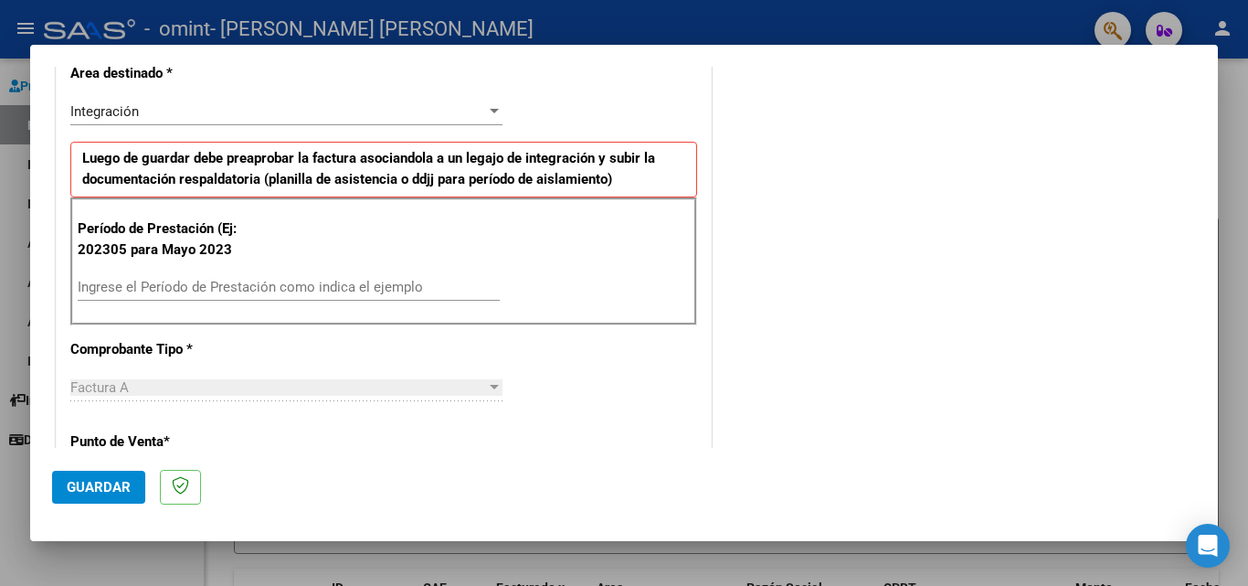
click at [435, 278] on div "Ingrese el Período de Prestación como indica el ejemplo" at bounding box center [289, 286] width 422 height 27
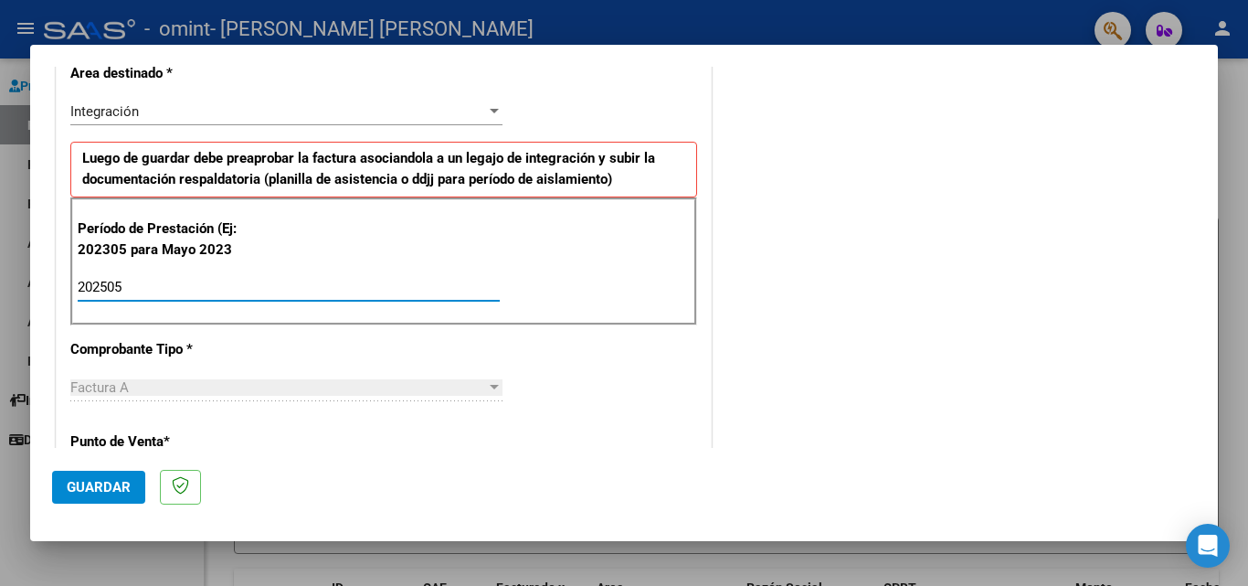
type input "202505"
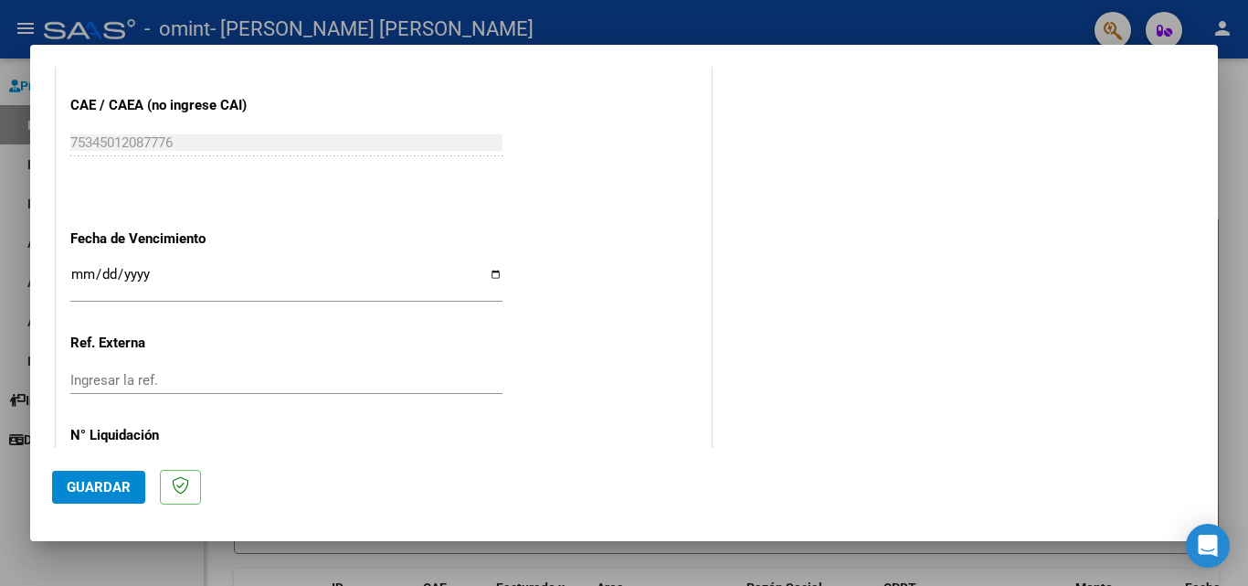
scroll to position [1193, 0]
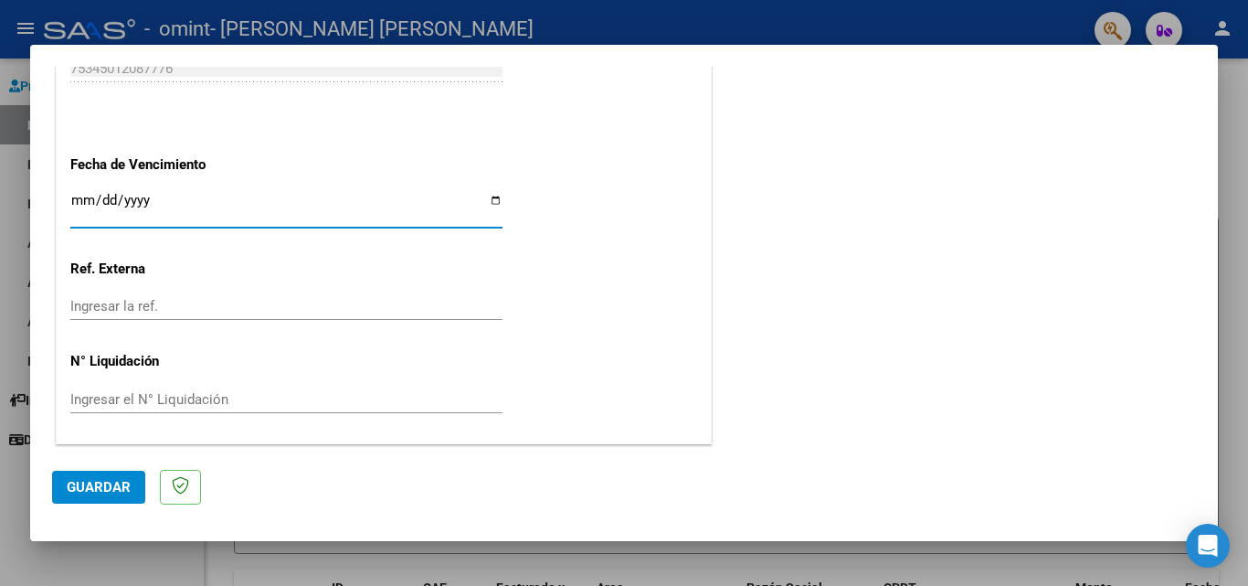
click at [80, 207] on input "Ingresar la fecha" at bounding box center [286, 207] width 432 height 29
type input "0020-05-30"
type input "2025-08-30"
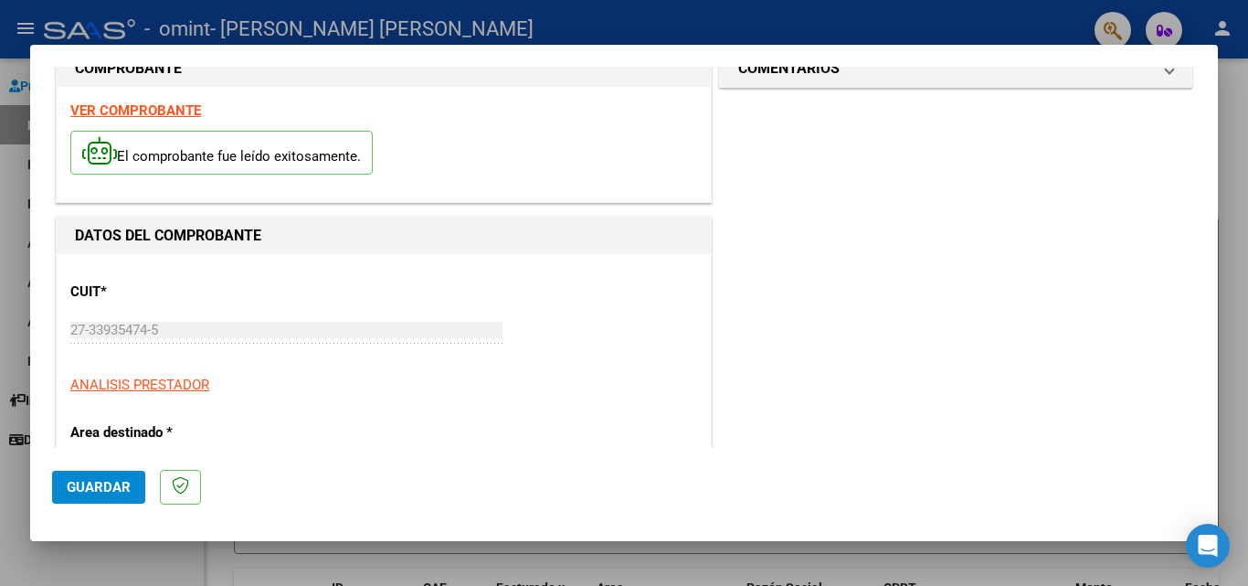
scroll to position [0, 0]
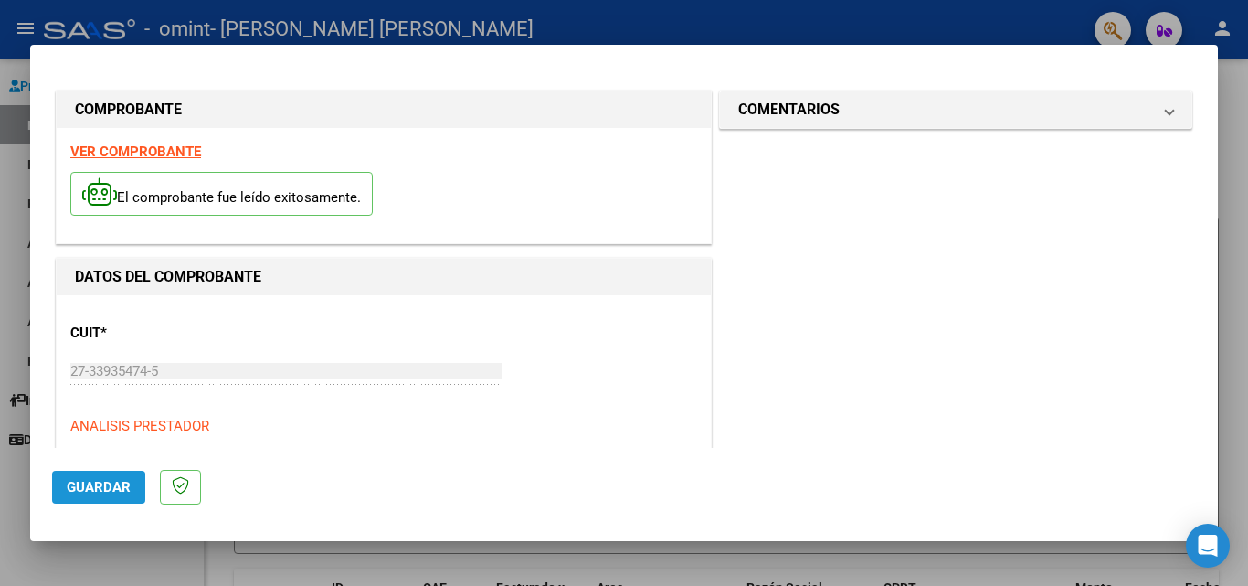
click at [92, 491] on span "Guardar" at bounding box center [99, 487] width 64 height 16
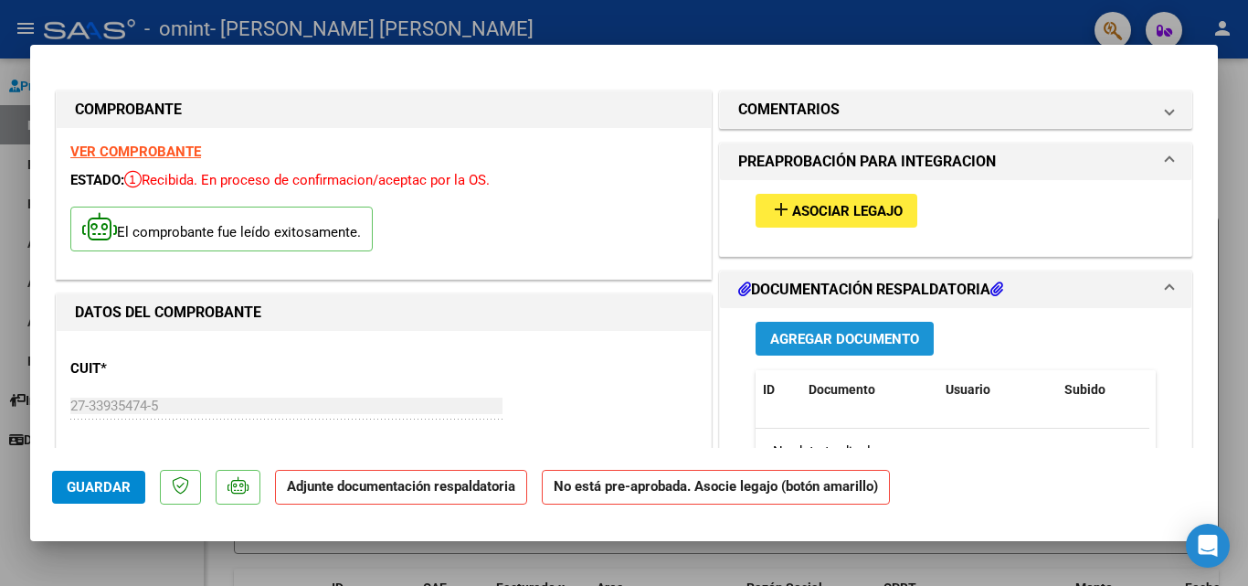
click at [832, 335] on span "Agregar Documento" at bounding box center [844, 339] width 149 height 16
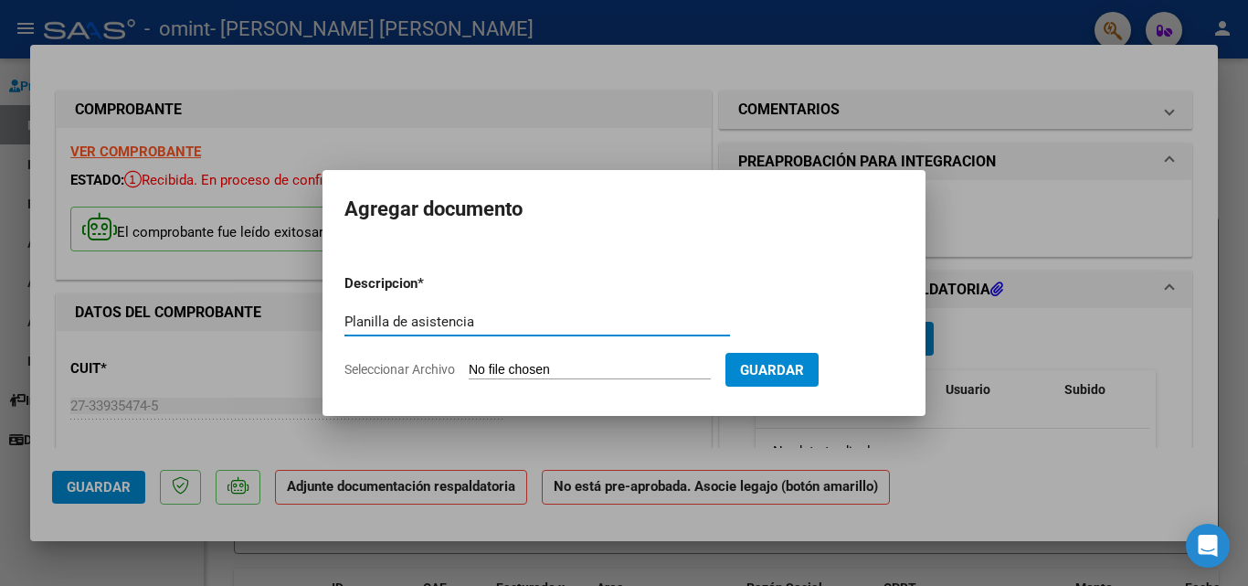
type input "Planilla de asistencia"
click at [596, 366] on input "Seleccionar Archivo" at bounding box center [590, 370] width 242 height 17
type input "C:\fakepath\Asistencia mayo.pdf"
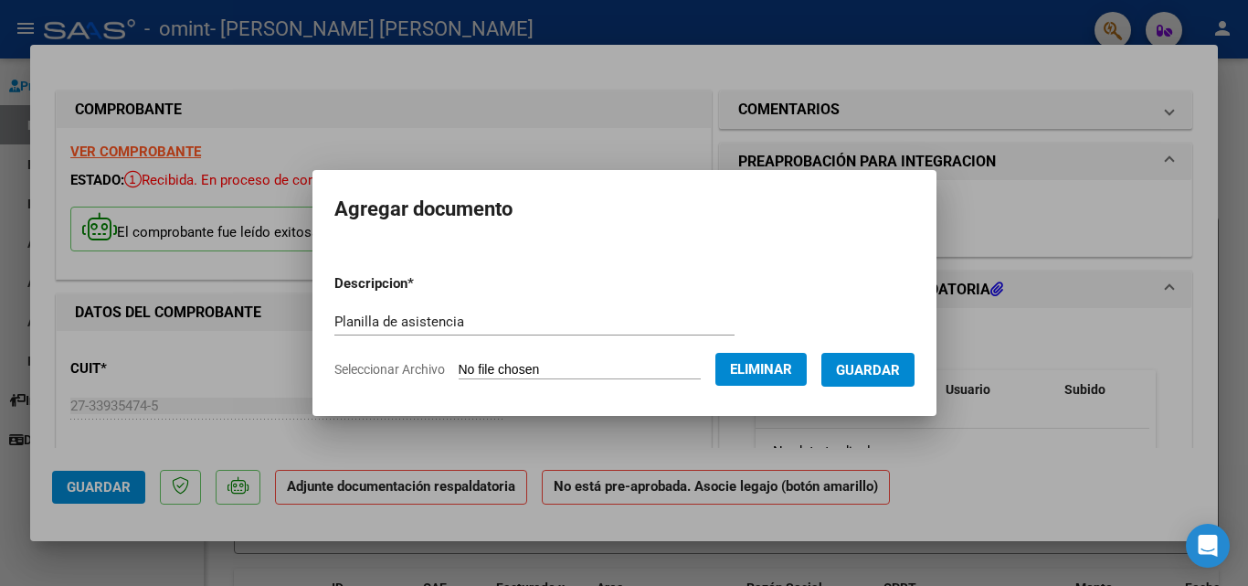
click at [735, 352] on div "Planilla de asistencia Escriba aquí una descripcion" at bounding box center [534, 330] width 400 height 45
click at [753, 361] on span "Eliminar" at bounding box center [761, 369] width 62 height 16
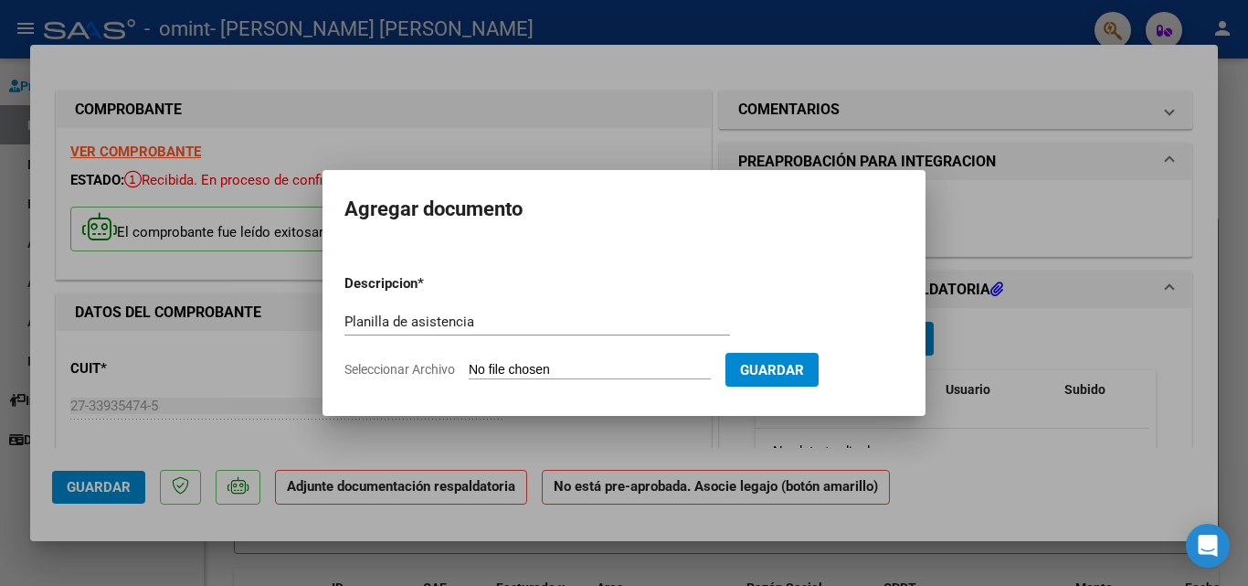
click at [525, 364] on input "Seleccionar Archivo" at bounding box center [590, 370] width 242 height 17
type input "C:\fakepath\Asistencia Mayo Joaquín Balzano.jpg"
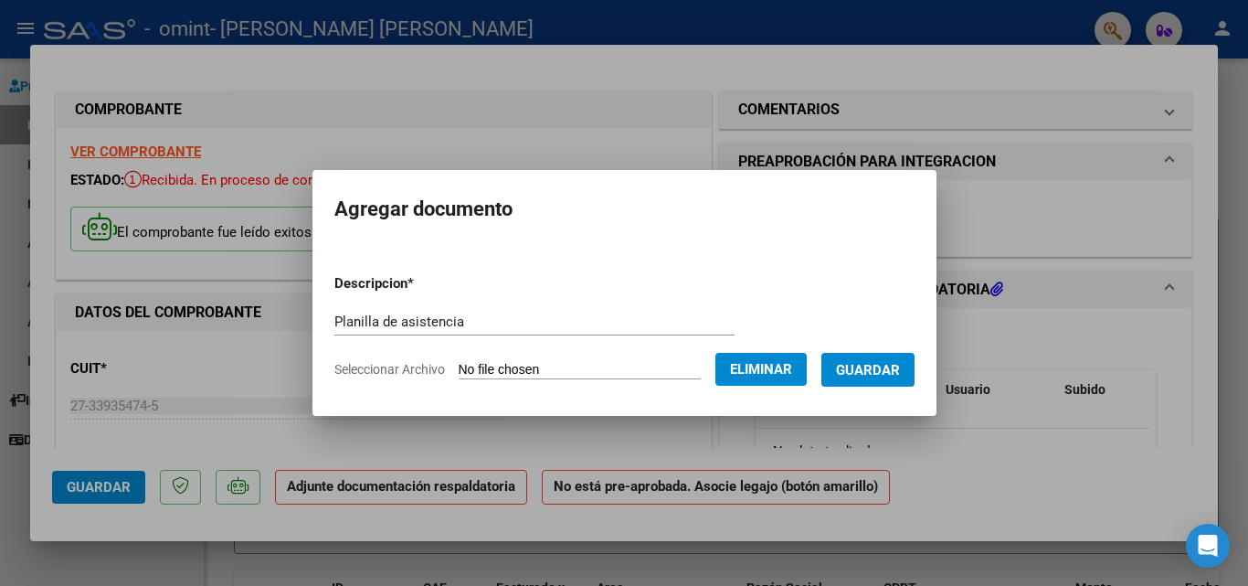
click at [872, 362] on span "Guardar" at bounding box center [868, 370] width 64 height 16
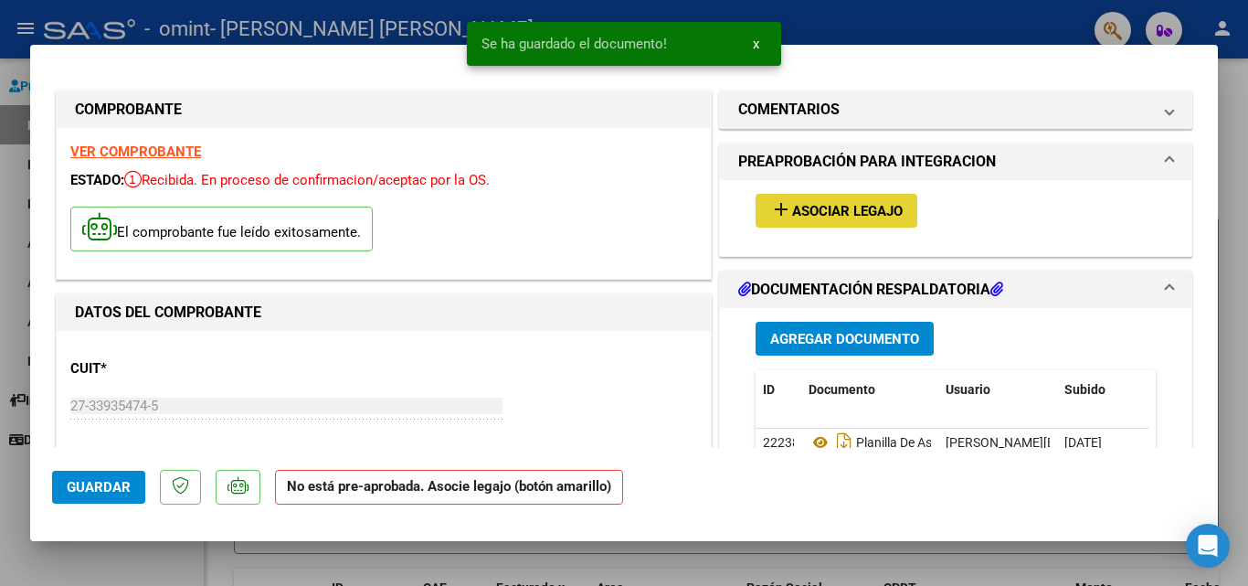
click at [865, 209] on span "Asociar Legajo" at bounding box center [847, 211] width 111 height 16
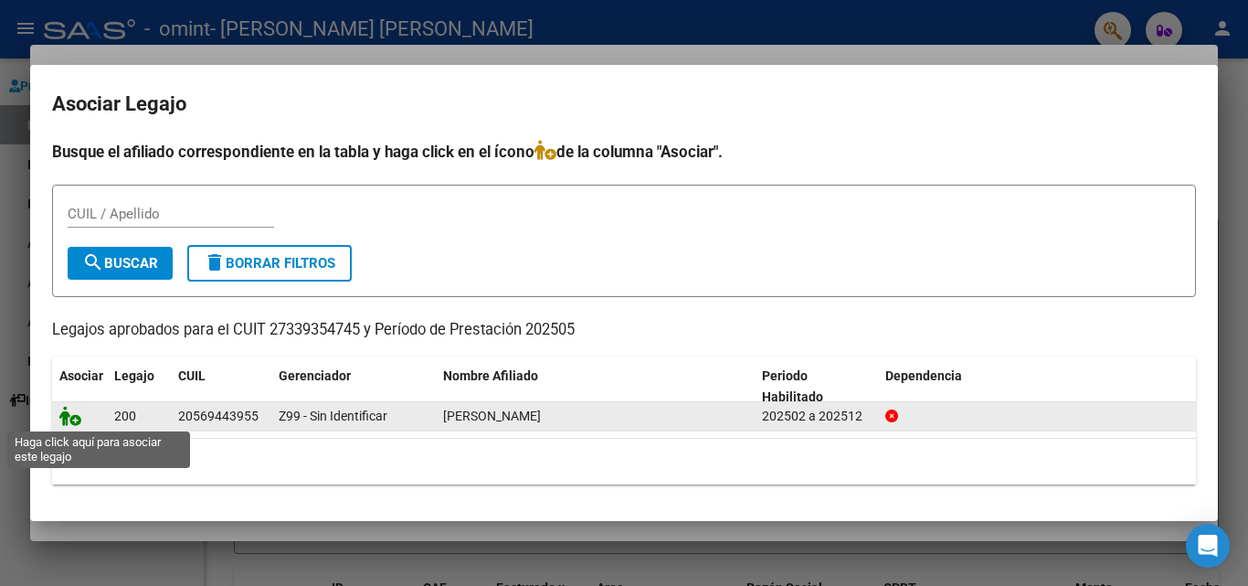
click at [66, 418] on icon at bounding box center [70, 416] width 22 height 20
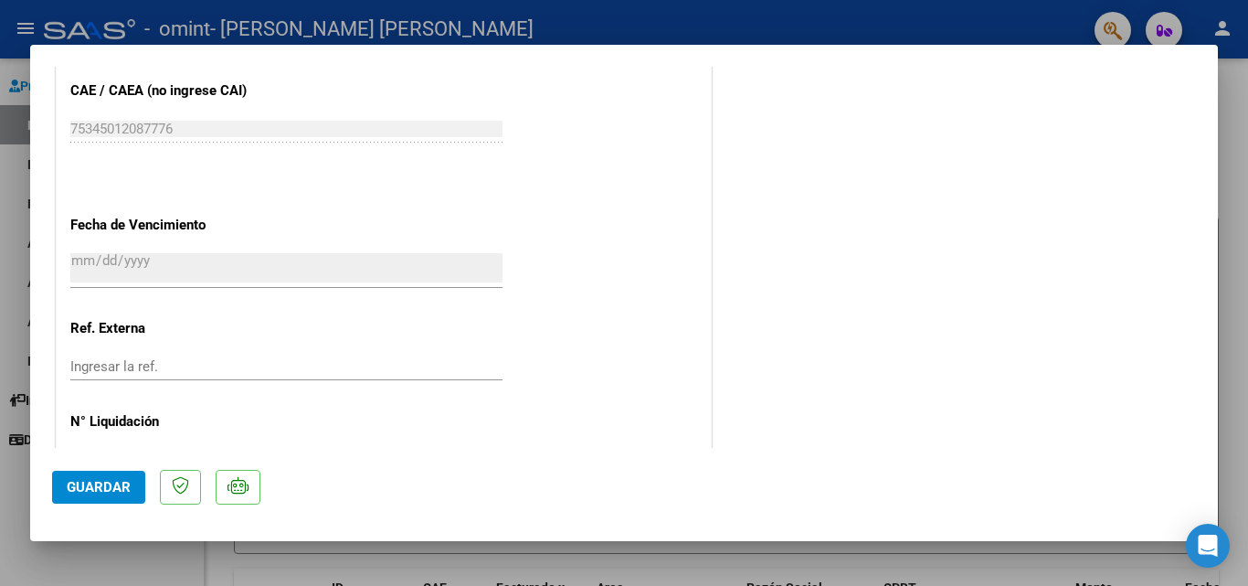
scroll to position [1255, 0]
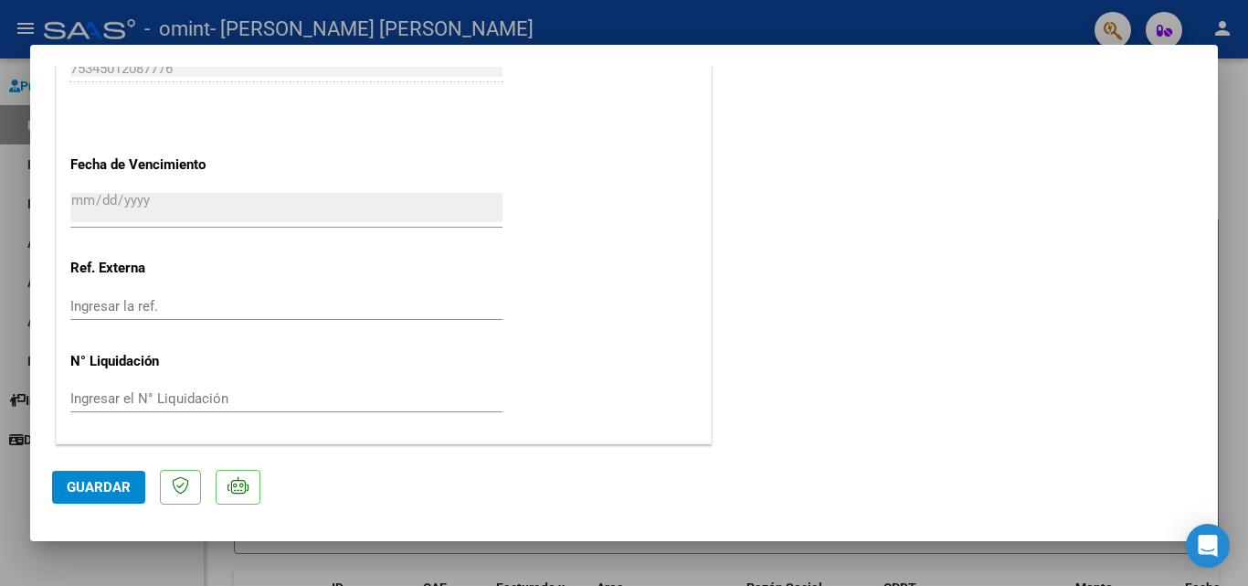
click at [118, 491] on span "Guardar" at bounding box center [99, 487] width 64 height 16
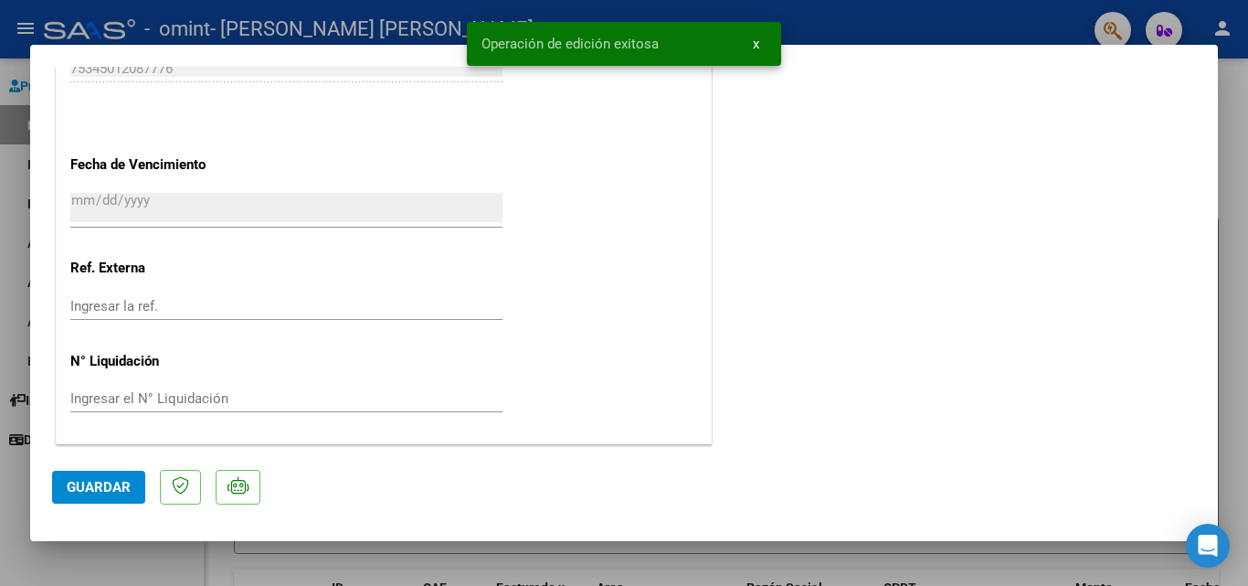
click at [764, 42] on button "x" at bounding box center [756, 43] width 36 height 33
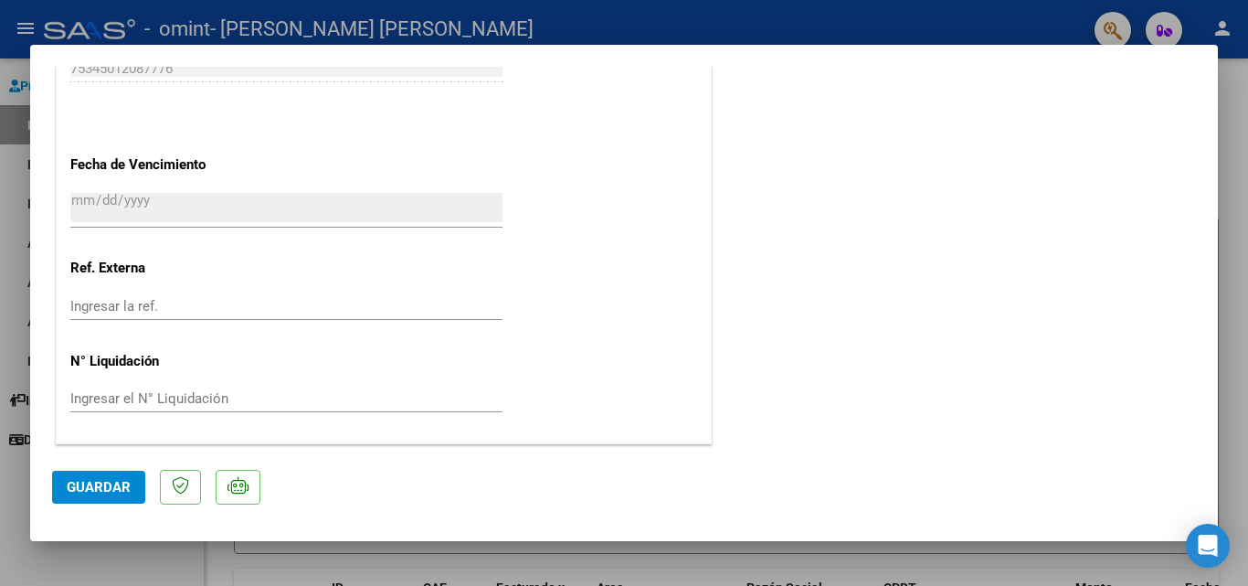
click at [1247, 263] on div at bounding box center [624, 293] width 1248 height 586
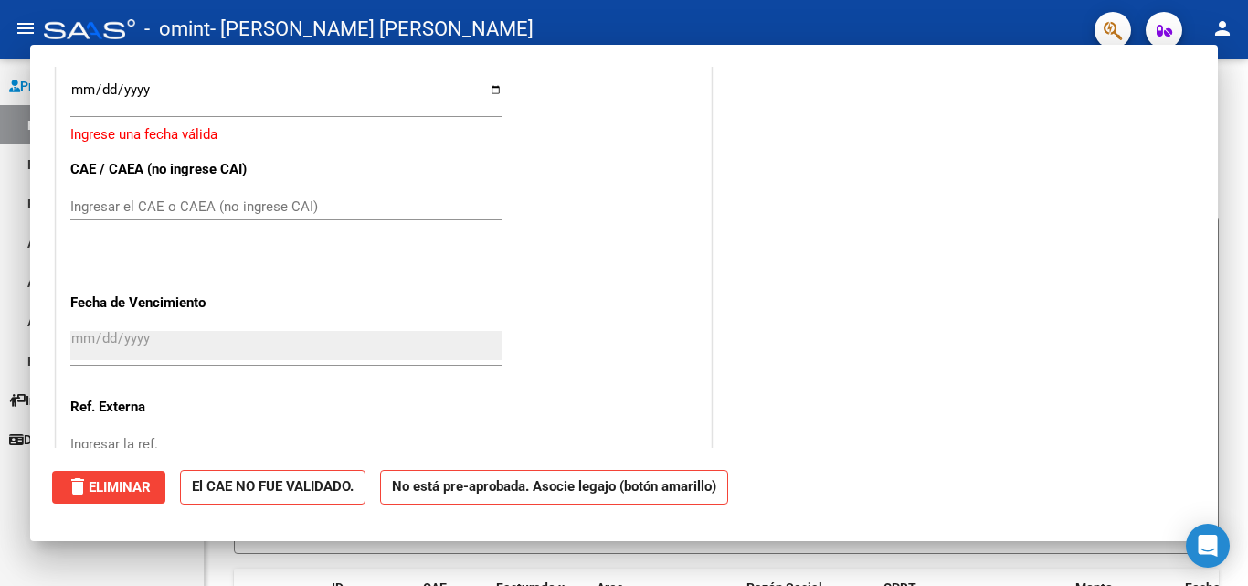
scroll to position [0, 0]
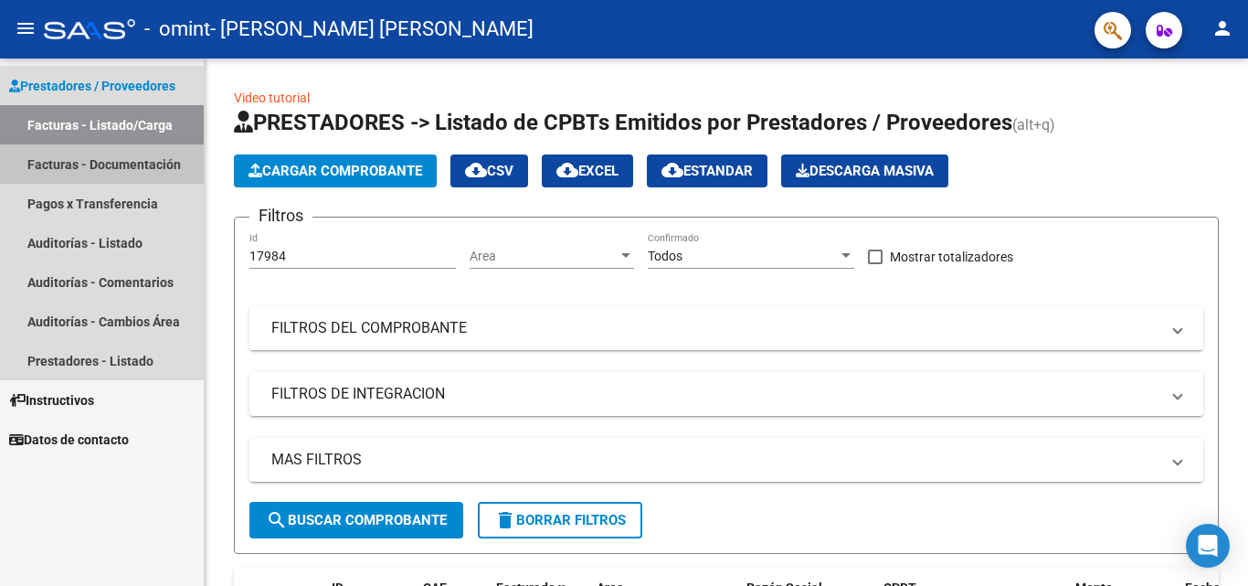
click at [109, 161] on link "Facturas - Documentación" at bounding box center [102, 163] width 204 height 39
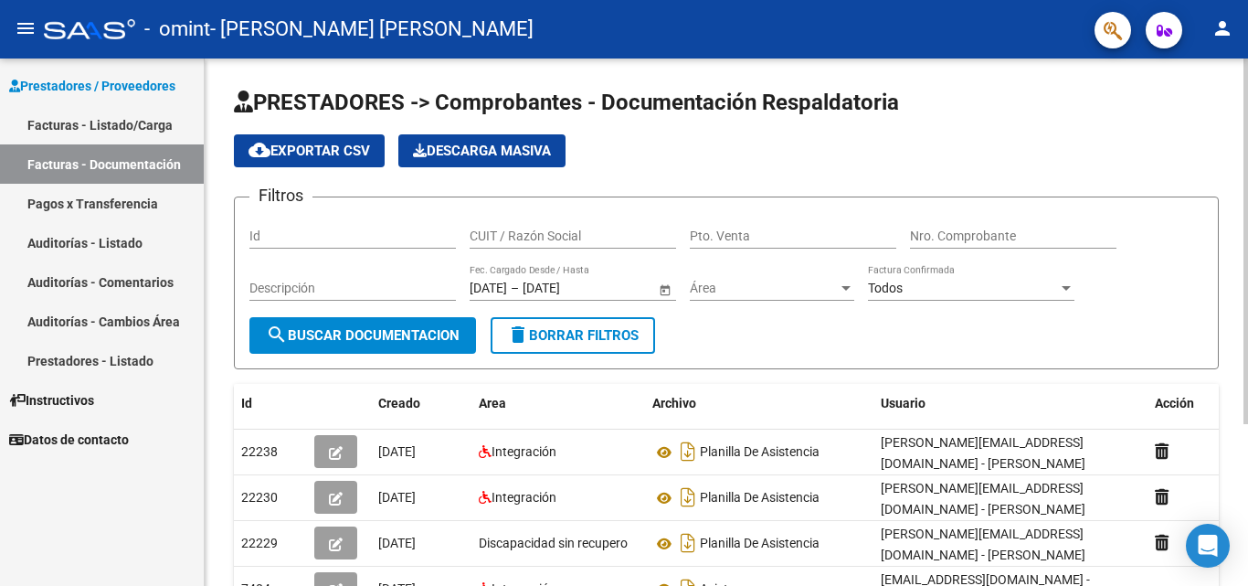
click at [1247, 95] on div at bounding box center [1246, 241] width 5 height 366
click at [111, 123] on link "Facturas - Listado/Carga" at bounding box center [102, 124] width 204 height 39
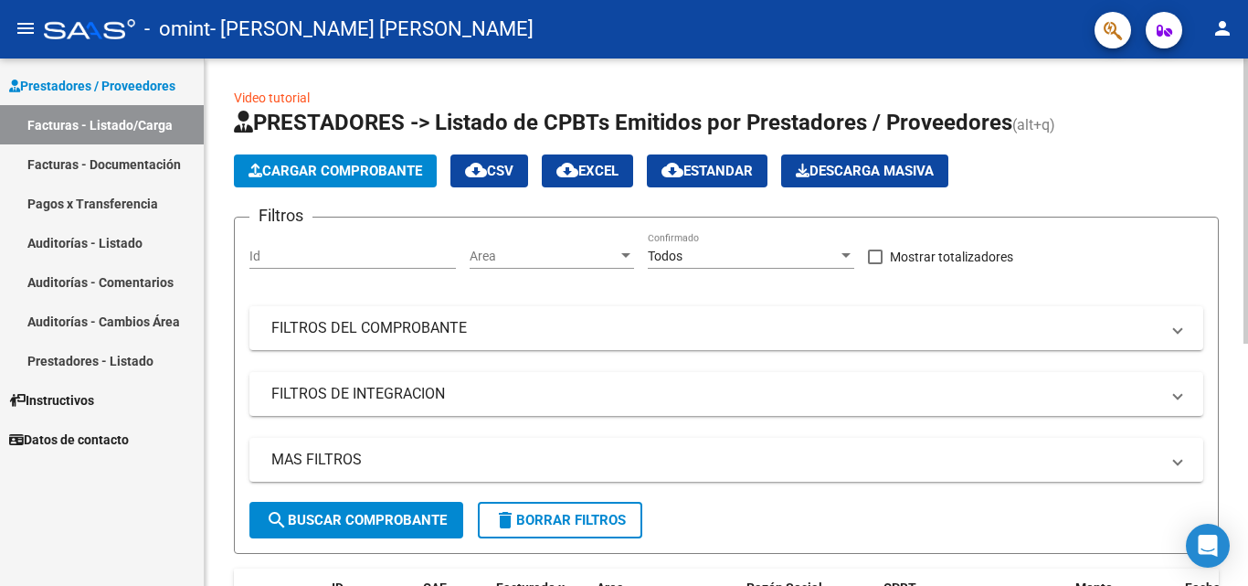
click at [368, 180] on button "Cargar Comprobante" at bounding box center [335, 170] width 203 height 33
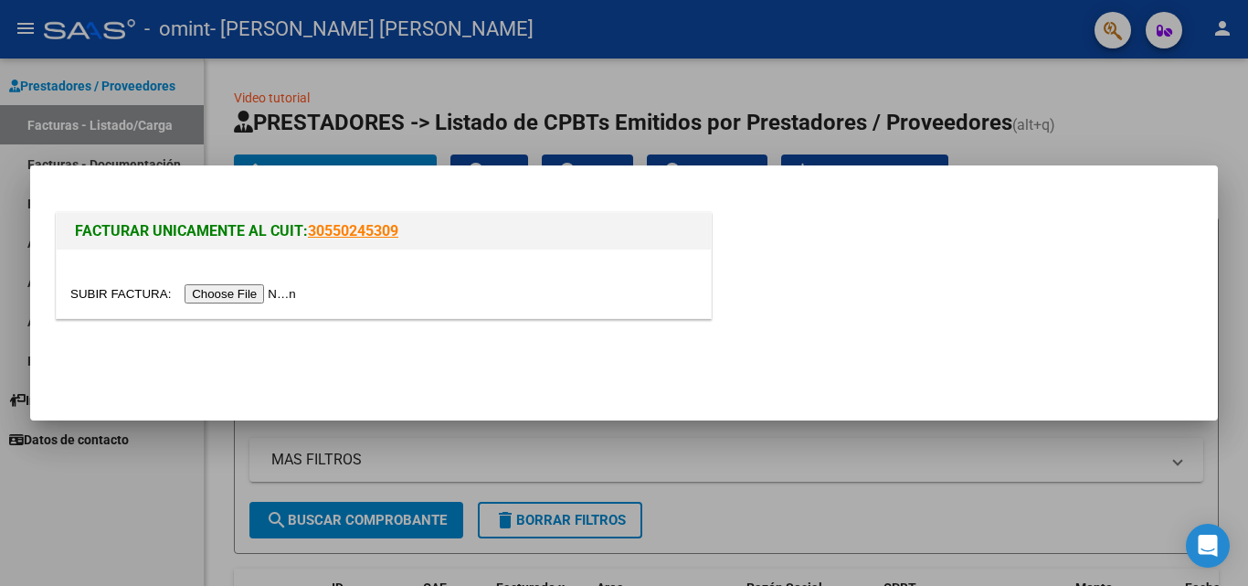
click at [260, 296] on input "file" at bounding box center [185, 293] width 231 height 19
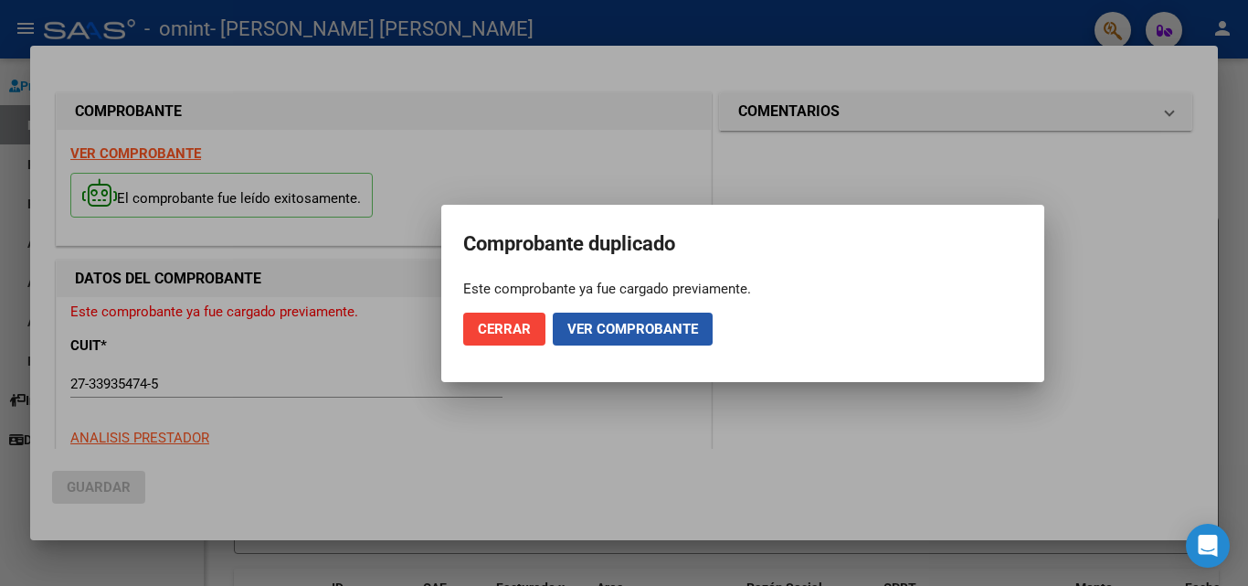
click at [612, 327] on span "Ver comprobante" at bounding box center [633, 329] width 131 height 16
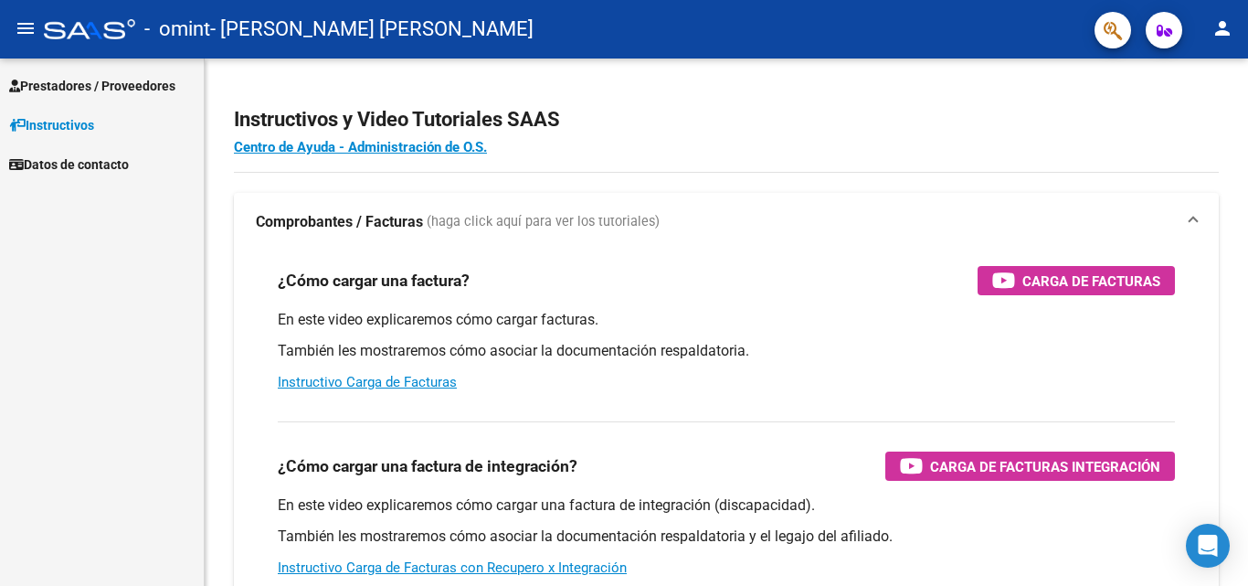
click at [76, 86] on span "Prestadores / Proveedores" at bounding box center [92, 86] width 166 height 20
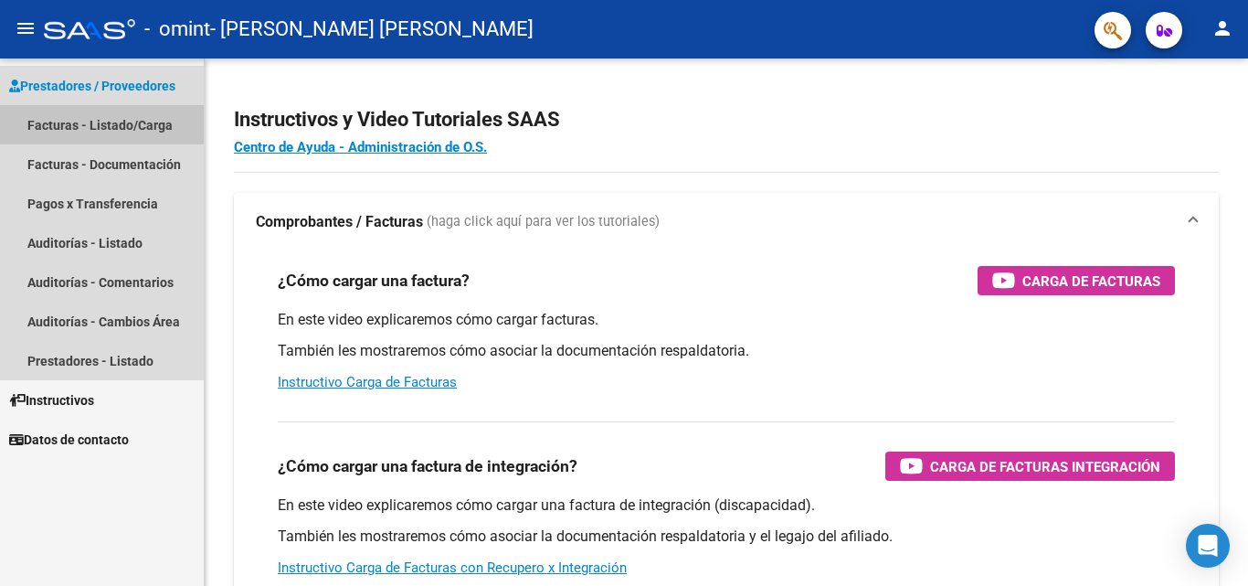
click at [129, 123] on link "Facturas - Listado/Carga" at bounding box center [102, 124] width 204 height 39
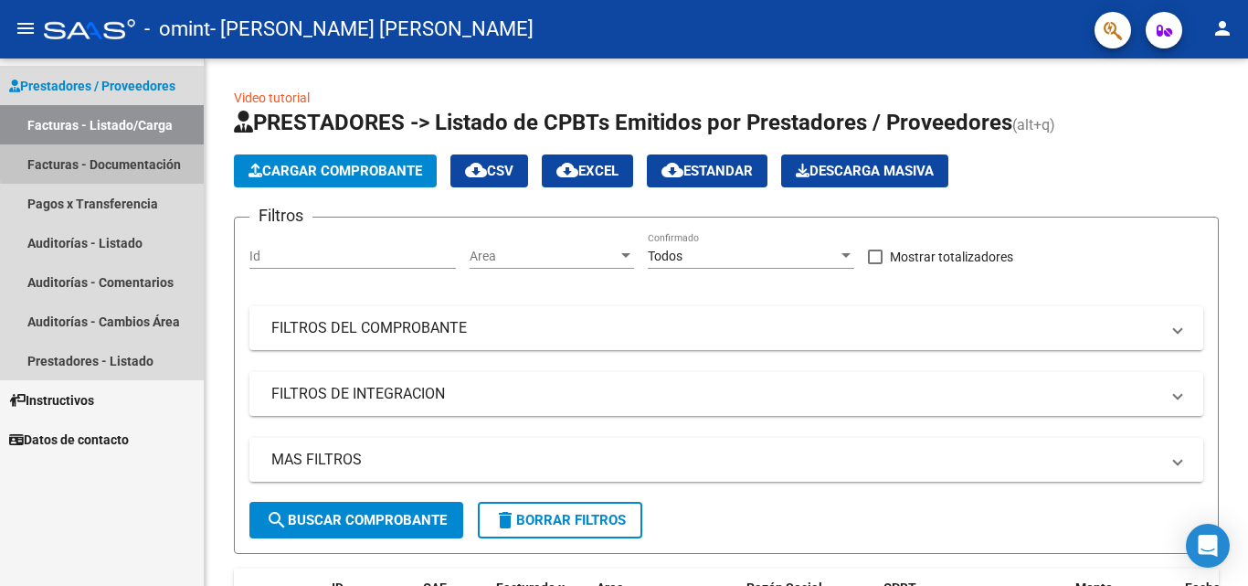
click at [149, 158] on link "Facturas - Documentación" at bounding box center [102, 163] width 204 height 39
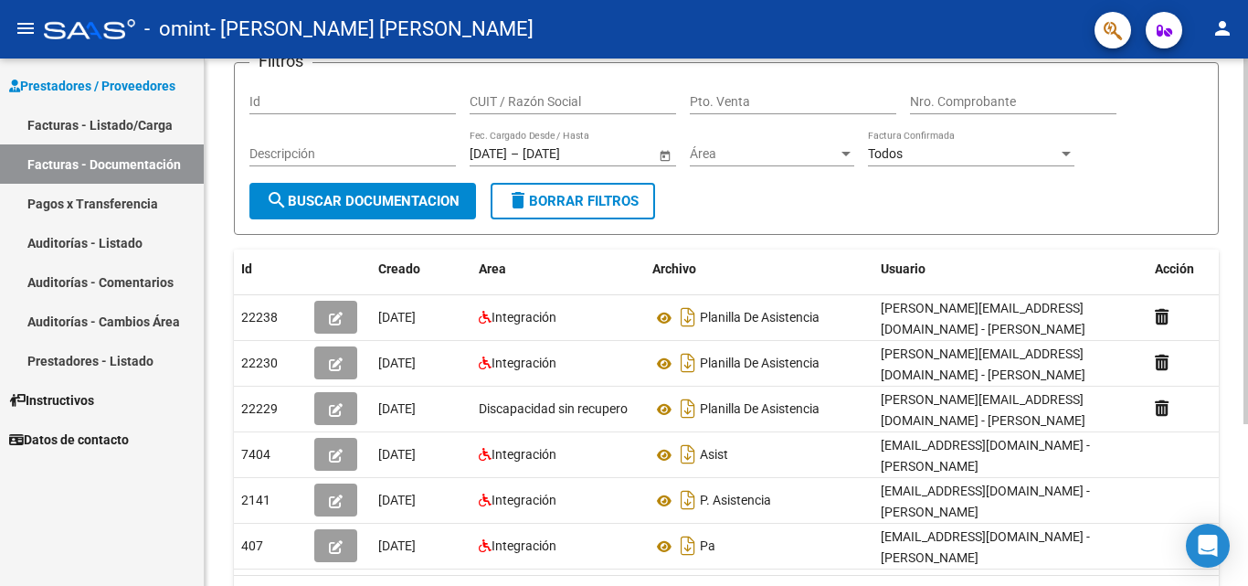
scroll to position [136, 0]
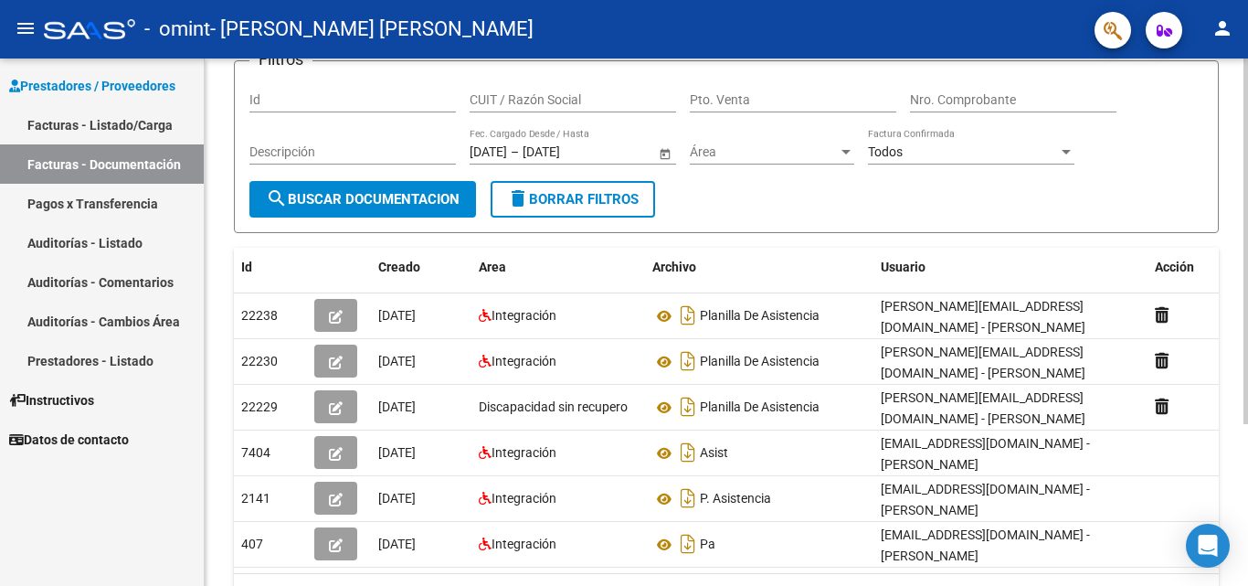
click at [1247, 335] on div at bounding box center [1246, 338] width 5 height 366
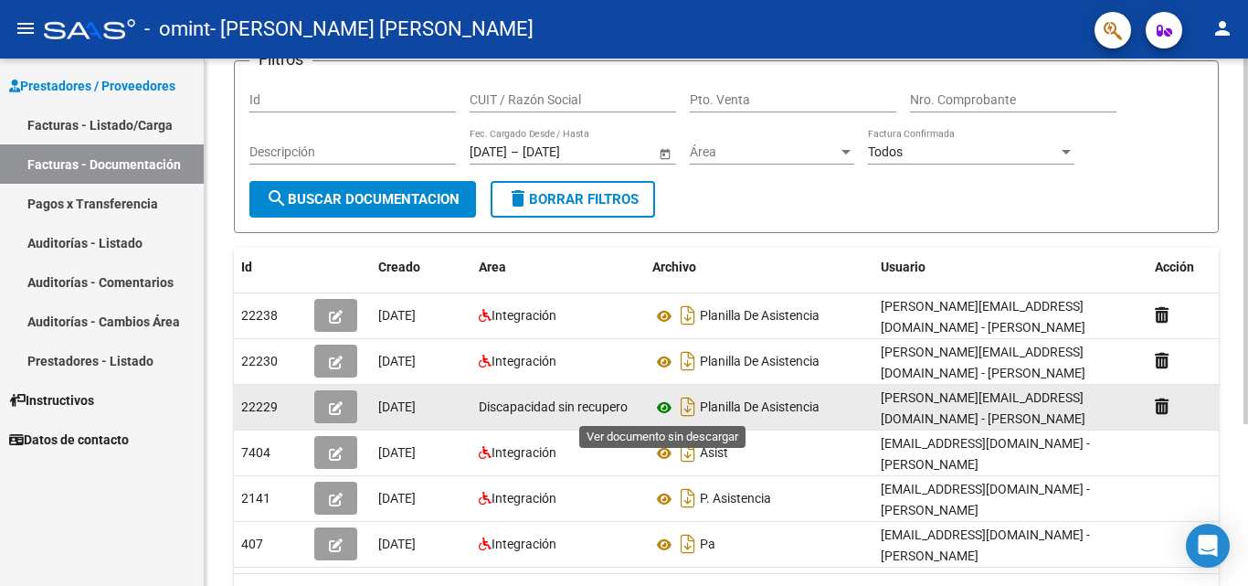
click at [666, 406] on icon at bounding box center [665, 408] width 24 height 22
click at [666, 409] on icon at bounding box center [665, 408] width 24 height 22
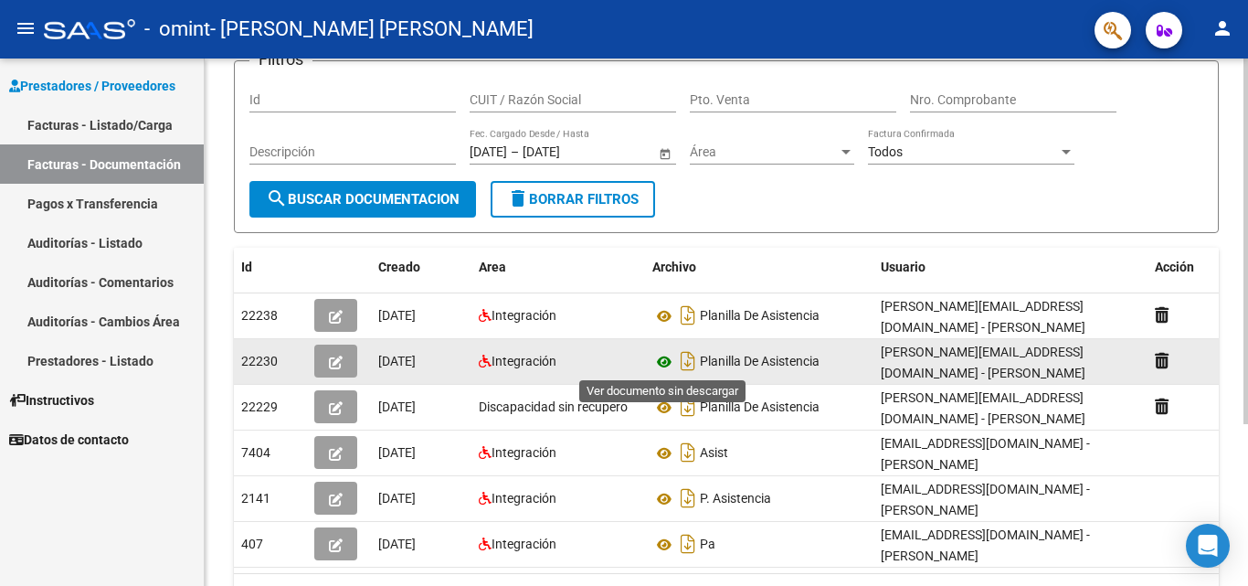
click at [662, 362] on icon at bounding box center [665, 362] width 24 height 22
click at [663, 359] on icon at bounding box center [665, 362] width 24 height 22
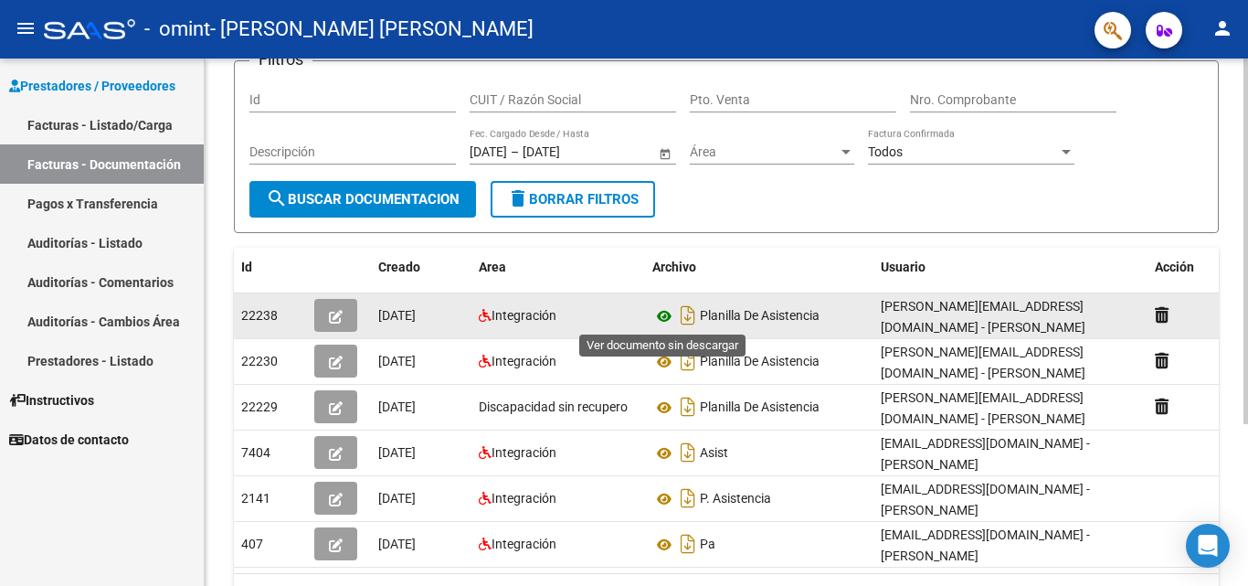
click at [659, 317] on icon at bounding box center [665, 316] width 24 height 22
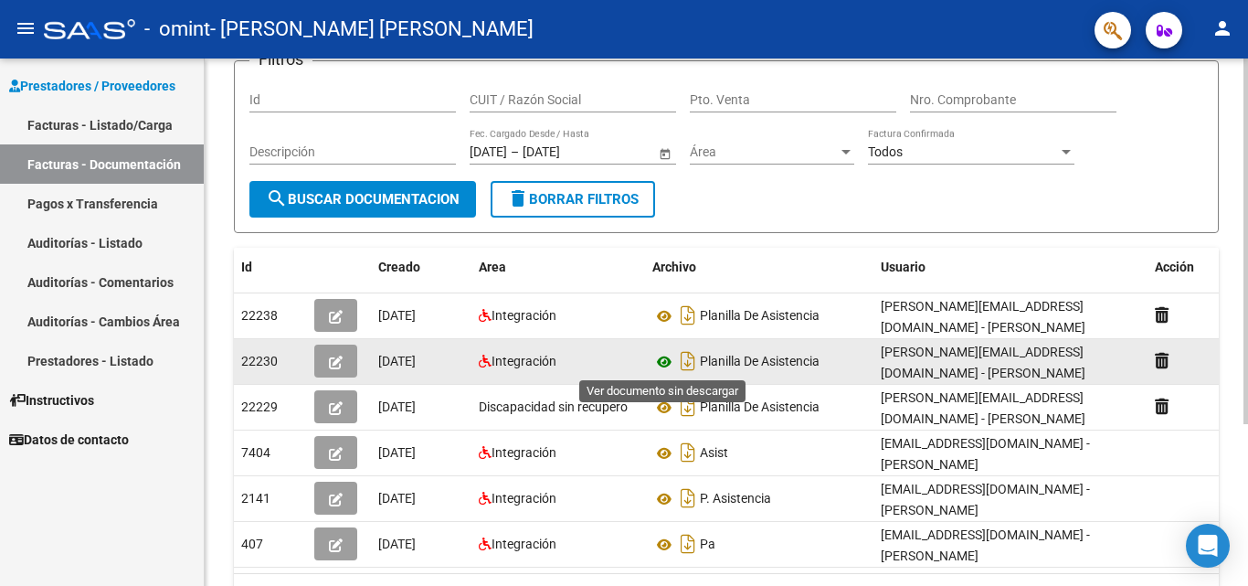
click at [664, 363] on icon at bounding box center [665, 362] width 24 height 22
click at [670, 365] on icon at bounding box center [665, 362] width 24 height 22
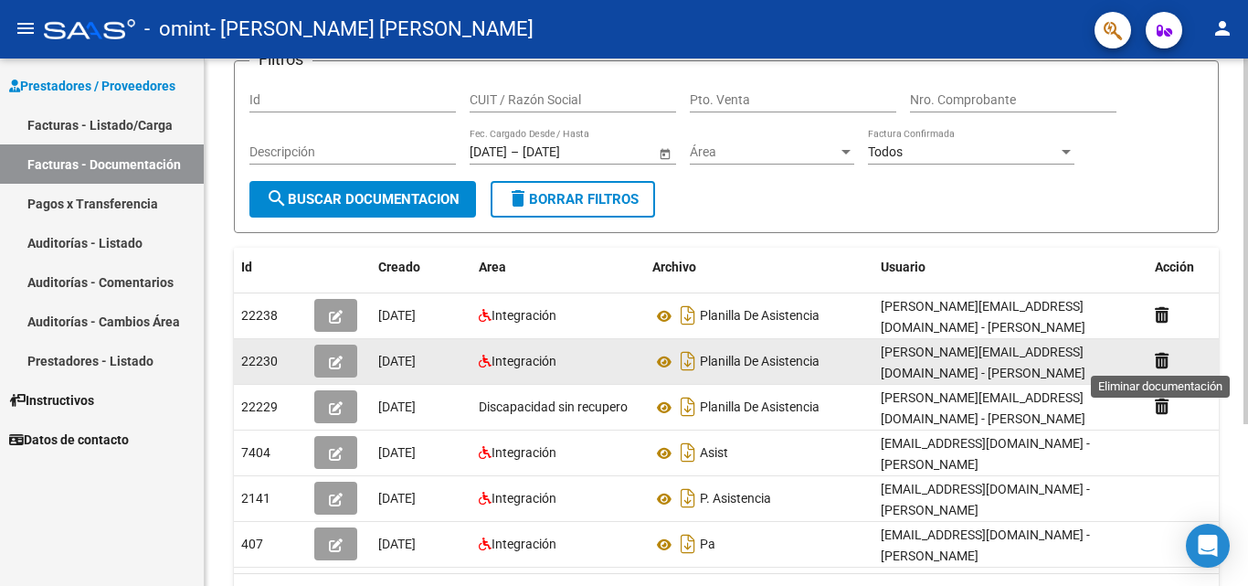
click at [1161, 363] on icon at bounding box center [1162, 360] width 14 height 17
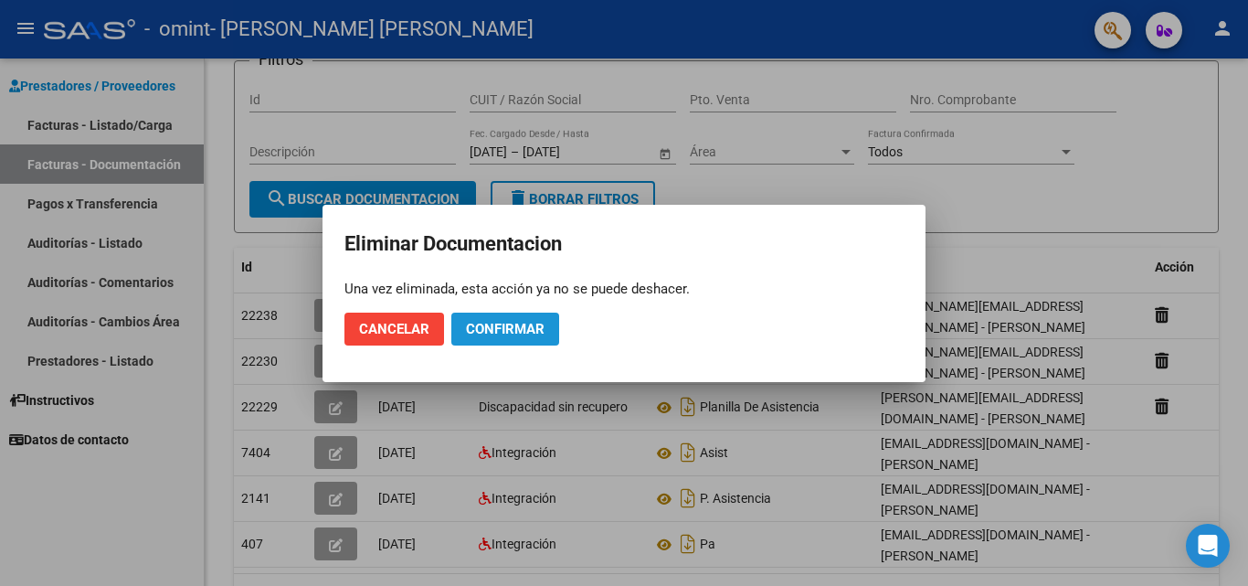
click at [491, 335] on span "Confirmar" at bounding box center [505, 329] width 79 height 16
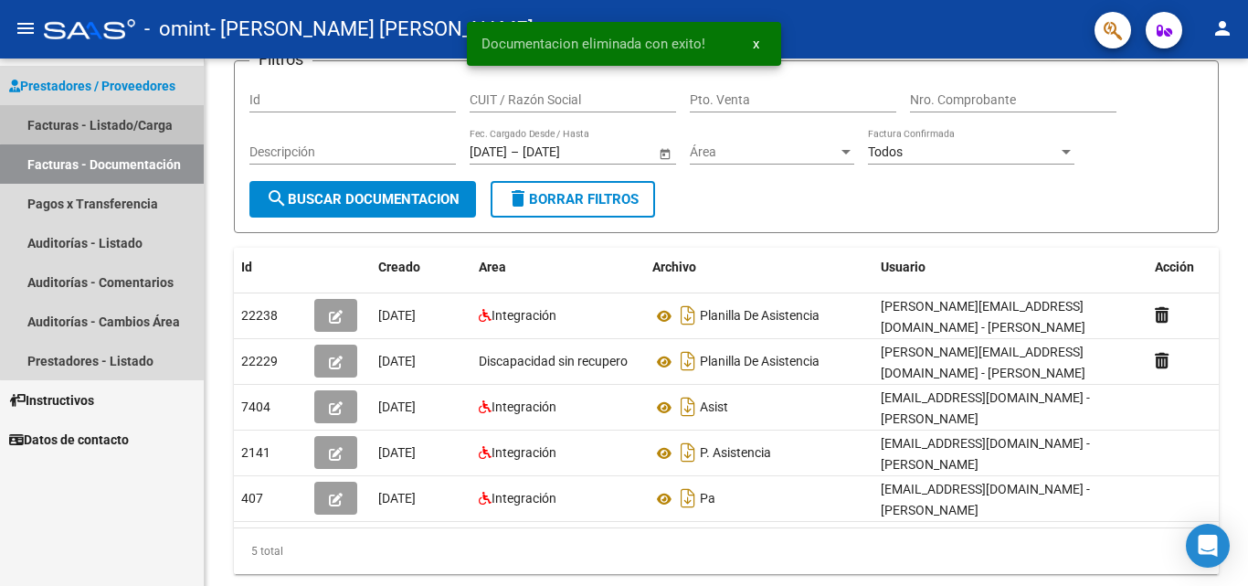
click at [130, 117] on link "Facturas - Listado/Carga" at bounding box center [102, 124] width 204 height 39
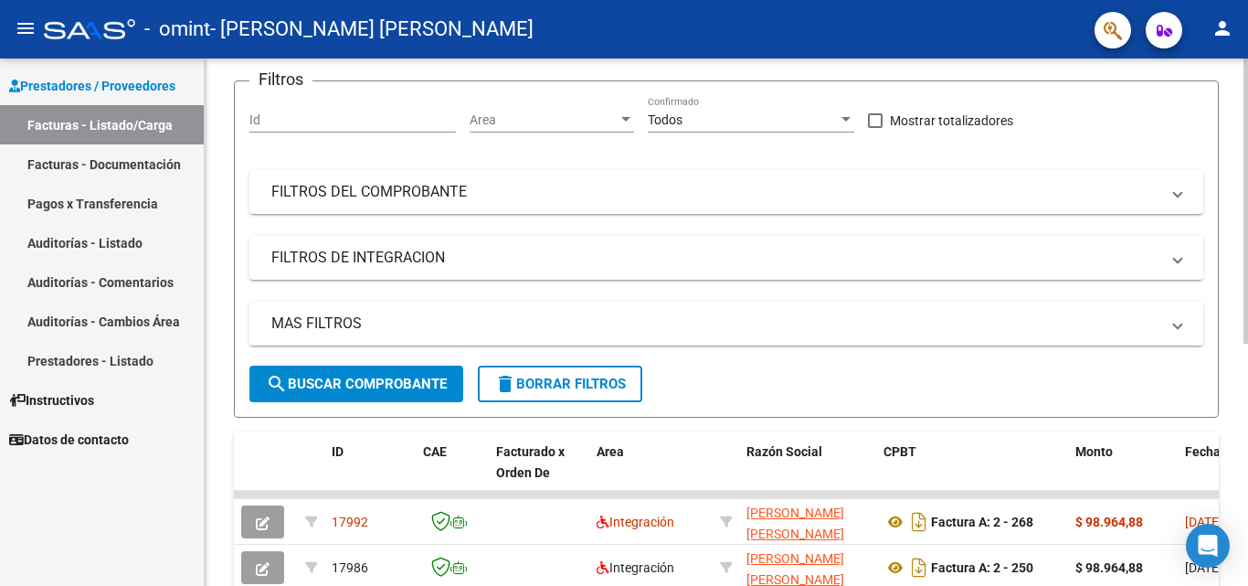
click at [1247, 321] on div at bounding box center [1246, 276] width 5 height 285
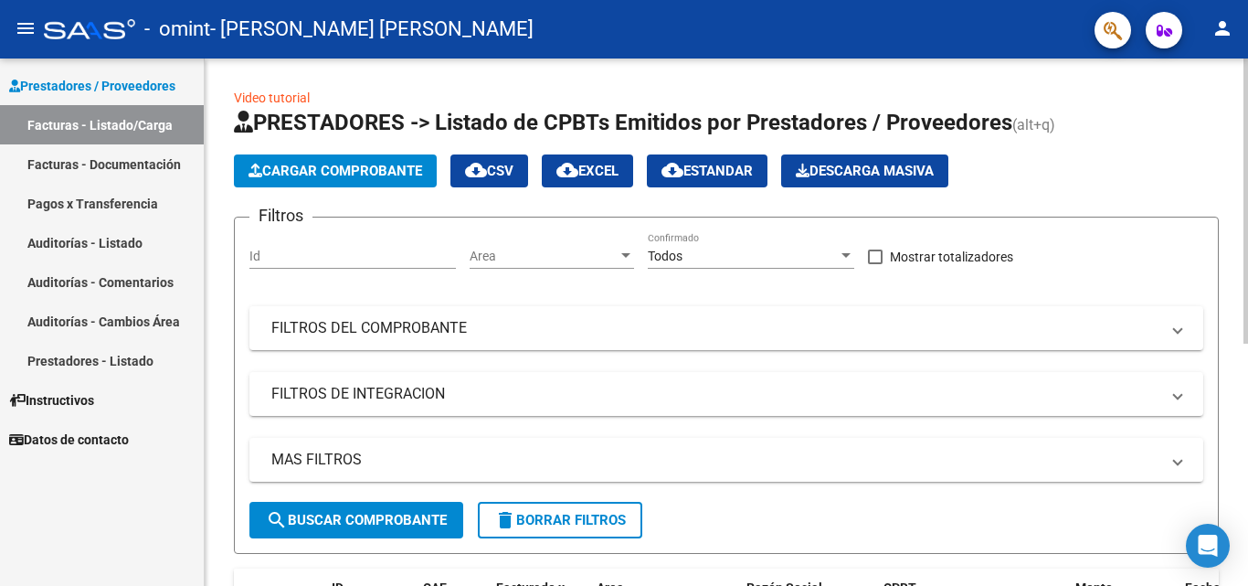
click at [398, 172] on span "Cargar Comprobante" at bounding box center [336, 171] width 174 height 16
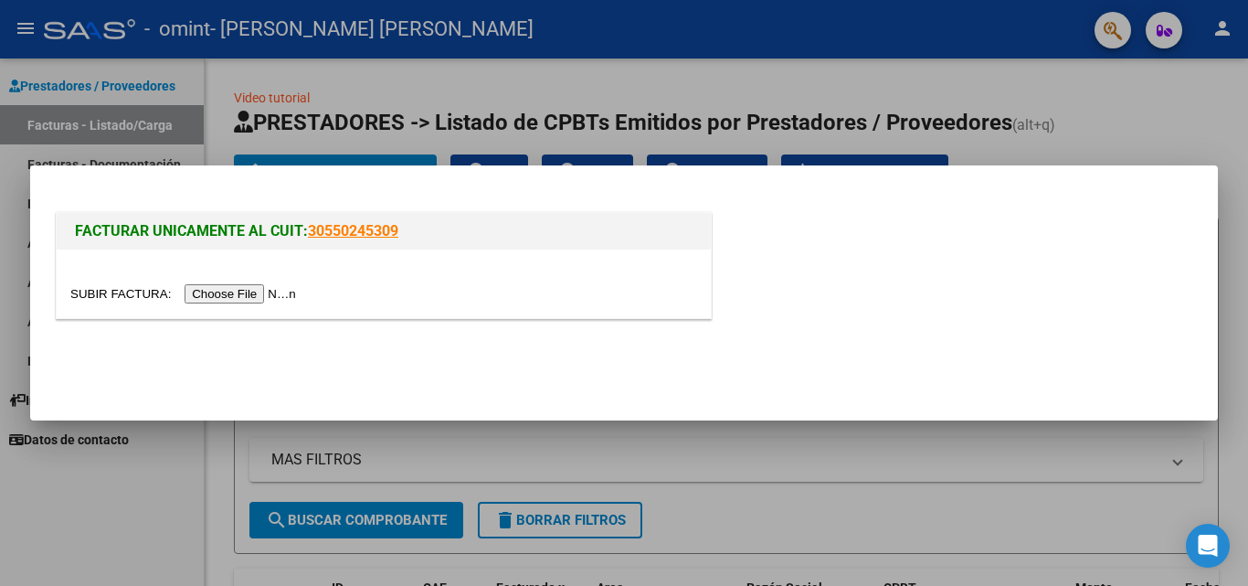
click at [281, 292] on input "file" at bounding box center [185, 293] width 231 height 19
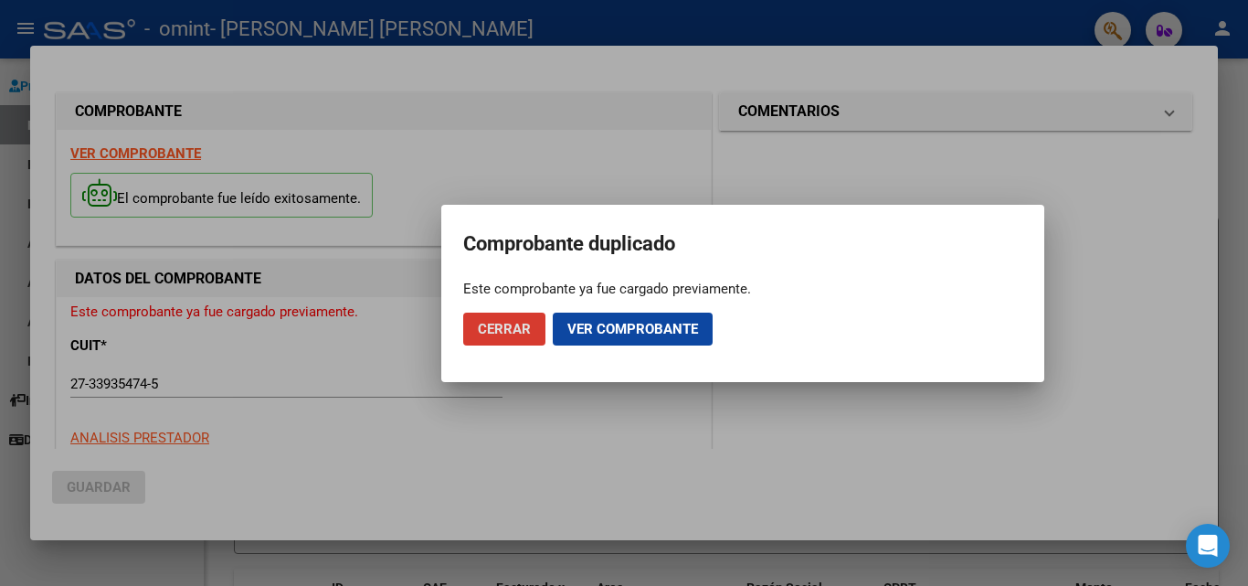
click at [606, 326] on span "Ver comprobante" at bounding box center [633, 329] width 131 height 16
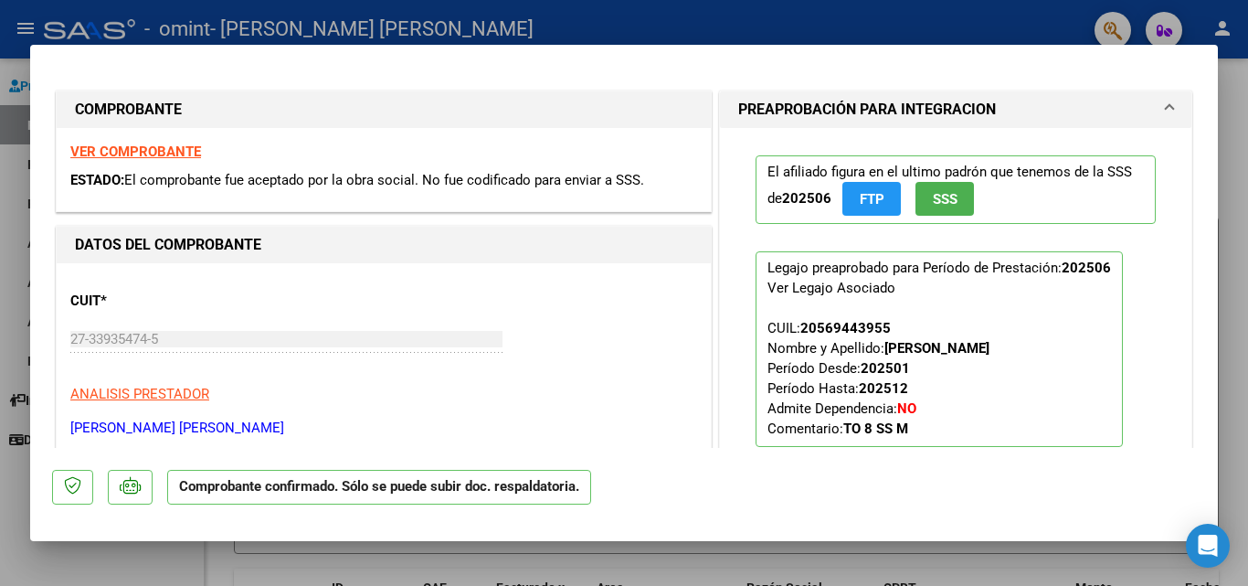
click at [1247, 290] on div at bounding box center [624, 293] width 1248 height 586
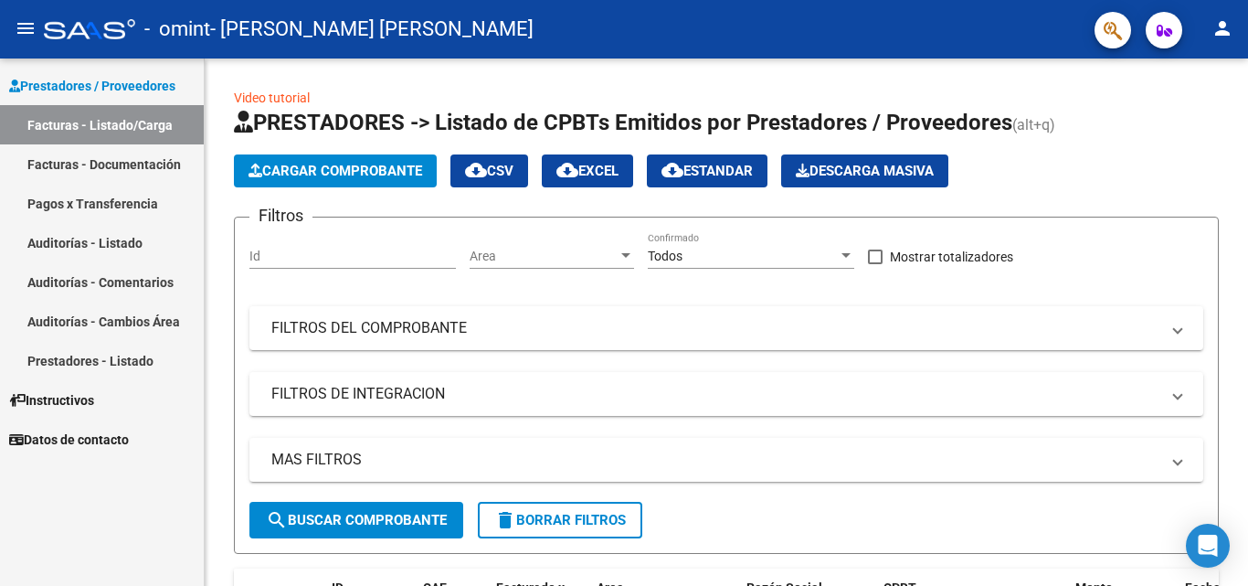
click at [108, 170] on link "Facturas - Documentación" at bounding box center [102, 163] width 204 height 39
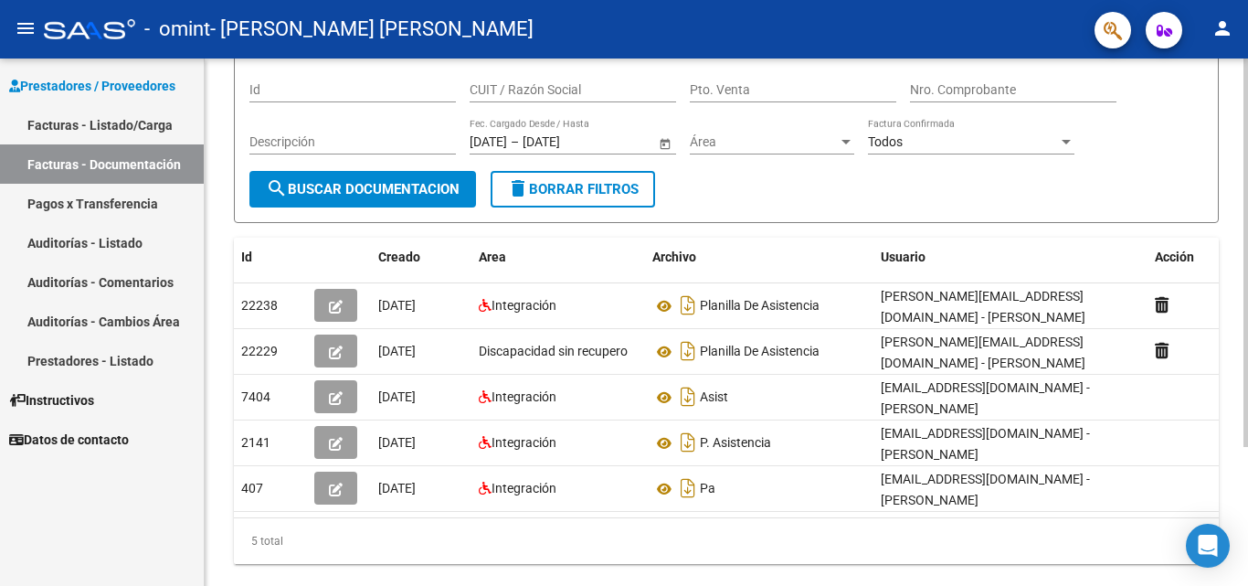
scroll to position [150, 0]
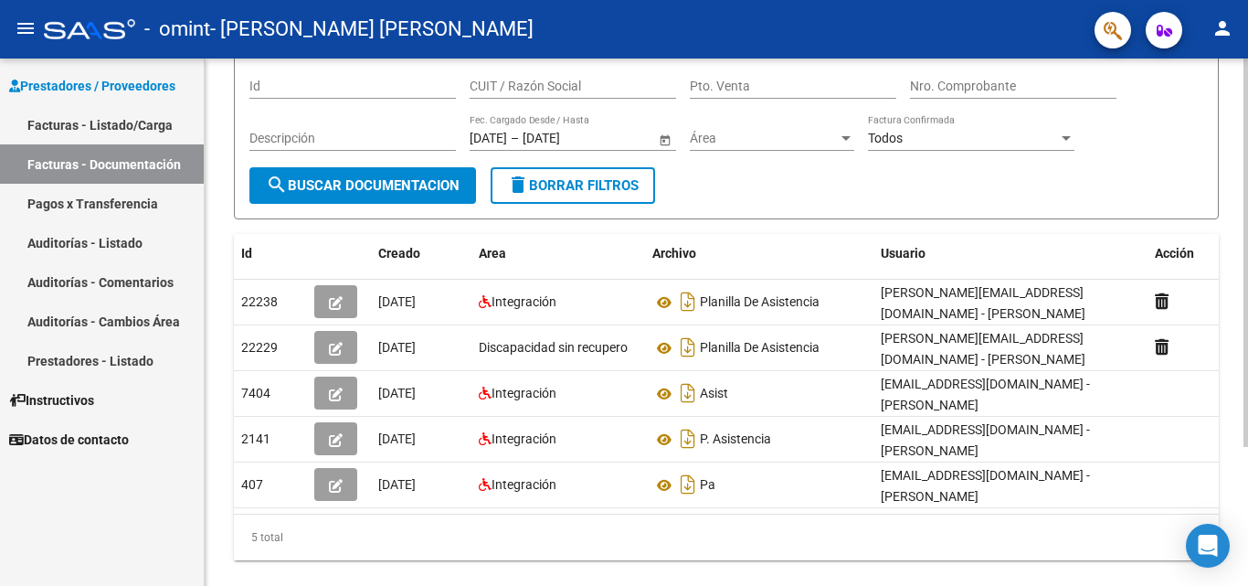
click at [1247, 448] on div at bounding box center [1246, 366] width 5 height 388
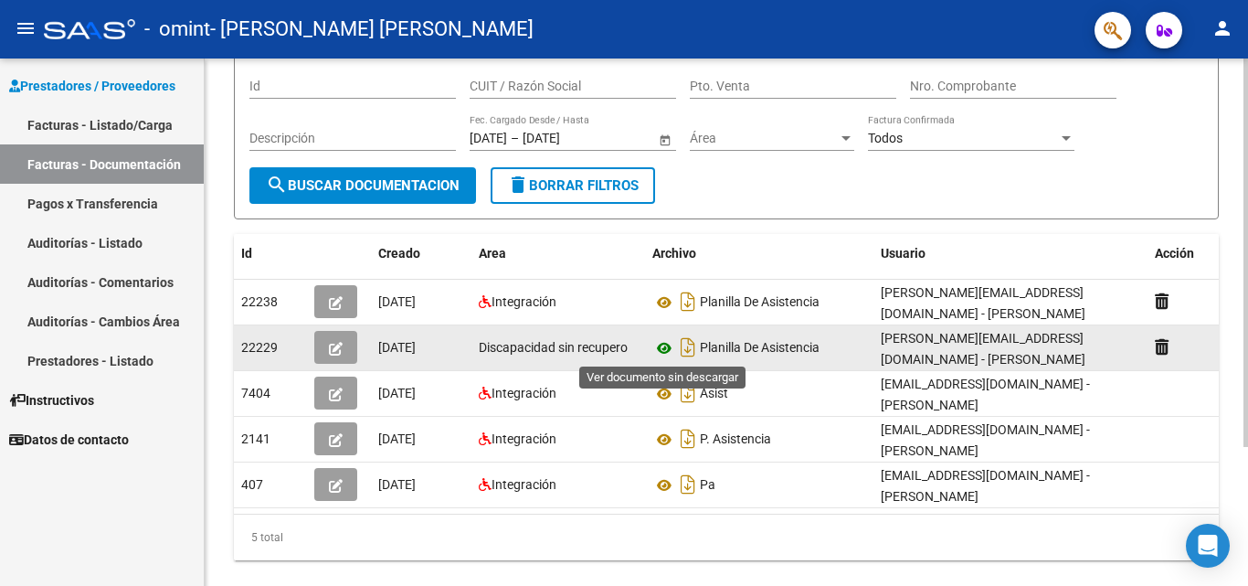
click at [659, 347] on icon at bounding box center [665, 348] width 24 height 22
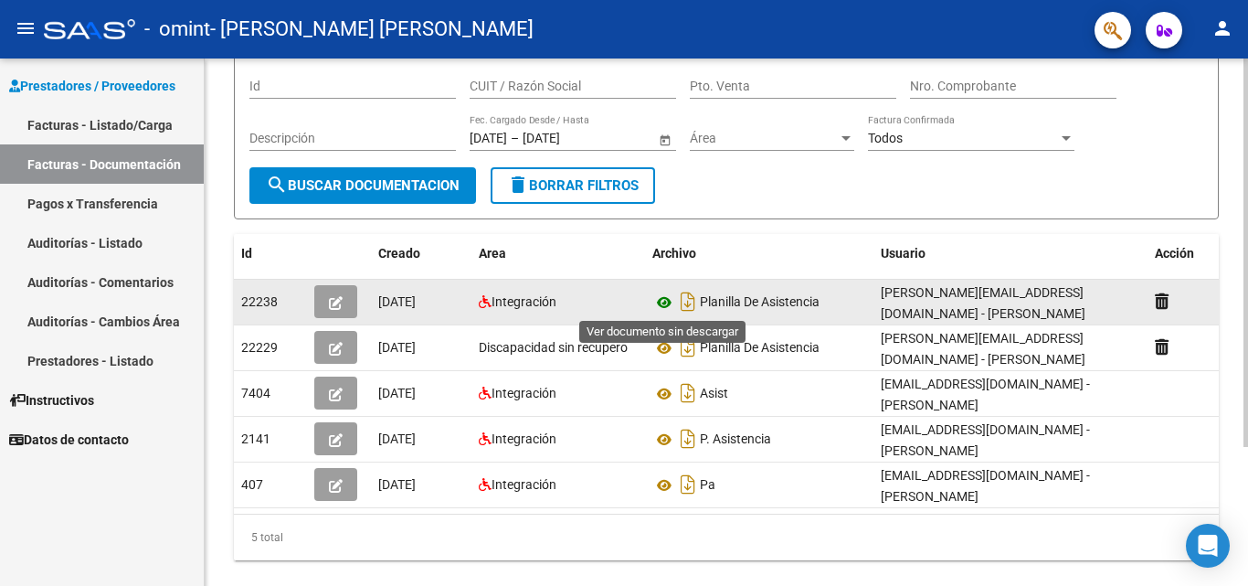
click at [670, 297] on icon at bounding box center [665, 303] width 24 height 22
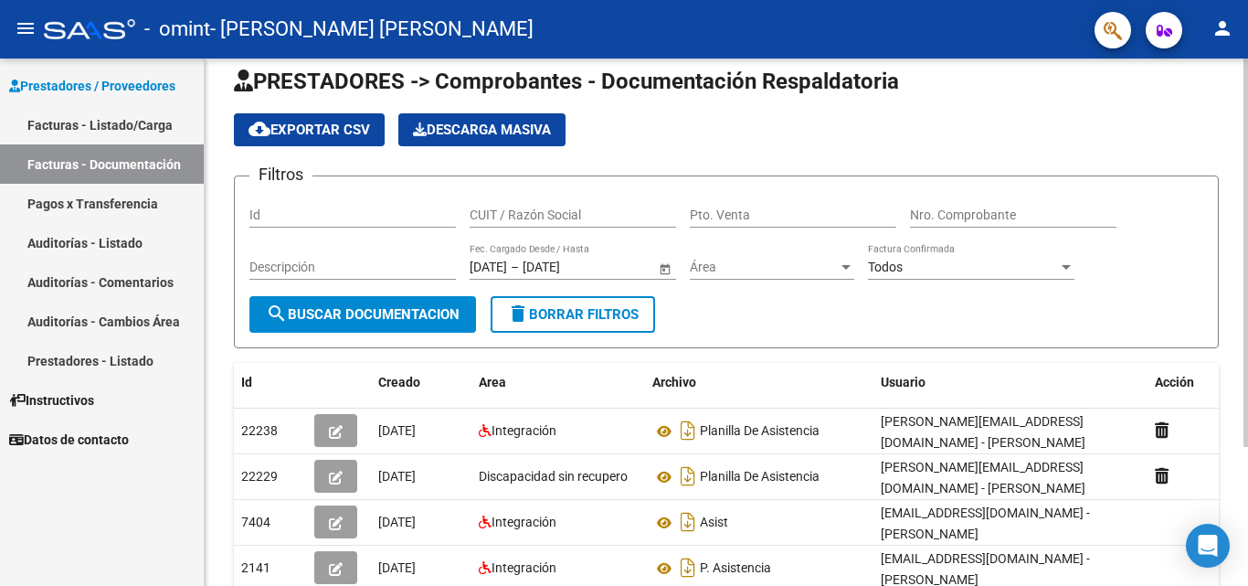
scroll to position [24, 0]
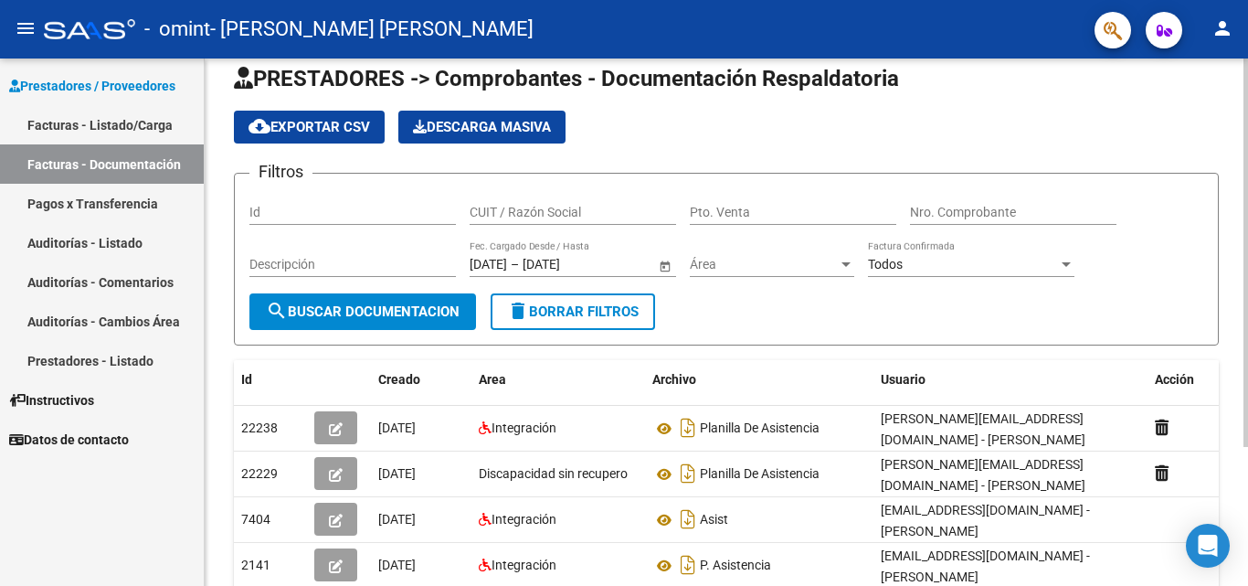
click at [1247, 165] on div at bounding box center [1246, 271] width 5 height 388
click at [107, 126] on link "Facturas - Listado/Carga" at bounding box center [102, 124] width 204 height 39
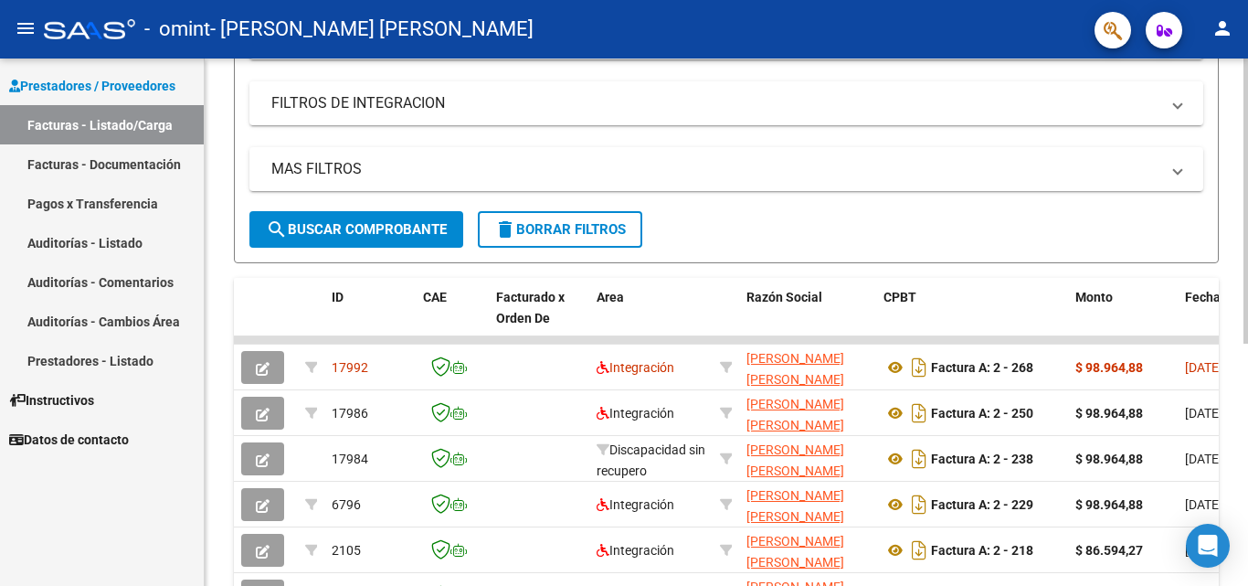
scroll to position [294, 0]
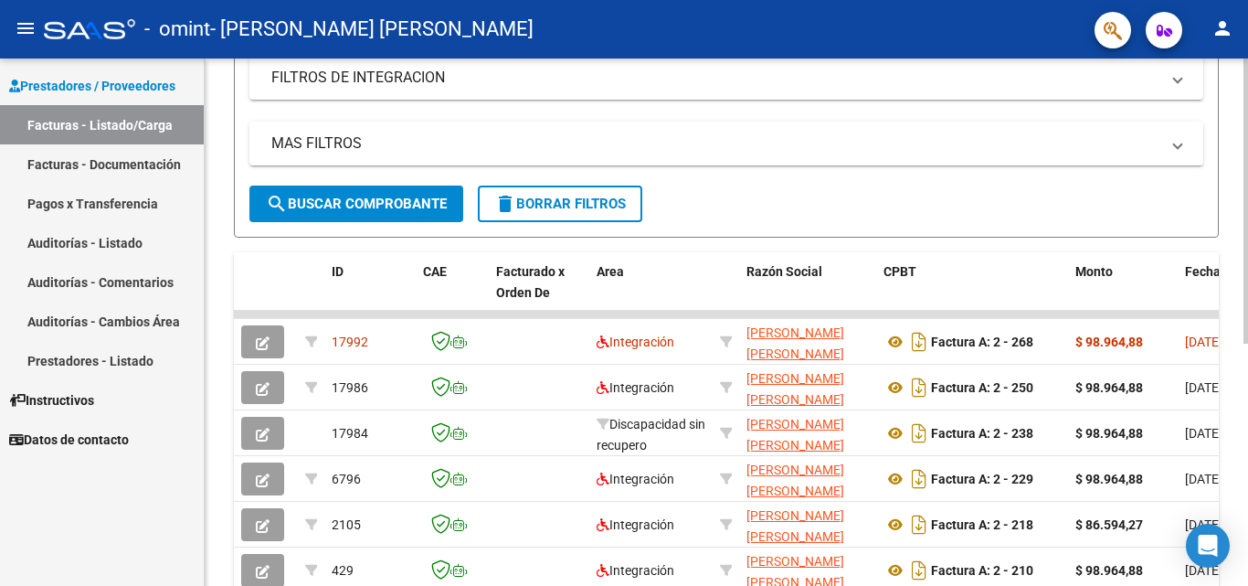
click at [1237, 376] on div "Video tutorial PRESTADORES -> Listado de CPBTs Emitidos por Prestadores / Prove…" at bounding box center [729, 222] width 1048 height 961
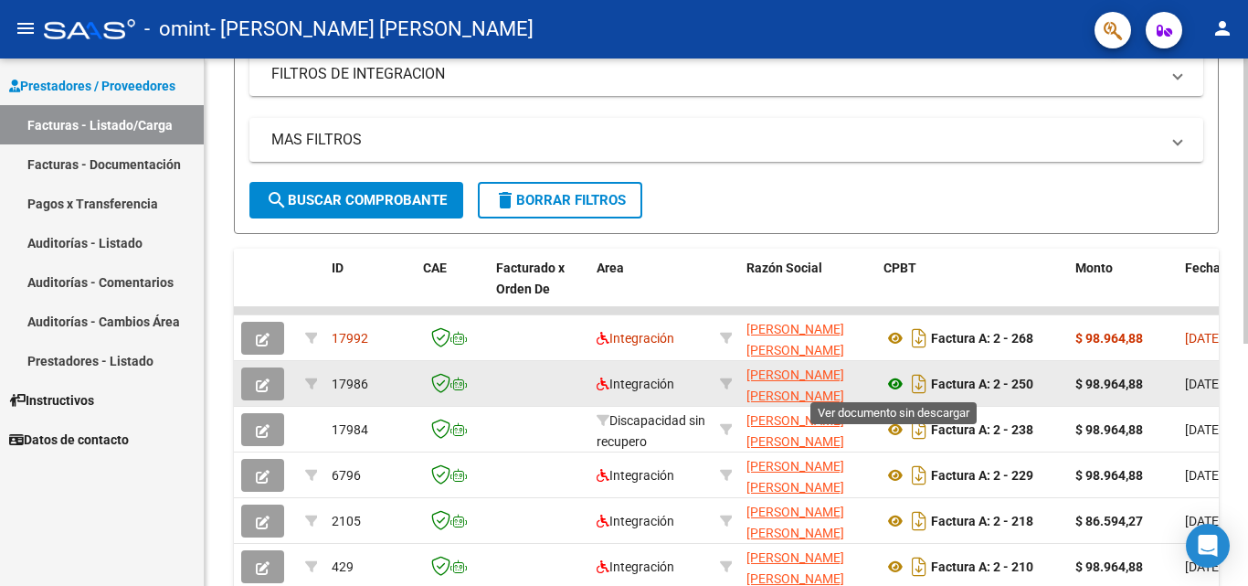
click at [898, 382] on icon at bounding box center [896, 384] width 24 height 22
